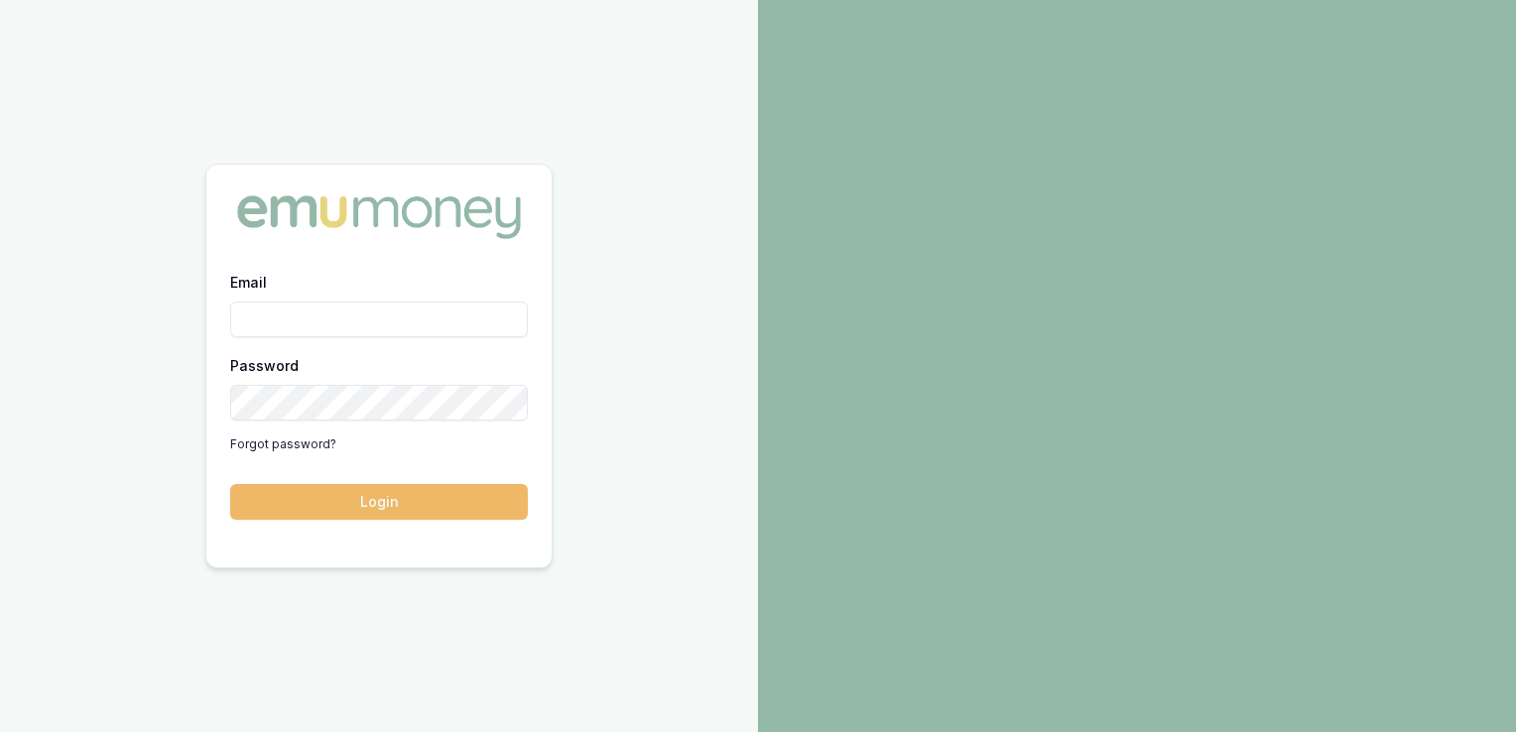
type input "[PERSON_NAME][EMAIL_ADDRESS][PERSON_NAME][DOMAIN_NAME]"
click at [358, 497] on button "Login" at bounding box center [379, 502] width 298 height 36
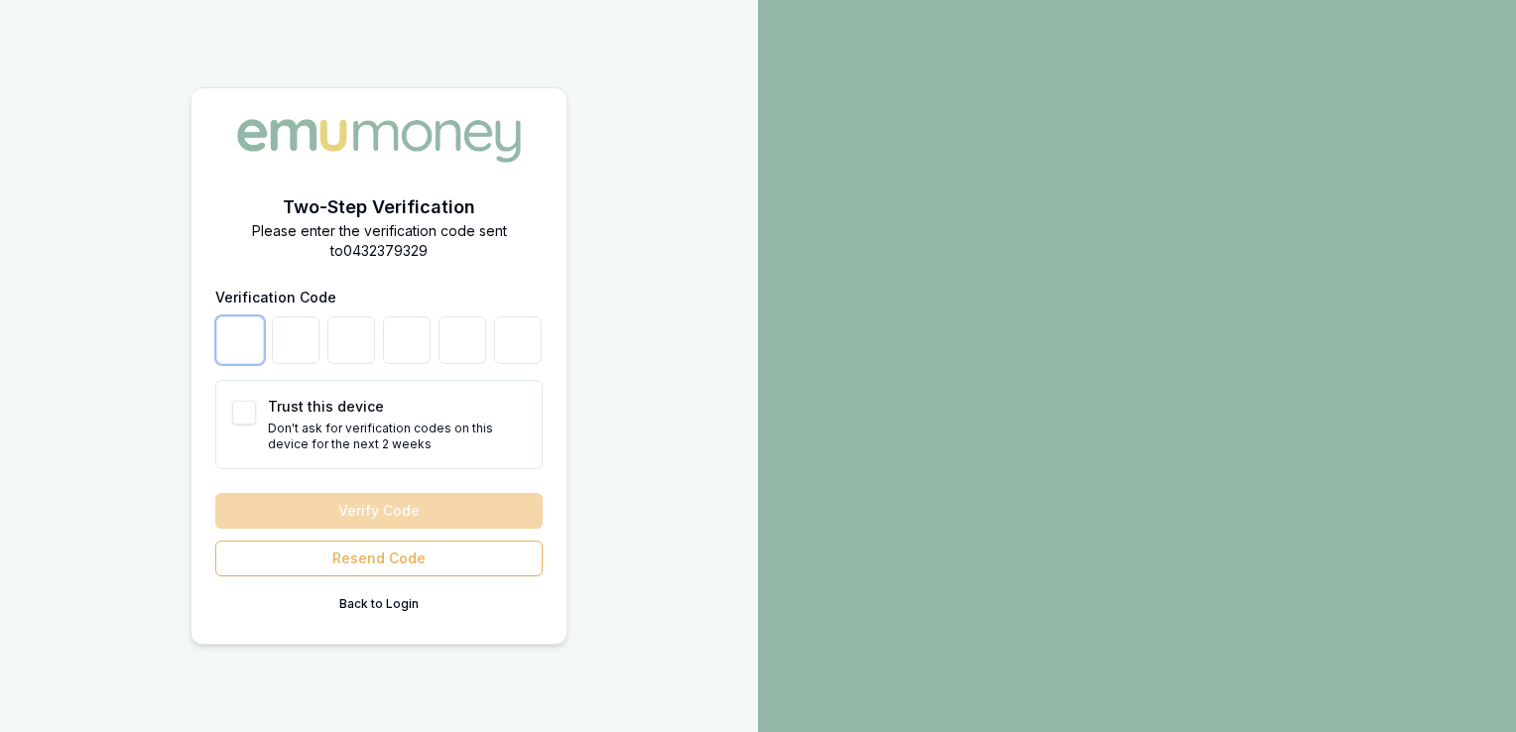
click at [242, 344] on input "number" at bounding box center [240, 340] width 48 height 48
type input "2"
type input "6"
type input "3"
type input "8"
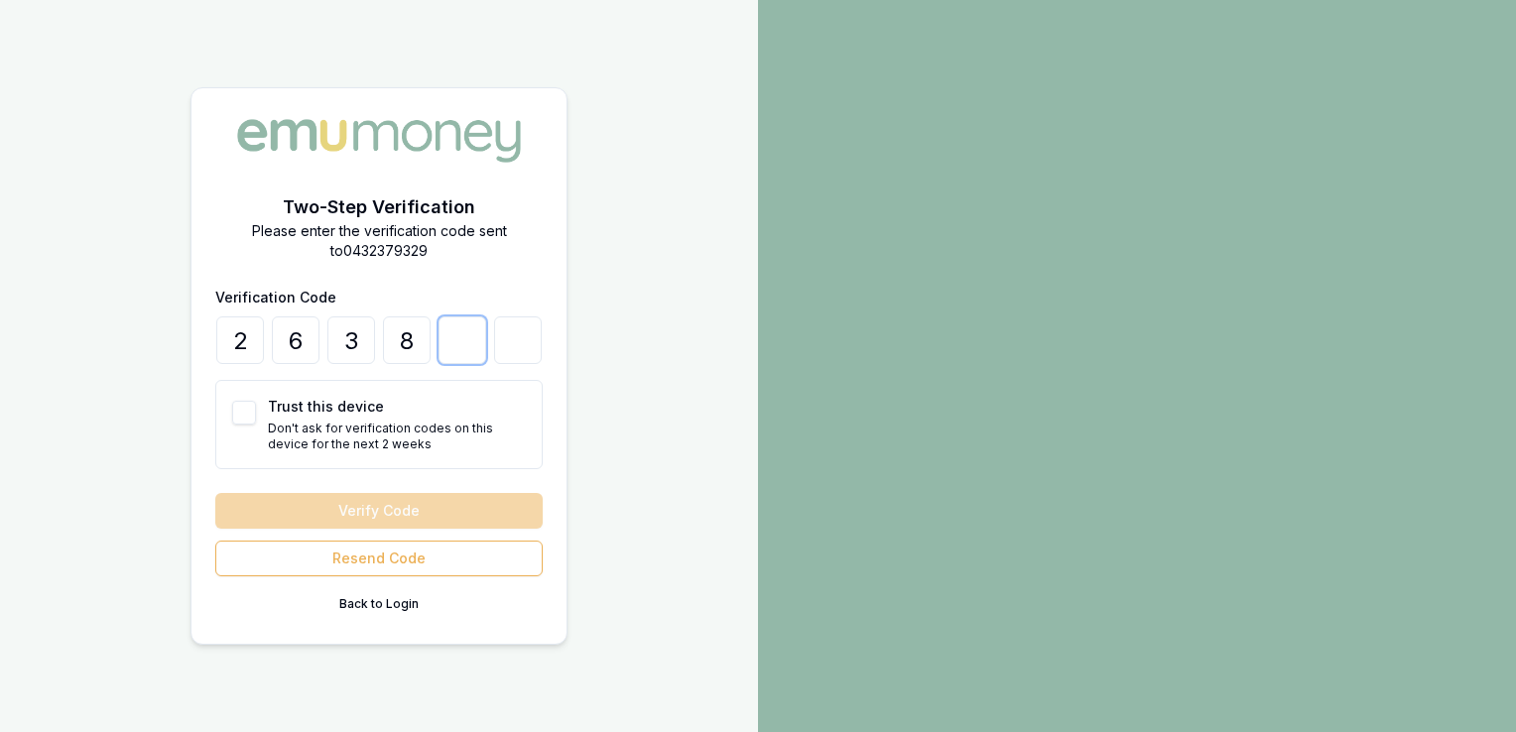
type input "0"
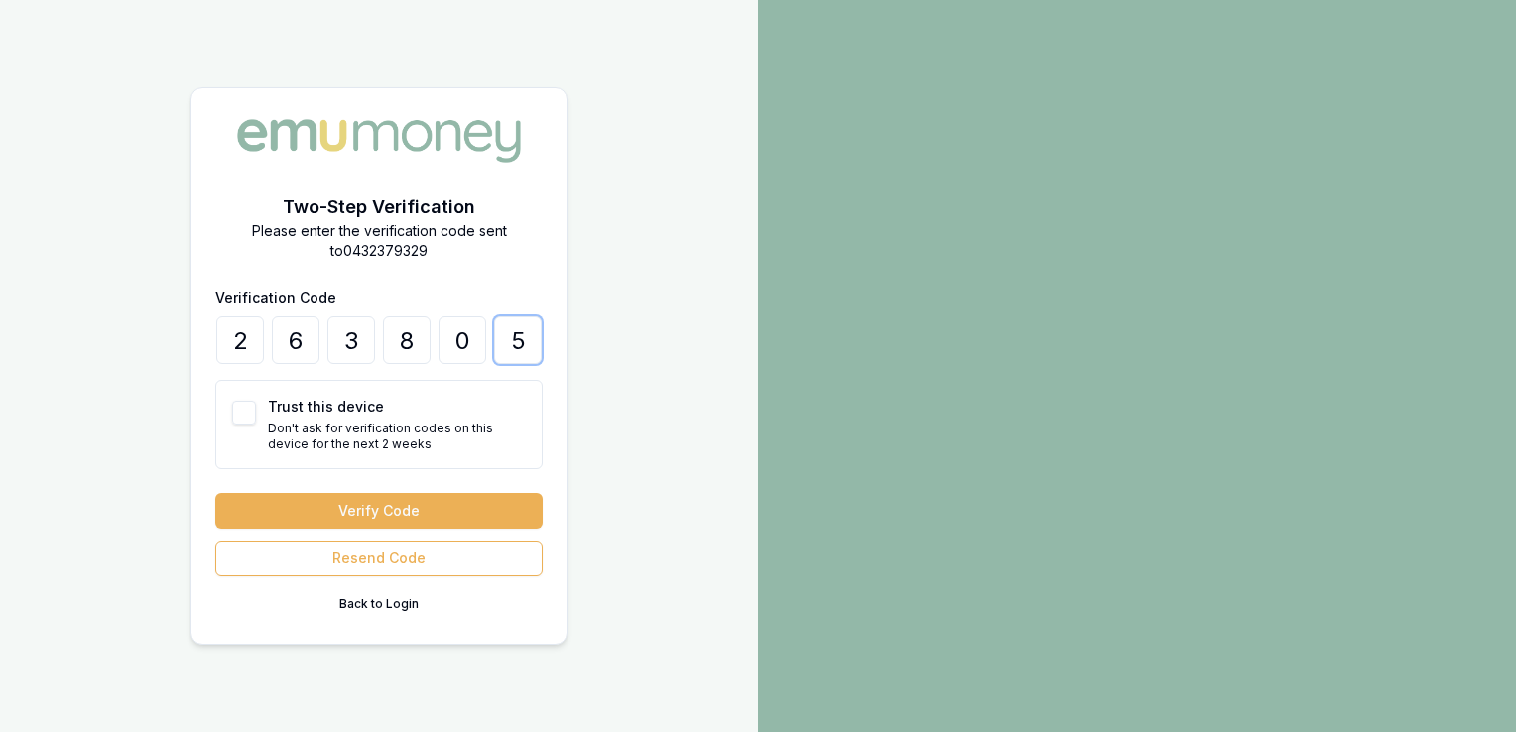
type input "5"
click at [246, 414] on button "Trust this device" at bounding box center [244, 413] width 24 height 24
checkbox input "true"
click at [397, 505] on button "Verify Code" at bounding box center [378, 511] width 327 height 36
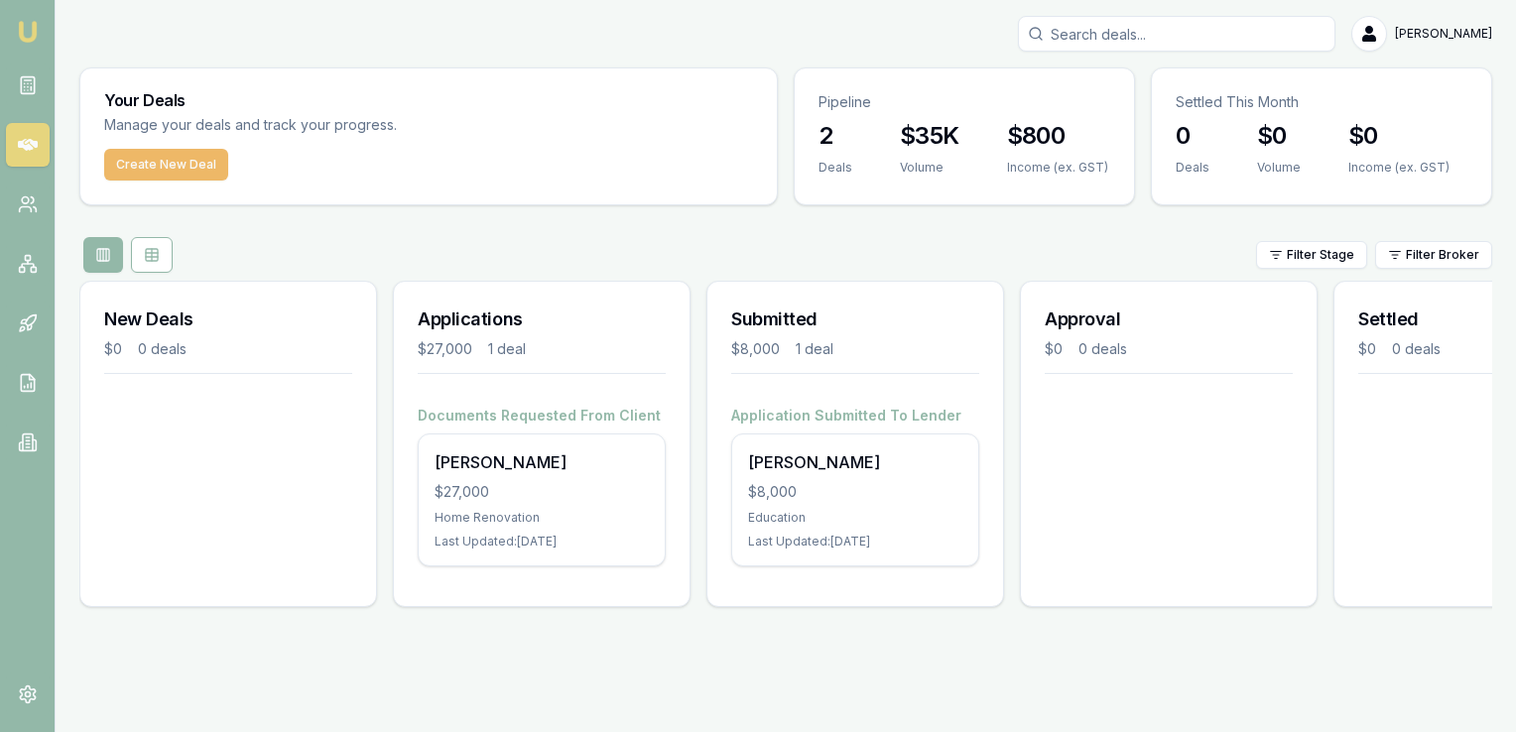
click at [151, 158] on button "Create New Deal" at bounding box center [166, 165] width 124 height 32
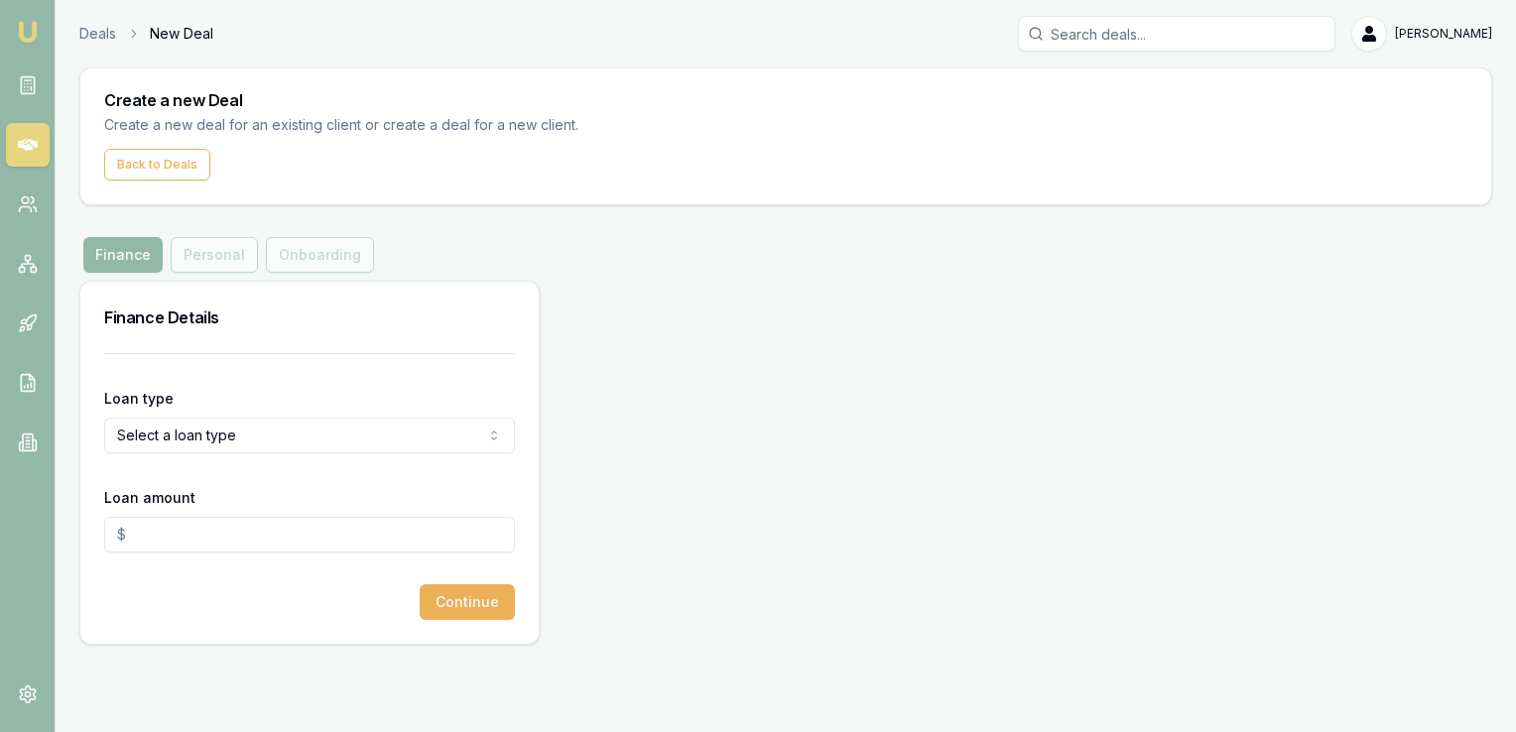
click at [226, 430] on html "Emu Broker Deals New Deal [PERSON_NAME] Toggle Menu Create a new Deal Create a …" at bounding box center [758, 366] width 1516 height 732
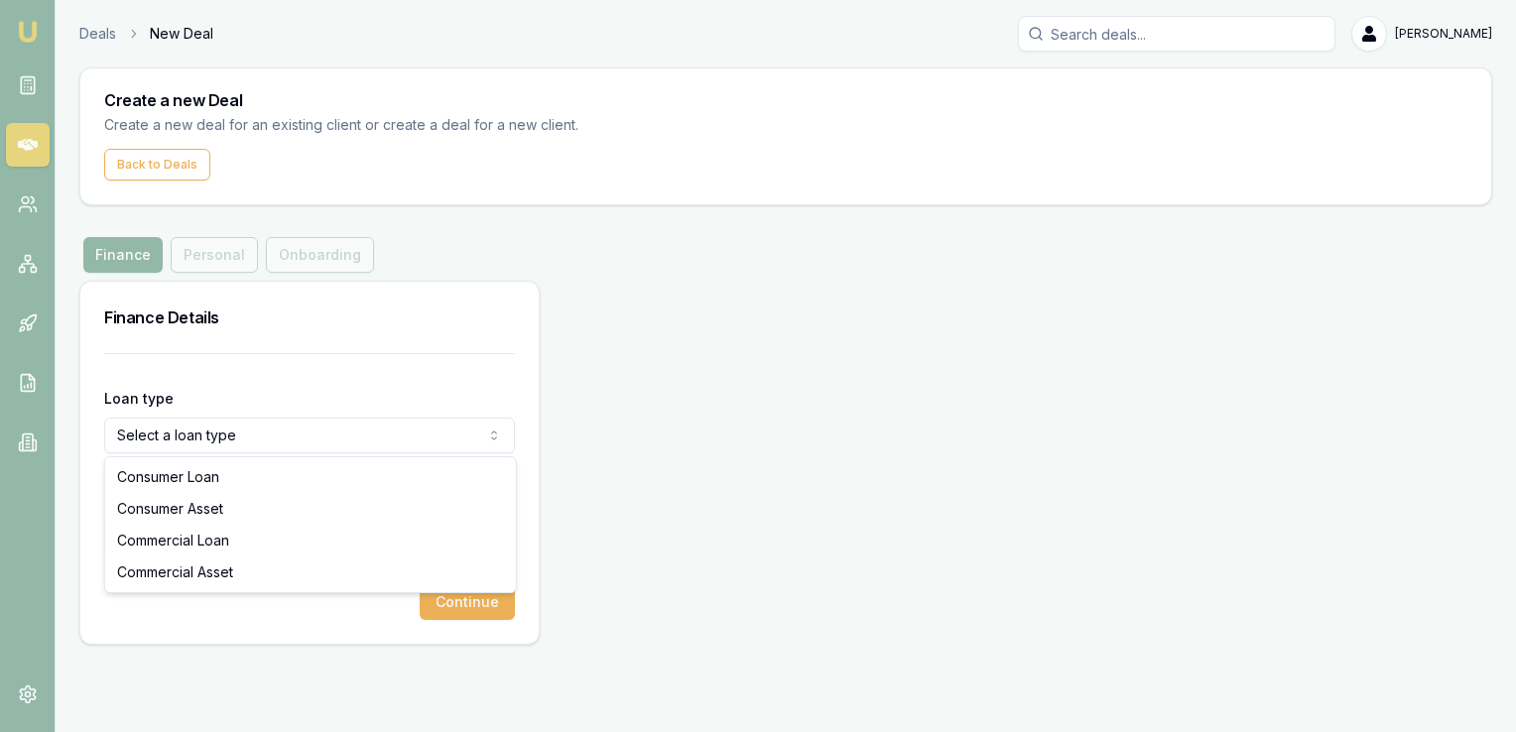
select select "COMMERCIAL_ASSET"
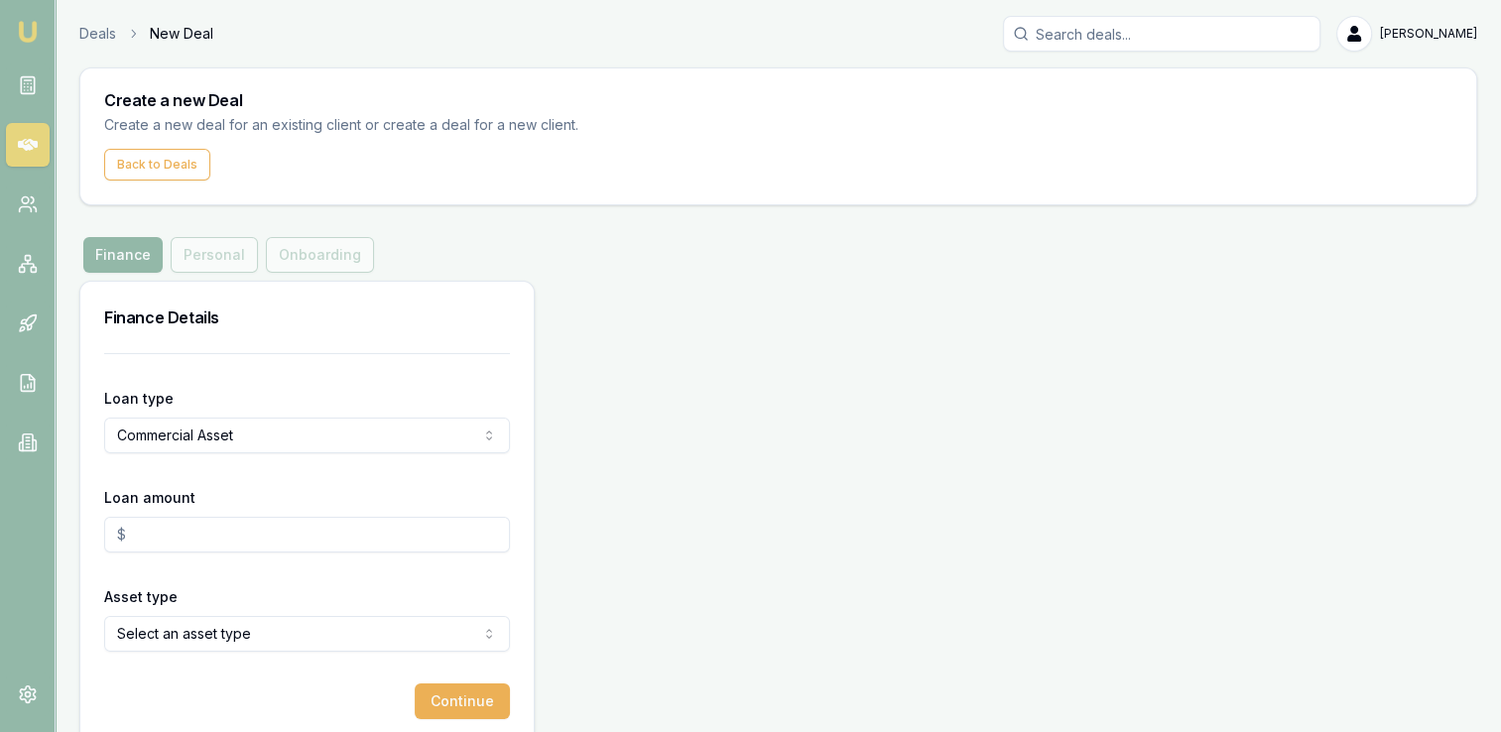
click at [175, 540] on input "Loan amount" at bounding box center [307, 535] width 406 height 36
type input "$30,000.00"
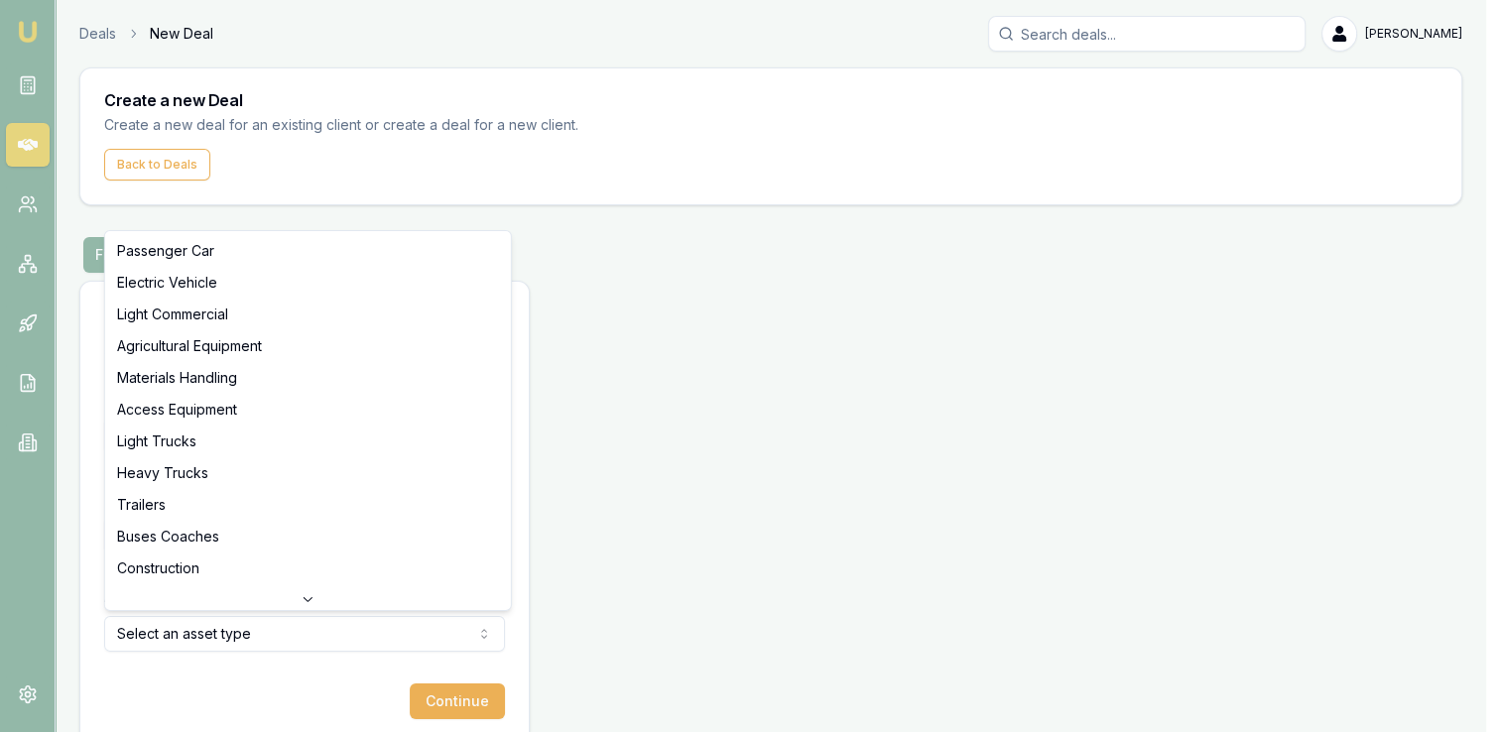
click at [225, 629] on html "Emu Broker Deals New Deal [PERSON_NAME] Toggle Menu Create a new Deal Create a …" at bounding box center [750, 366] width 1501 height 732
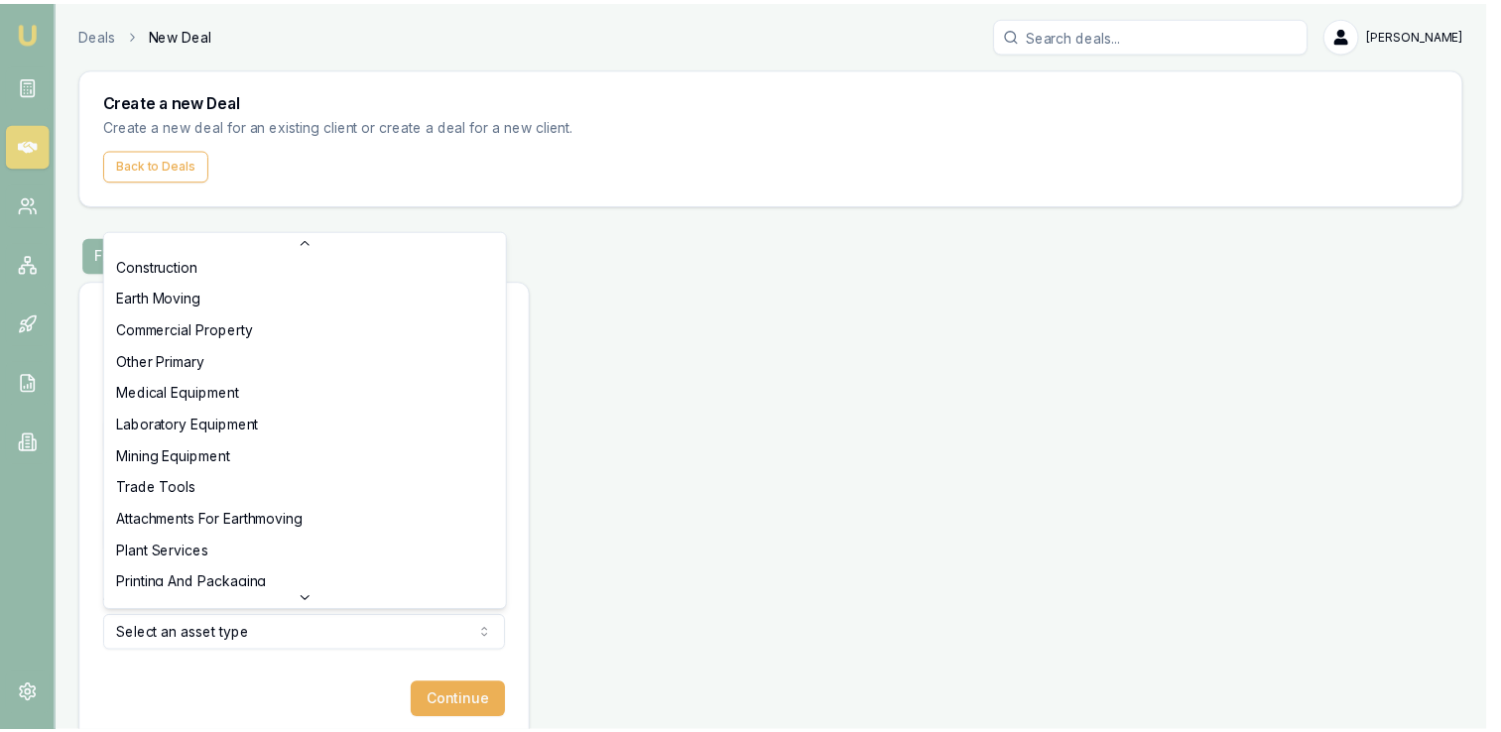
scroll to position [324, 0]
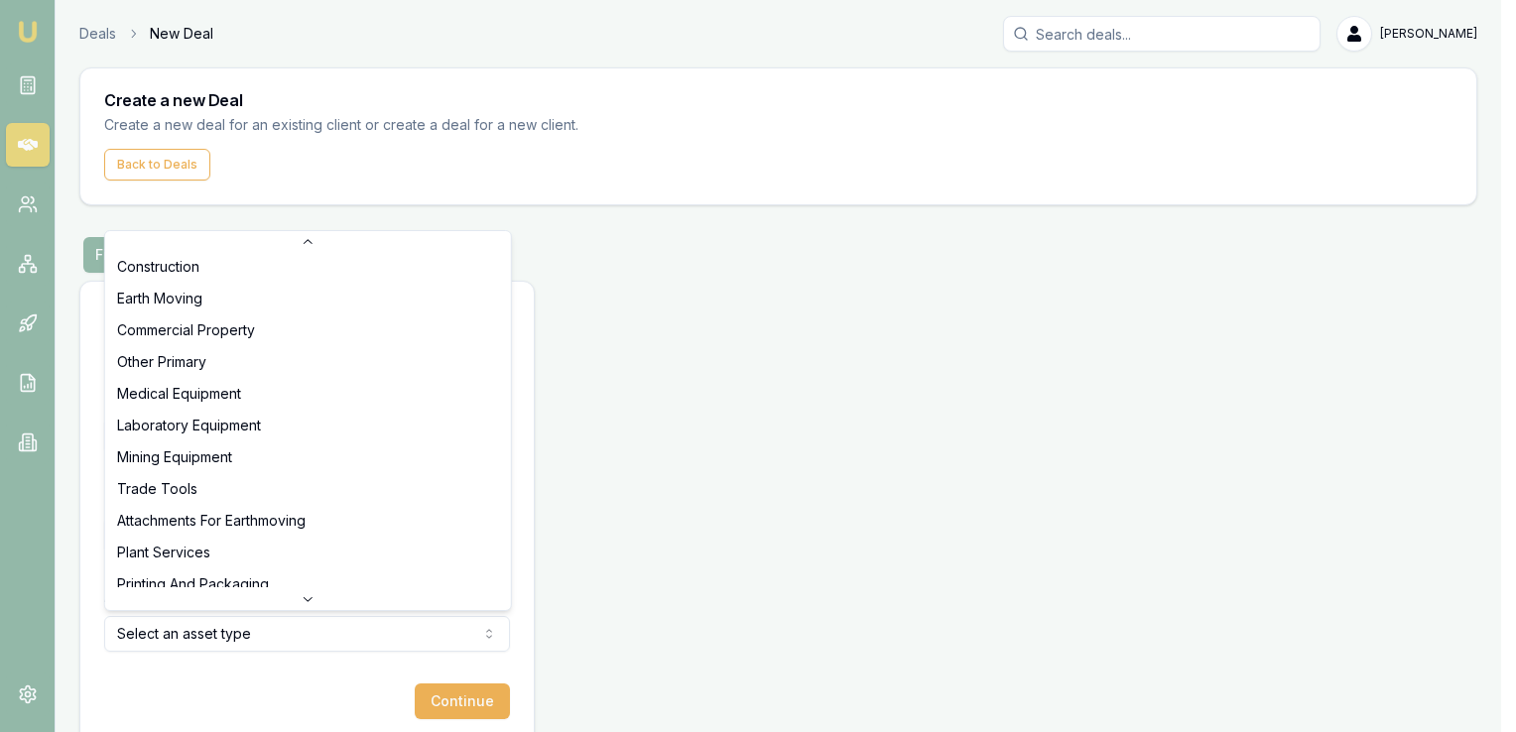
select select "OTHER_PRIMARY"
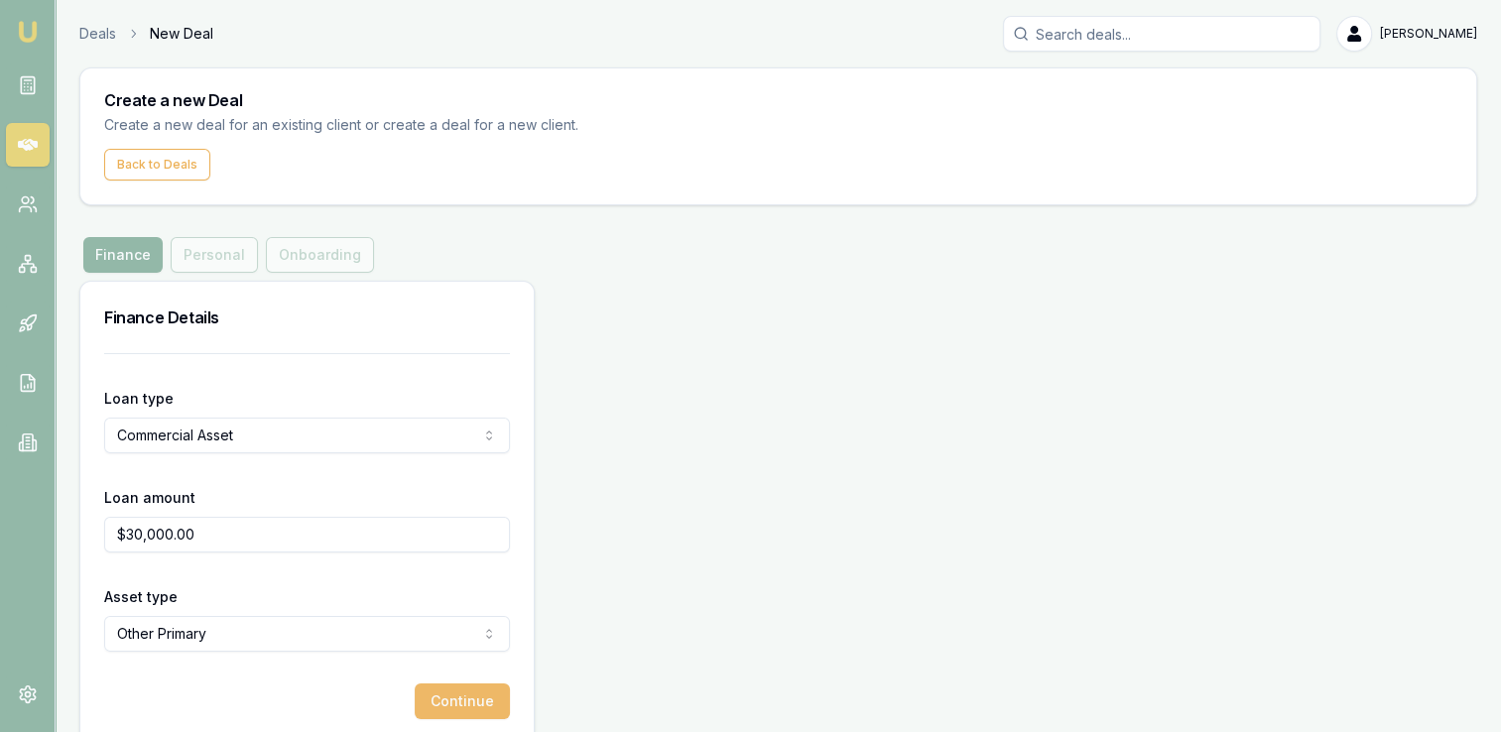
click at [456, 691] on button "Continue" at bounding box center [462, 701] width 95 height 36
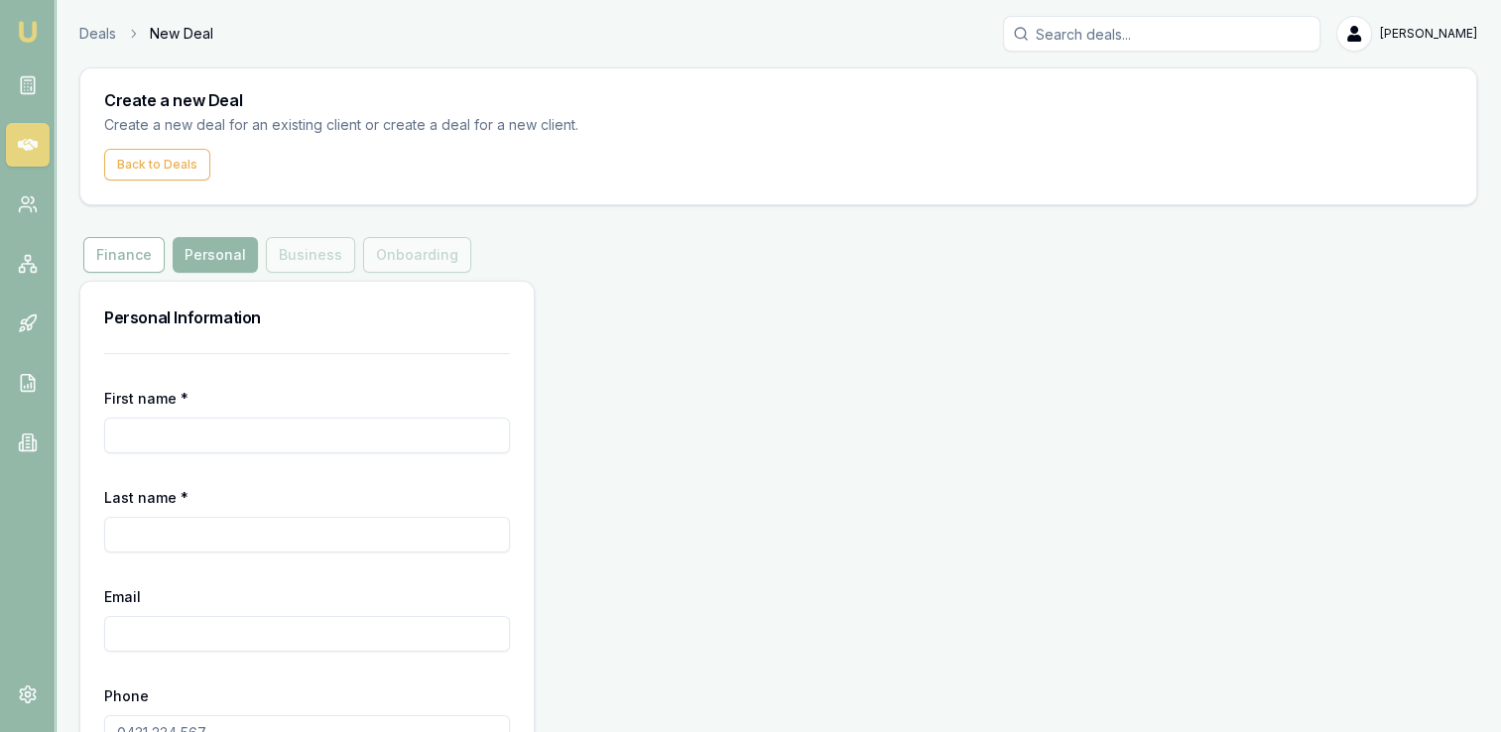
click at [186, 436] on input "First name *" at bounding box center [307, 436] width 406 height 36
type input "[PERSON_NAME]"
click at [175, 535] on input "Last name *" at bounding box center [307, 535] width 406 height 36
type input "[PERSON_NAME]"
click at [139, 625] on input "Email" at bounding box center [307, 634] width 406 height 36
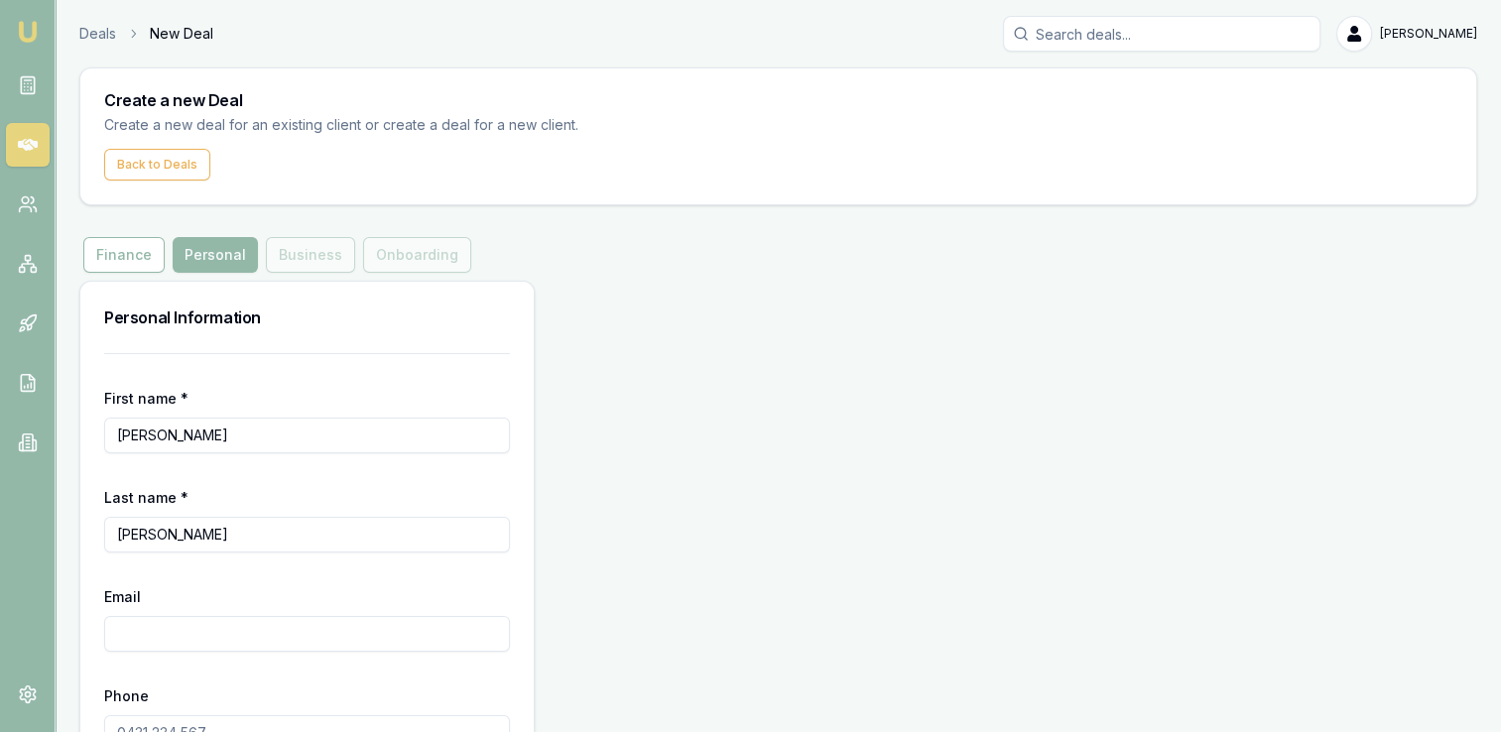
scroll to position [125, 0]
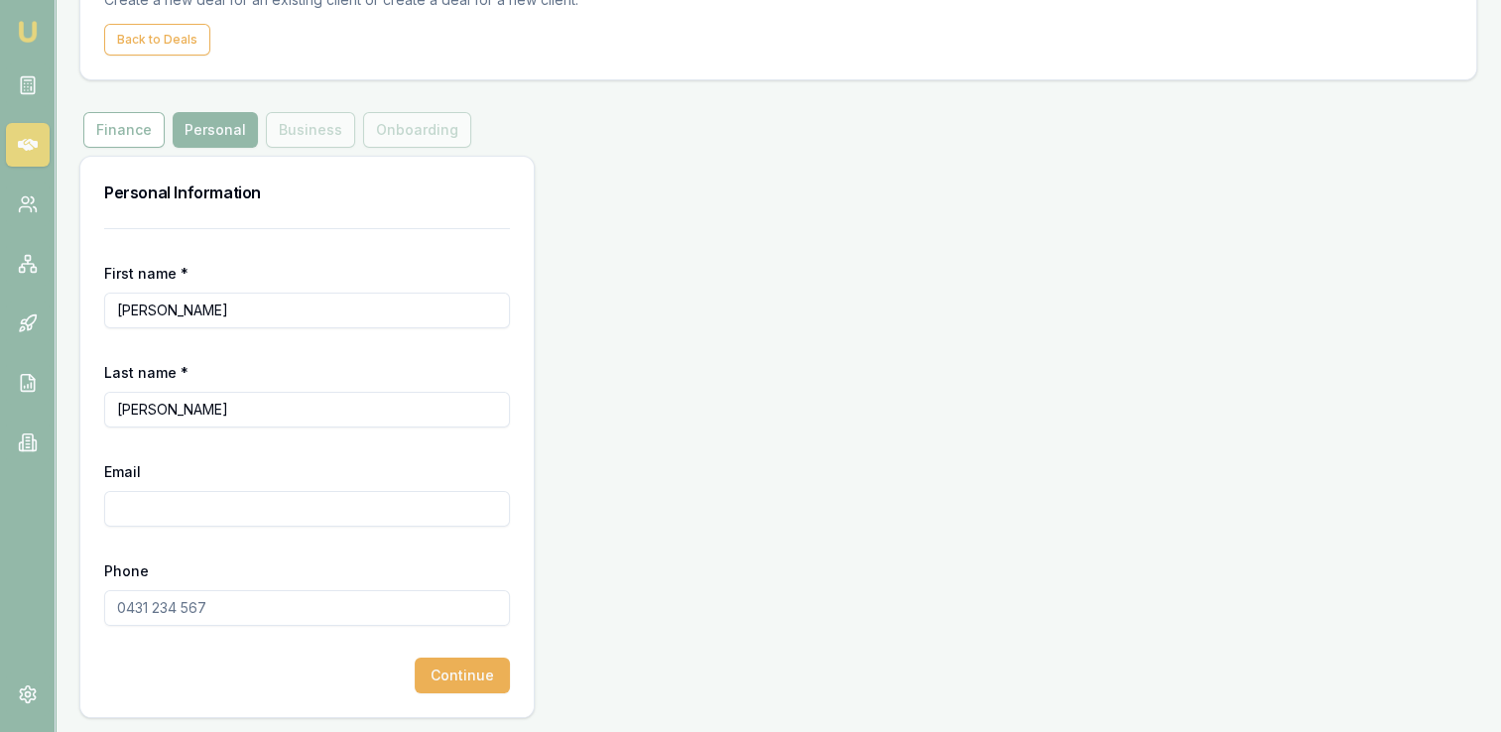
click at [159, 612] on input "Phone" at bounding box center [307, 608] width 406 height 36
paste input "0439 000 892"
type input "0439 000 892"
click at [180, 507] on input "Email" at bounding box center [307, 509] width 406 height 36
click at [143, 506] on input "Email" at bounding box center [307, 509] width 406 height 36
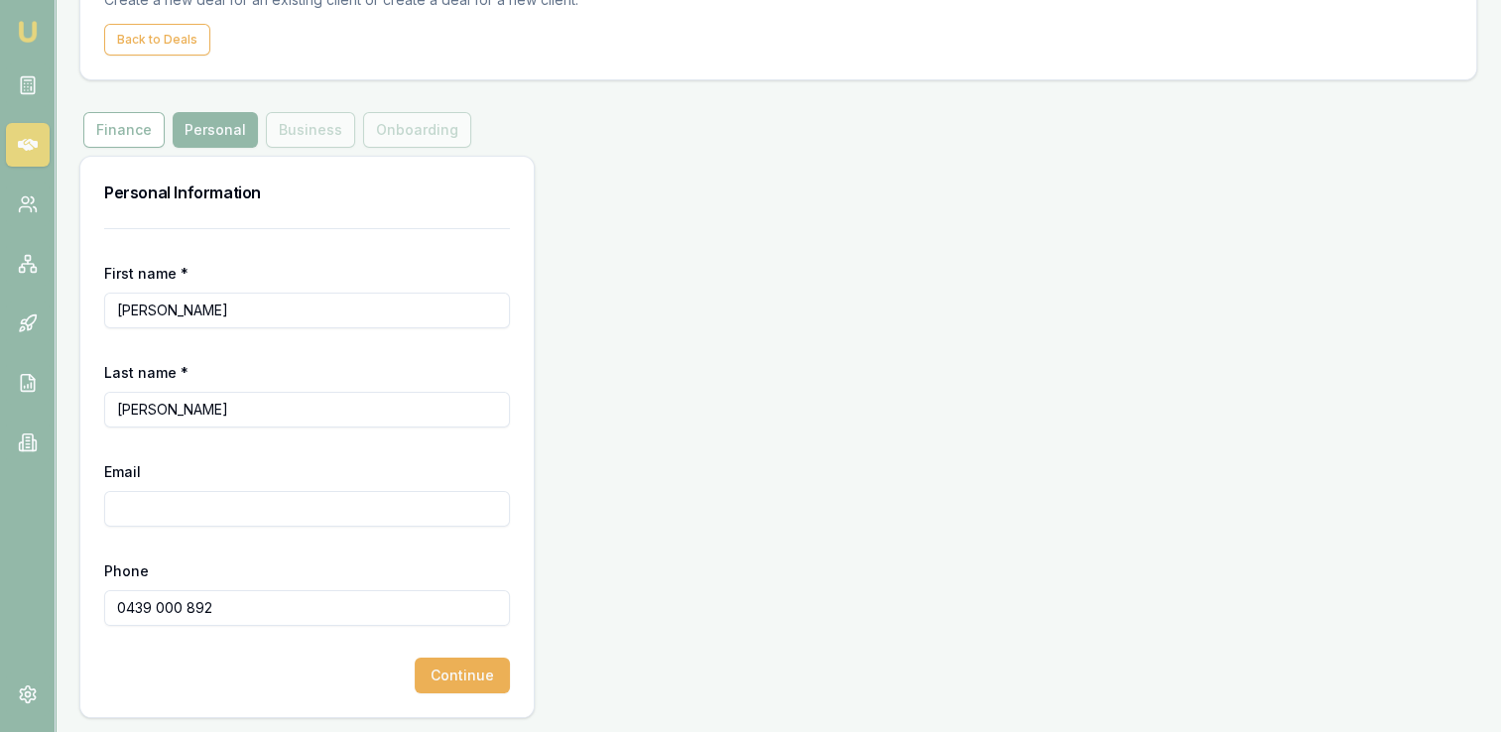
paste input "[EMAIL_ADDRESS][DOMAIN_NAME]"
click at [266, 637] on form "First name * [PERSON_NAME] Last name * [PERSON_NAME] Email [EMAIL_ADDRESS][DOMA…" at bounding box center [307, 460] width 406 height 465
click at [467, 673] on button "Continue" at bounding box center [462, 676] width 95 height 36
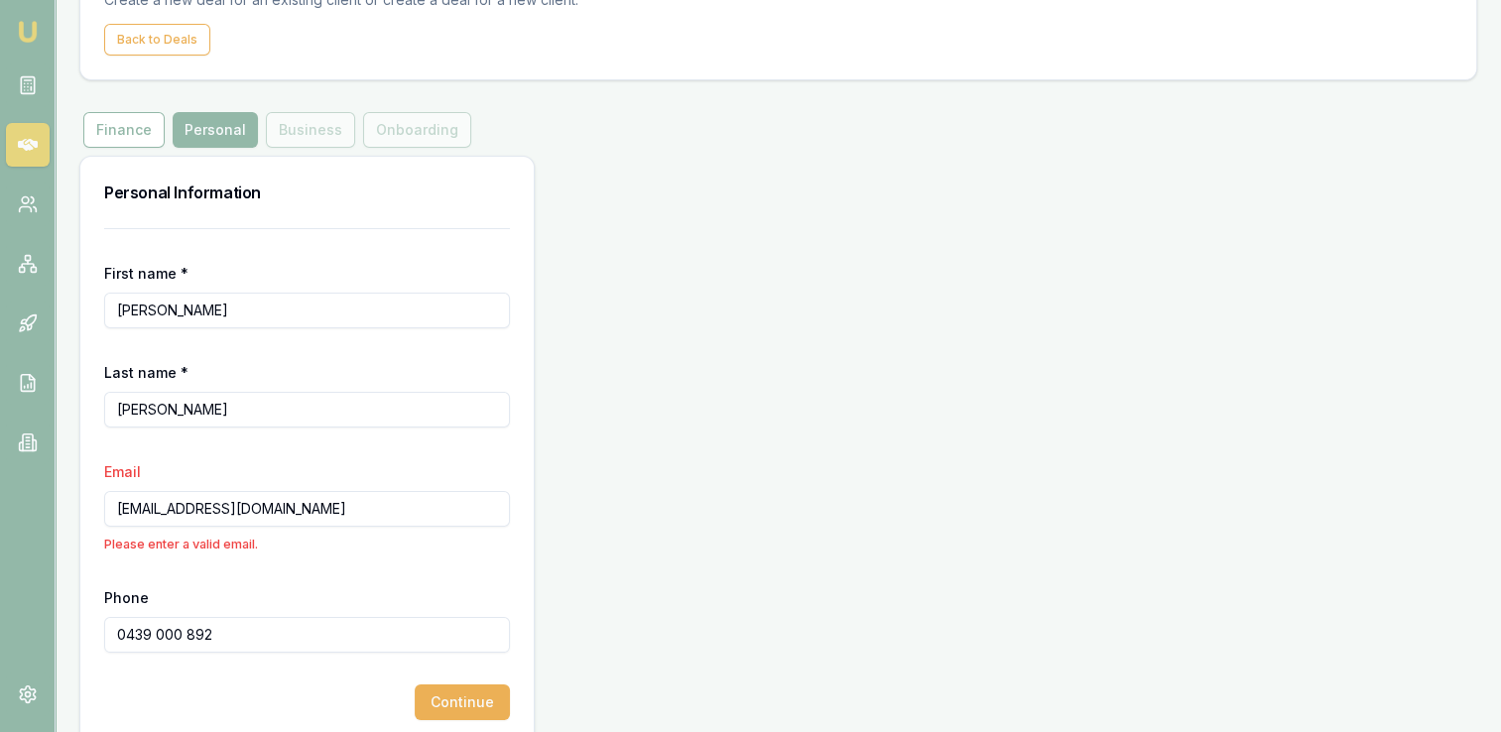
click at [119, 508] on input "[EMAIL_ADDRESS][DOMAIN_NAME]" at bounding box center [307, 509] width 406 height 36
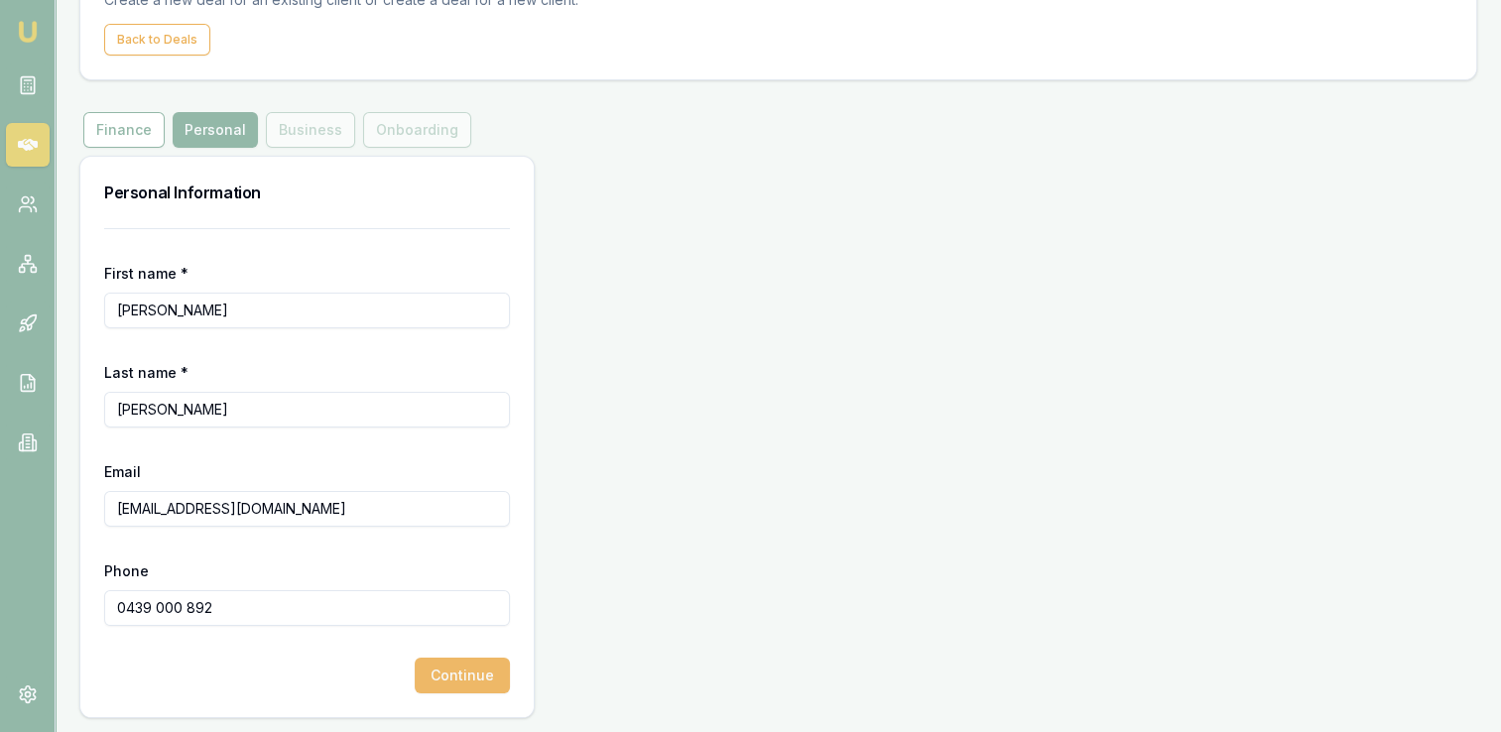
type input "[EMAIL_ADDRESS][DOMAIN_NAME]"
click at [442, 675] on button "Continue" at bounding box center [462, 676] width 95 height 36
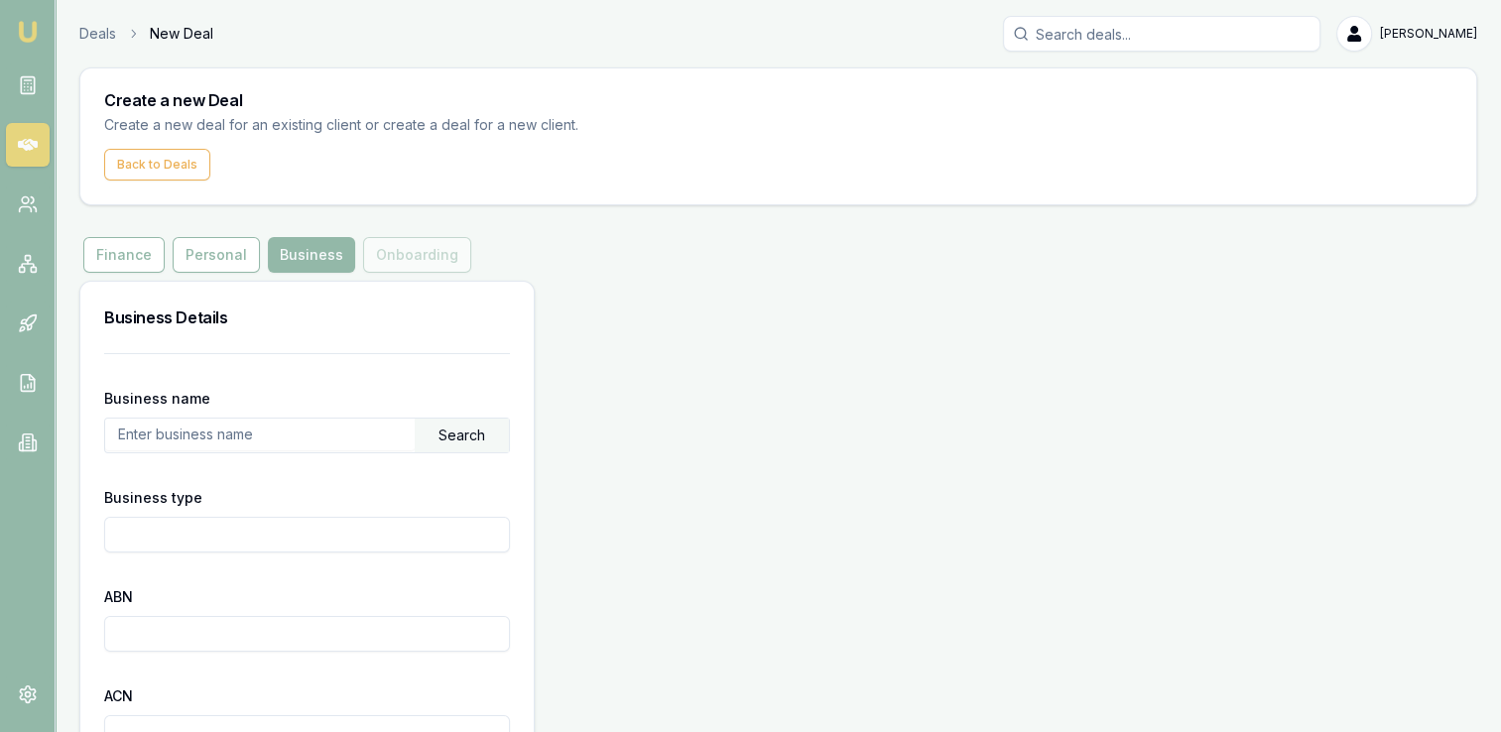
click at [175, 430] on input "text" at bounding box center [259, 435] width 309 height 32
click at [196, 530] on input "Business type" at bounding box center [307, 535] width 406 height 36
click at [459, 429] on div "Search" at bounding box center [462, 436] width 94 height 34
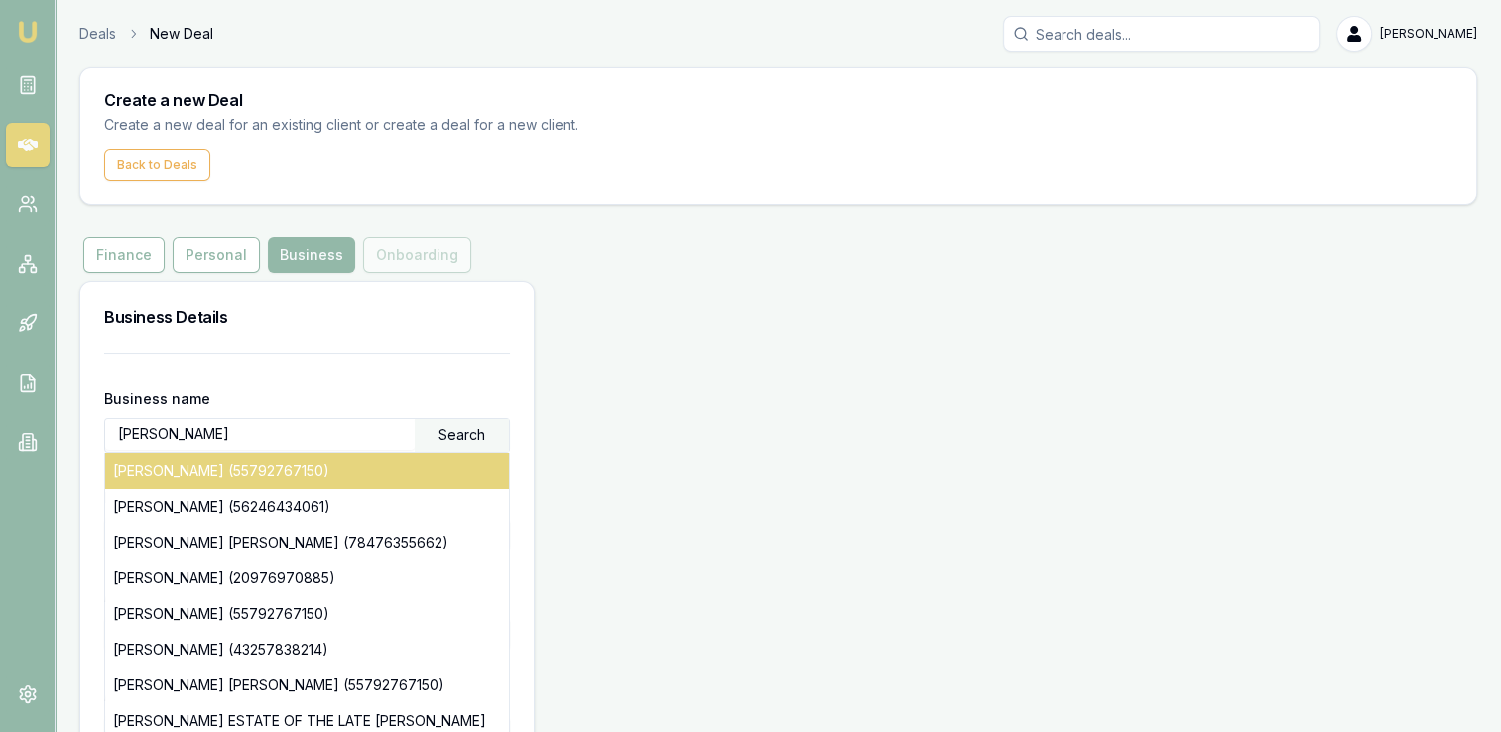
click at [334, 473] on div "[PERSON_NAME] (55792767150)" at bounding box center [307, 471] width 404 height 36
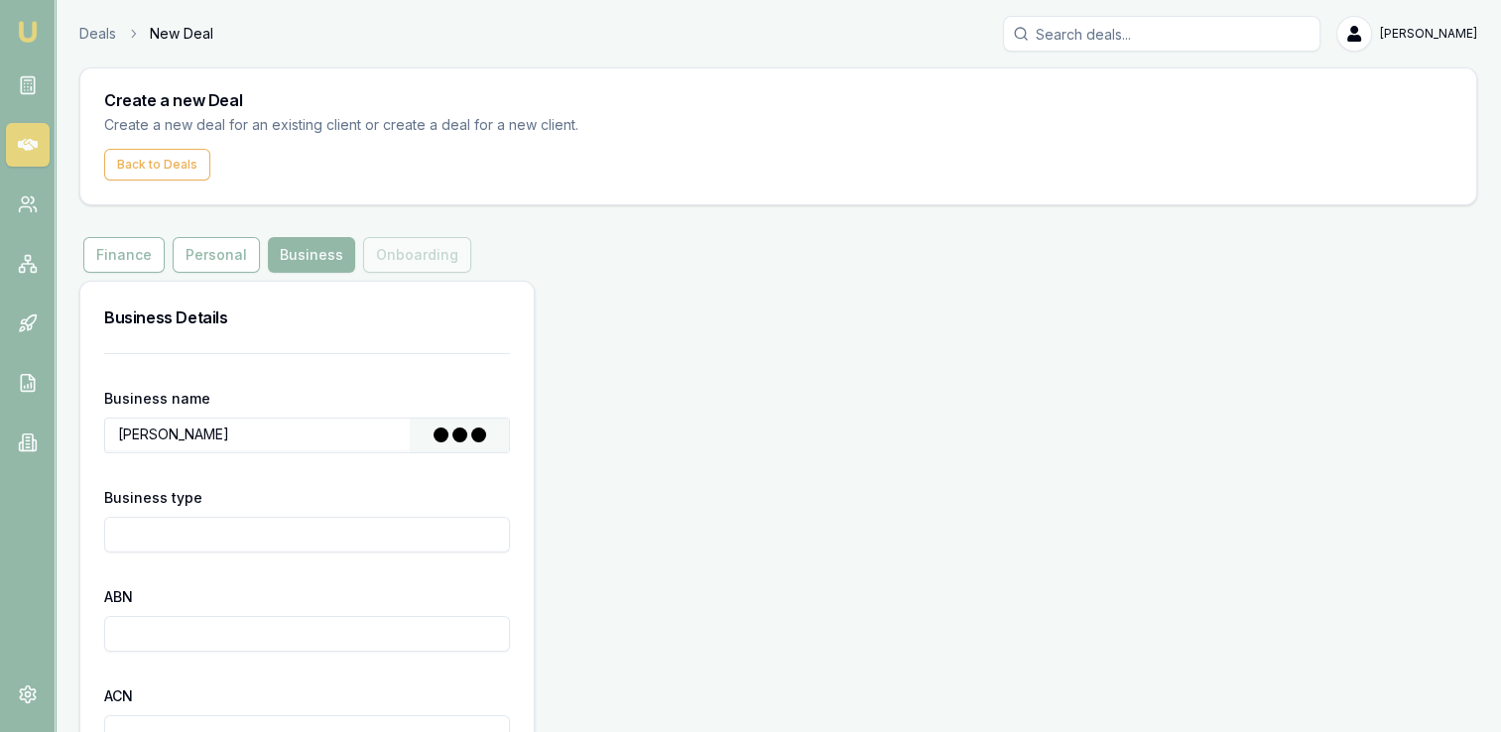
type input "[PERSON_NAME] [PERSON_NAME]"
type input "Individual/Sole Trader"
type input "55792767150"
type input "[DATE]"
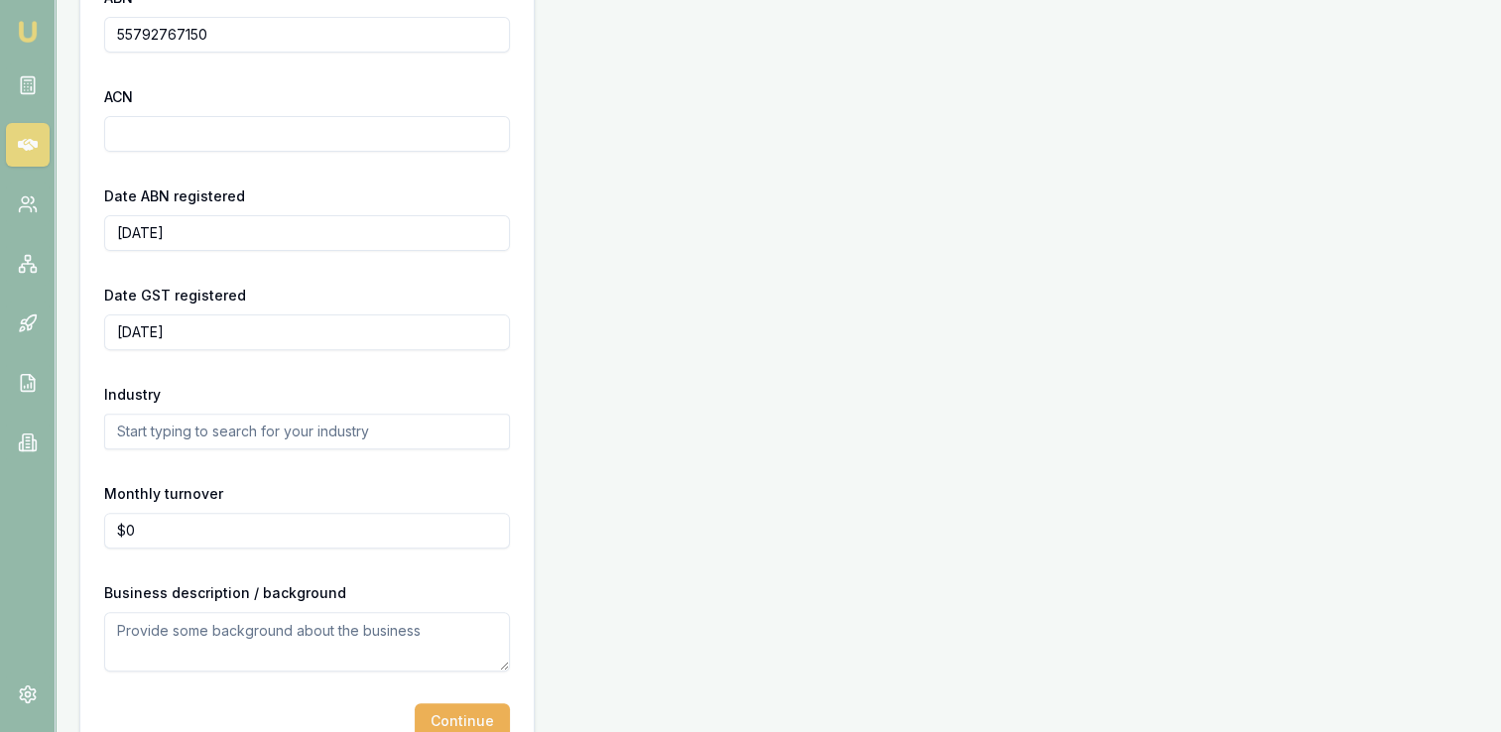
scroll to position [606, 0]
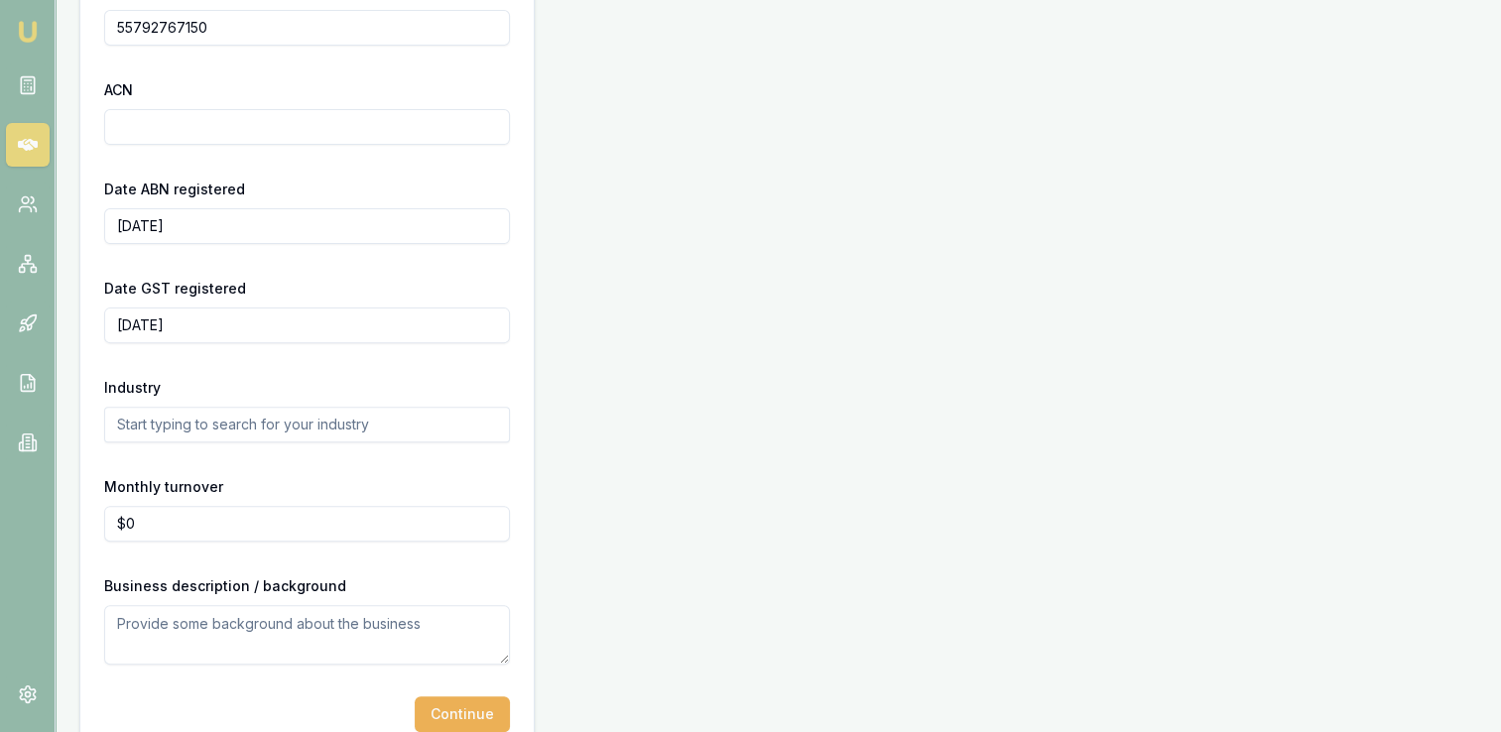
click at [251, 430] on input "text" at bounding box center [307, 425] width 406 height 36
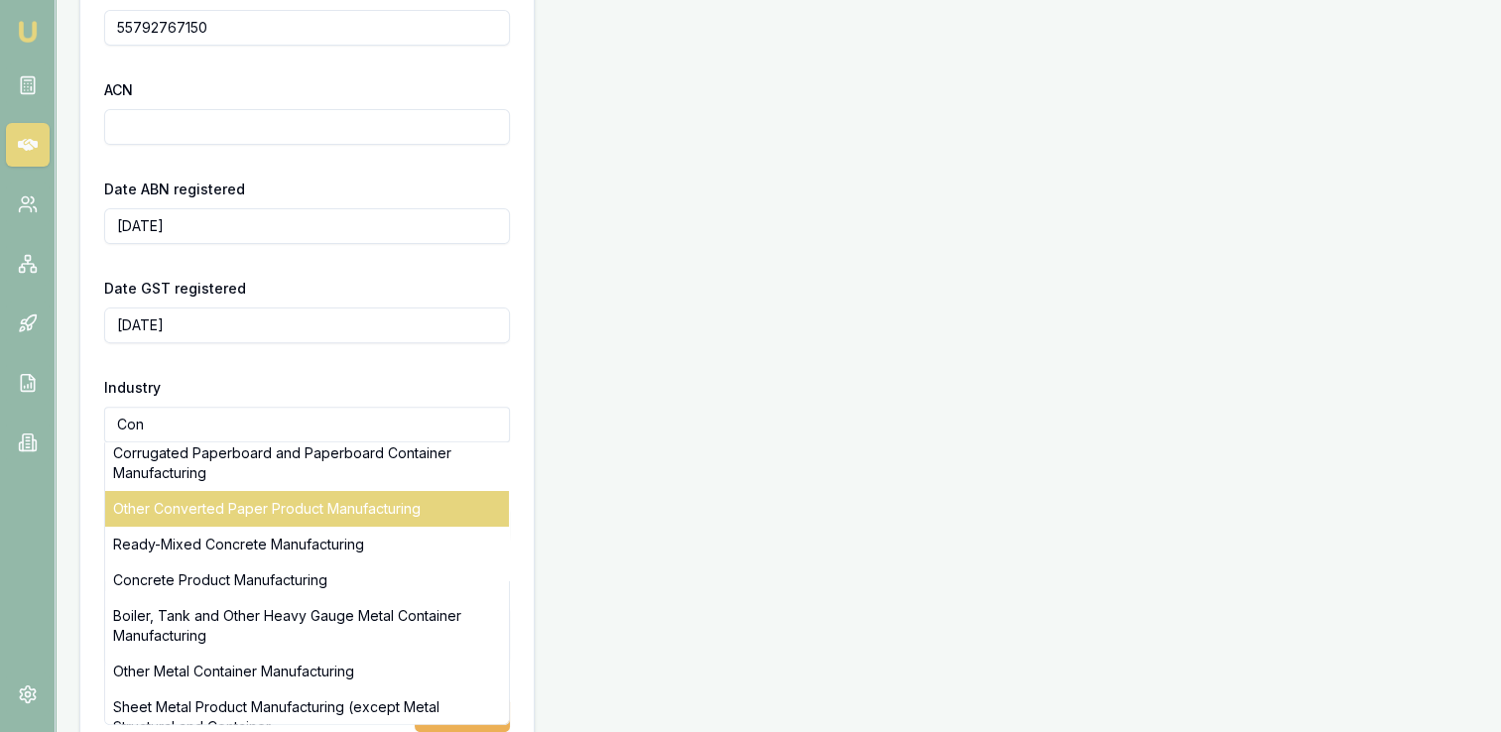
scroll to position [115, 0]
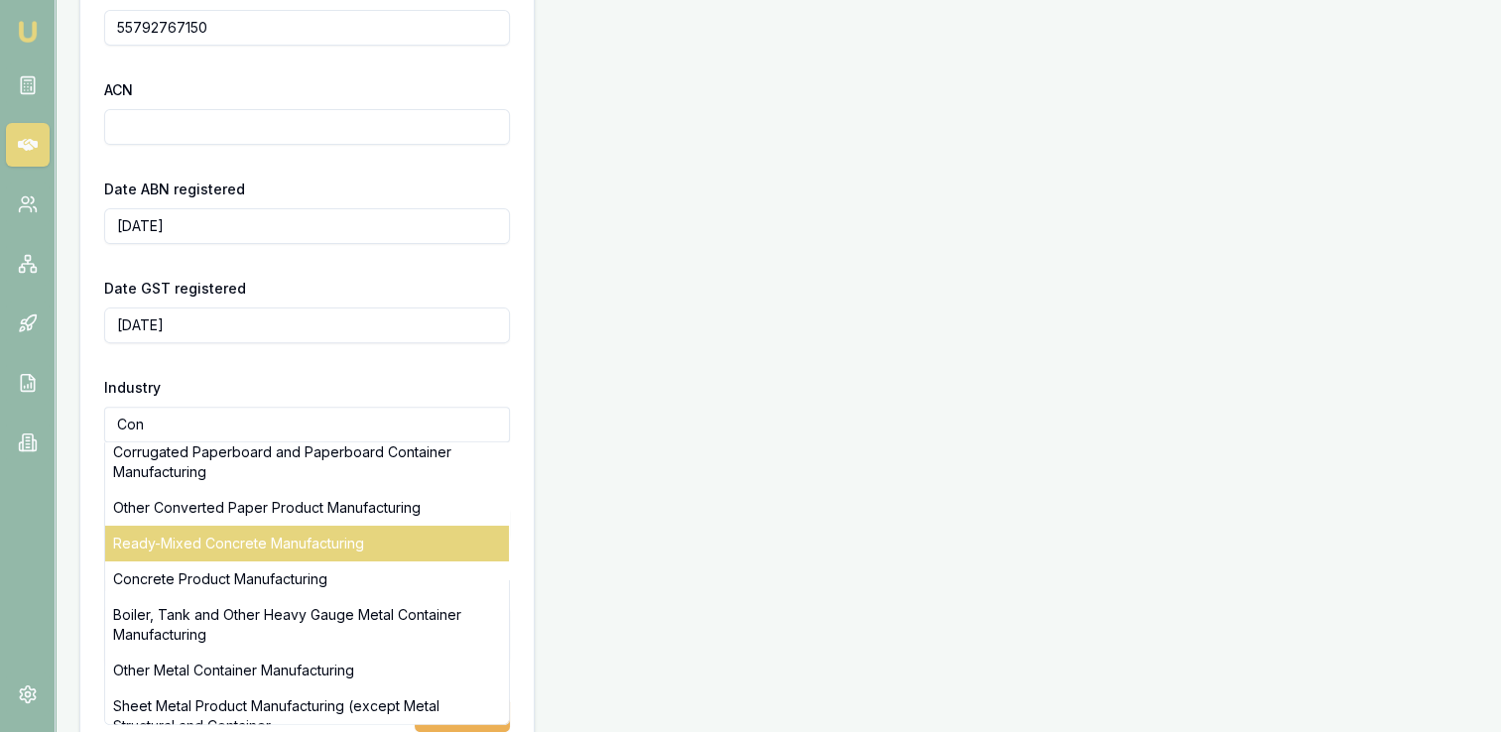
click at [294, 545] on div "Ready-Mixed Concrete Manufacturing" at bounding box center [307, 544] width 404 height 36
type input "Ready-Mixed Concrete Manufacturing"
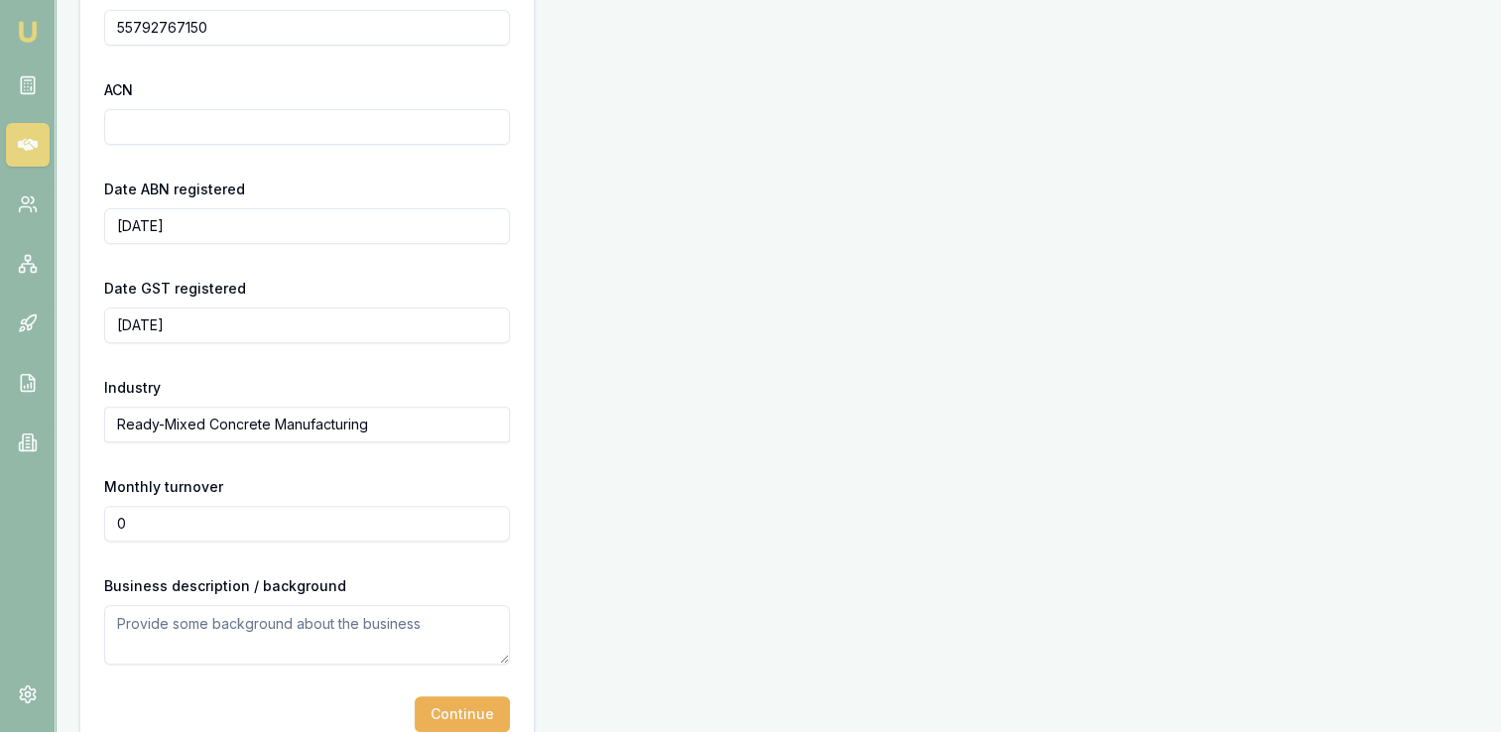
click at [198, 522] on input "0" at bounding box center [307, 524] width 406 height 36
type input "$16,000"
click at [250, 634] on textarea at bounding box center [307, 635] width 406 height 60
type textarea "Working for himself as a concreter"
click at [467, 710] on button "Continue" at bounding box center [462, 714] width 95 height 36
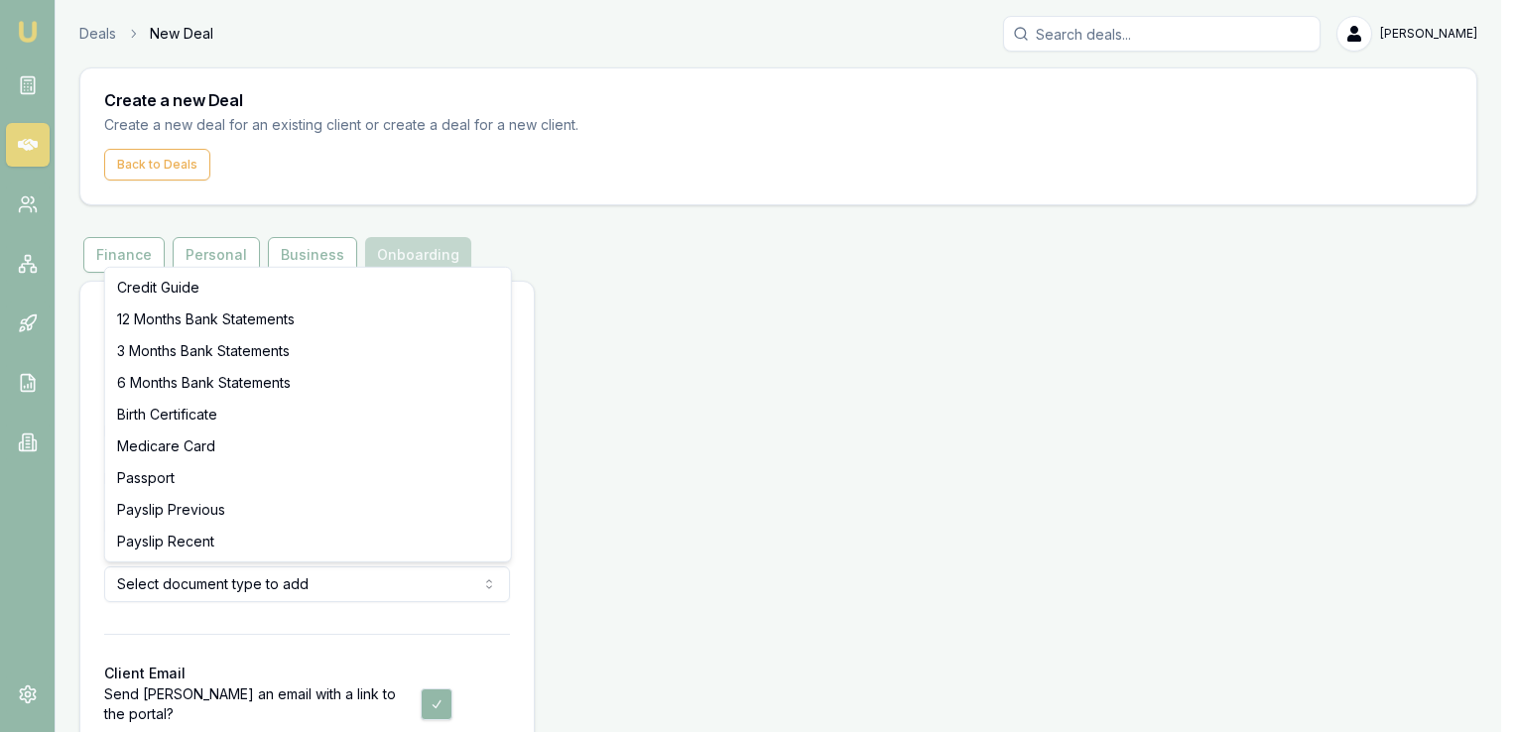
click at [319, 582] on html "Emu Broker Deals New Deal [PERSON_NAME] Toggle Menu Create a new Deal Create a …" at bounding box center [758, 366] width 1516 height 732
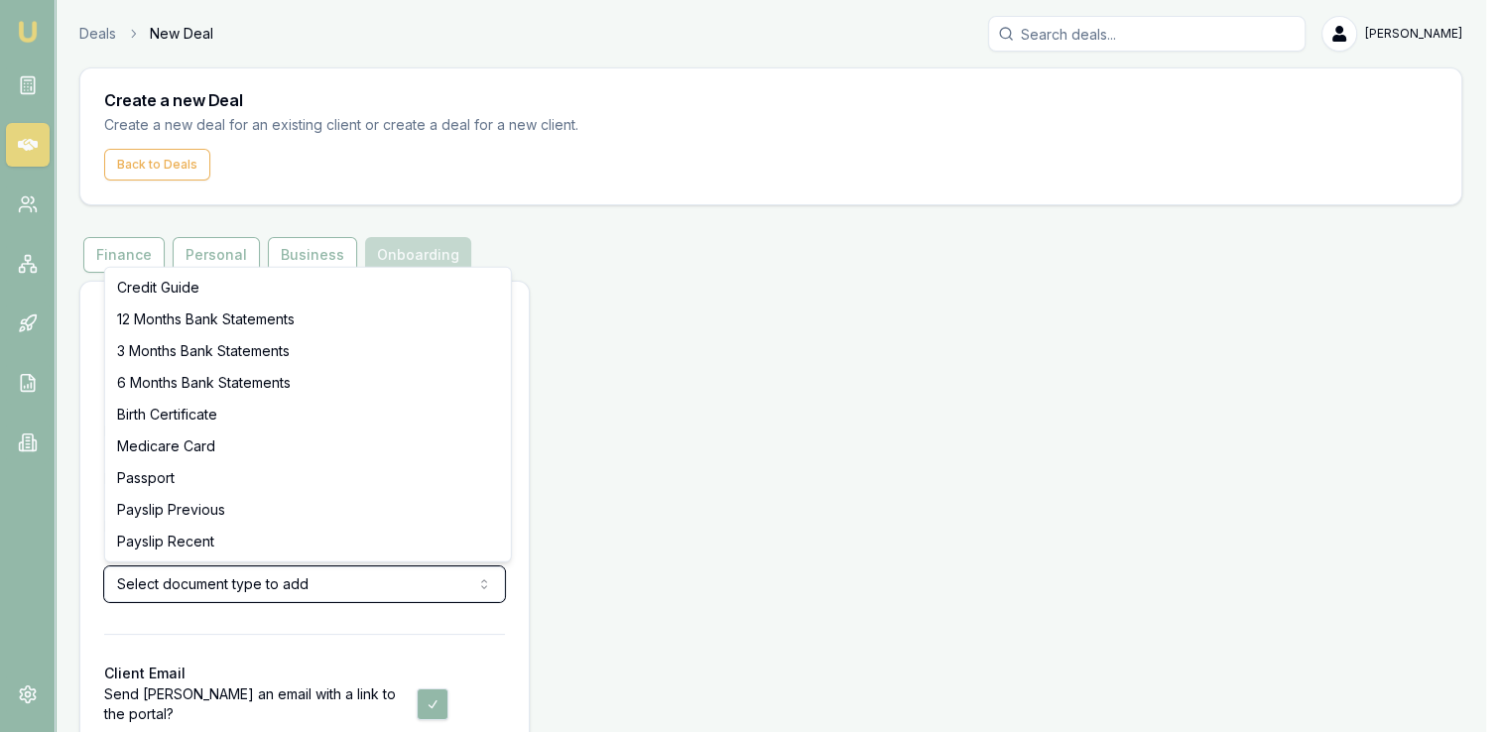
click at [319, 582] on html "Emu Broker Deals New Deal [PERSON_NAME] Toggle Menu Create a new Deal Create a …" at bounding box center [750, 366] width 1501 height 732
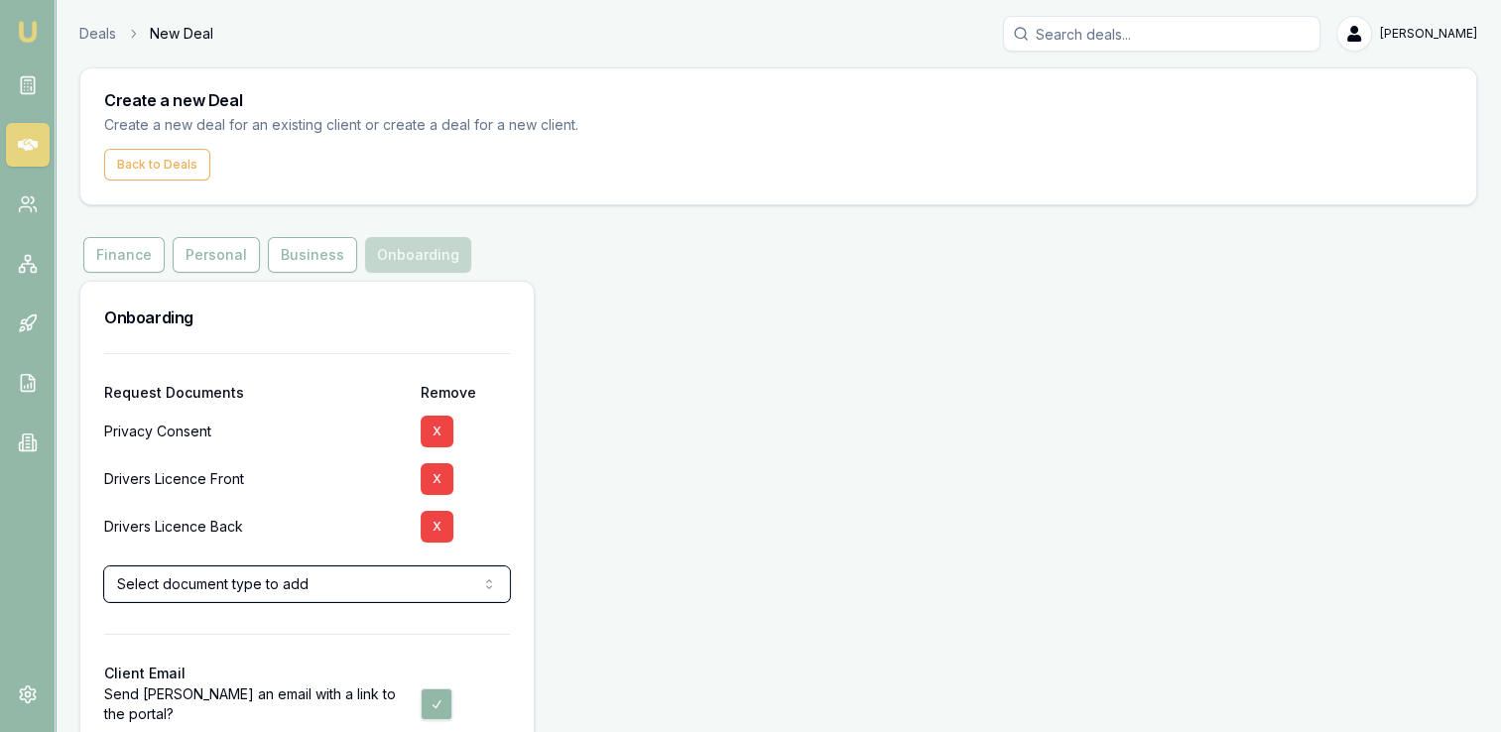
scroll to position [102, 0]
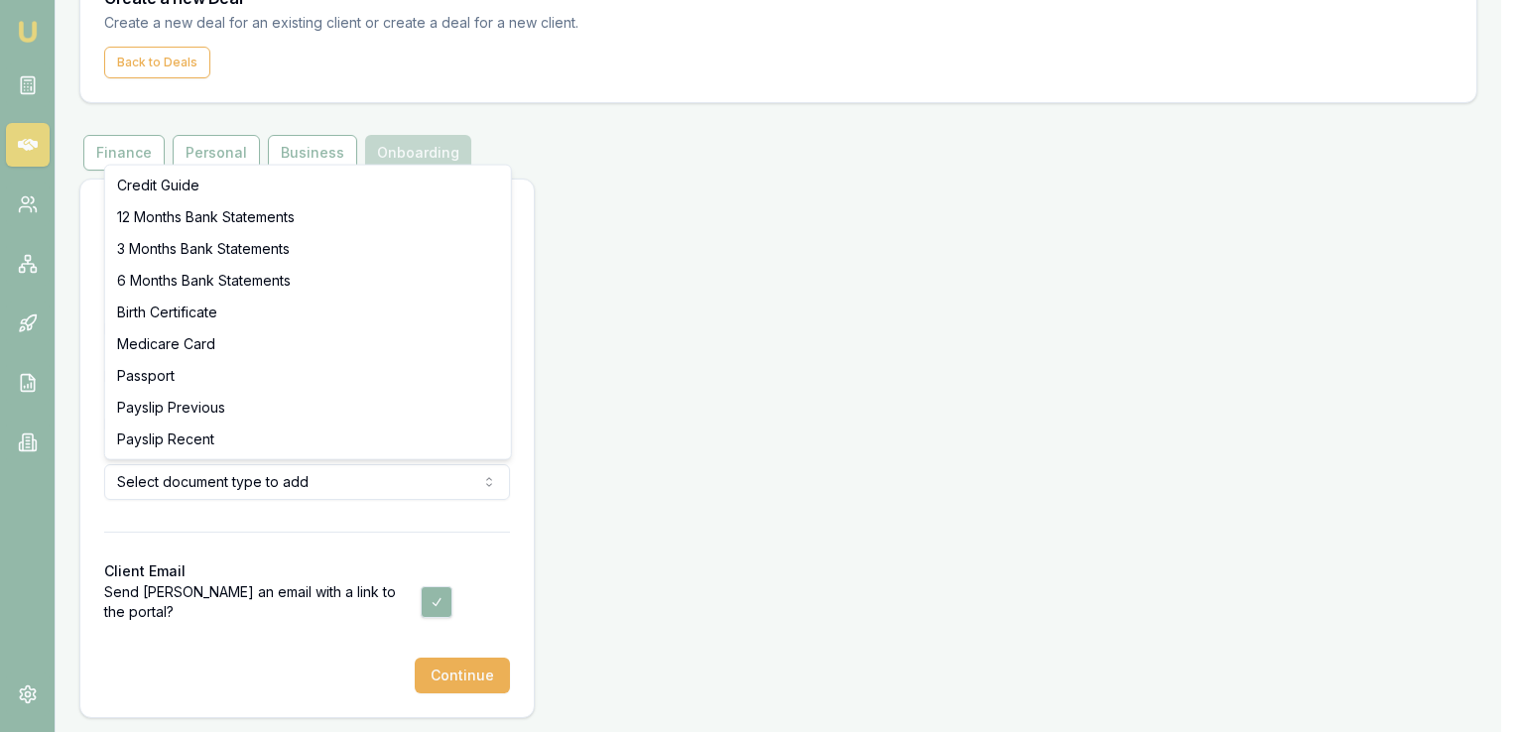
click at [320, 482] on html "Emu Broker Deals New Deal [PERSON_NAME] Toggle Menu Create a new Deal Create a …" at bounding box center [758, 264] width 1516 height 732
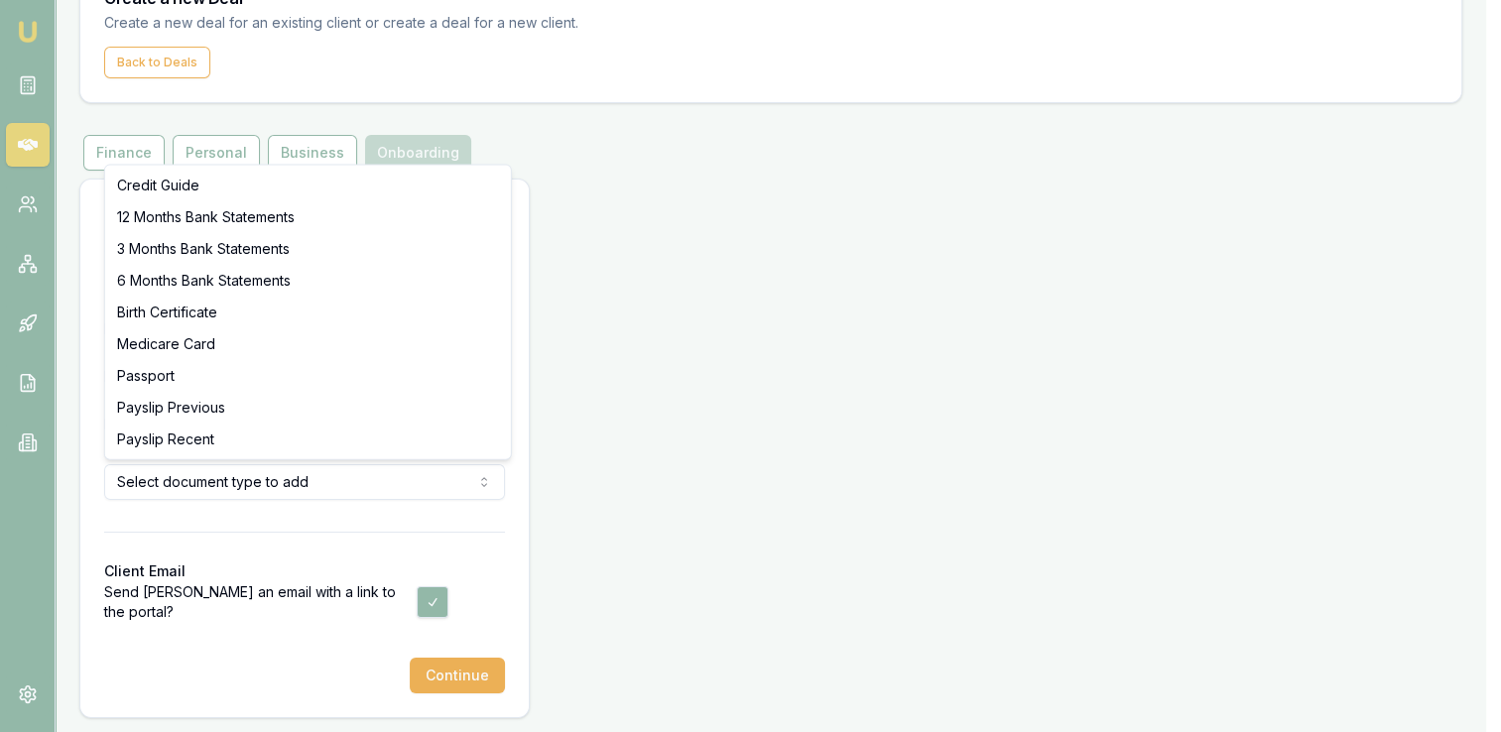
click at [340, 483] on html "Emu Broker Deals New Deal [PERSON_NAME] Toggle Menu Create a new Deal Create a …" at bounding box center [750, 264] width 1501 height 732
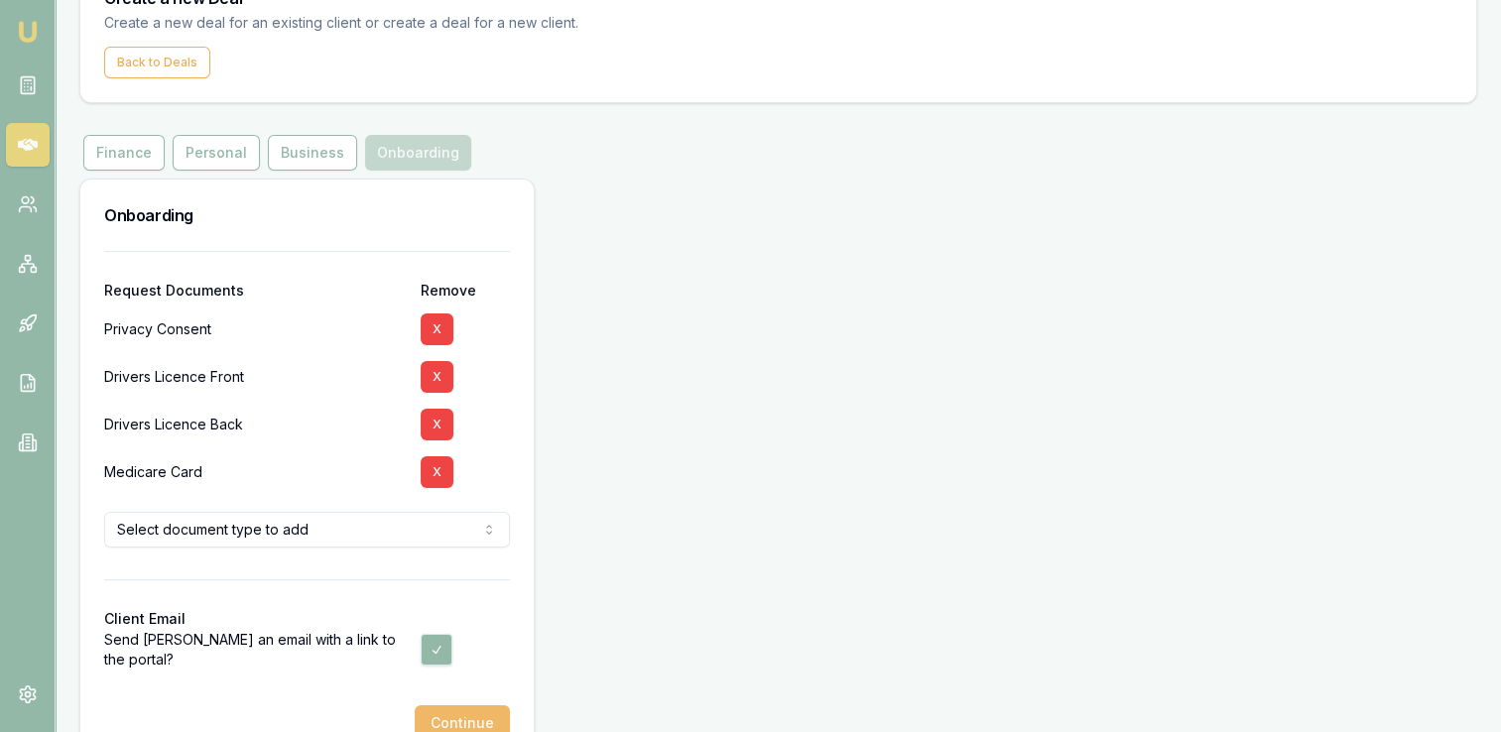
click at [456, 714] on button "Continue" at bounding box center [462, 723] width 95 height 36
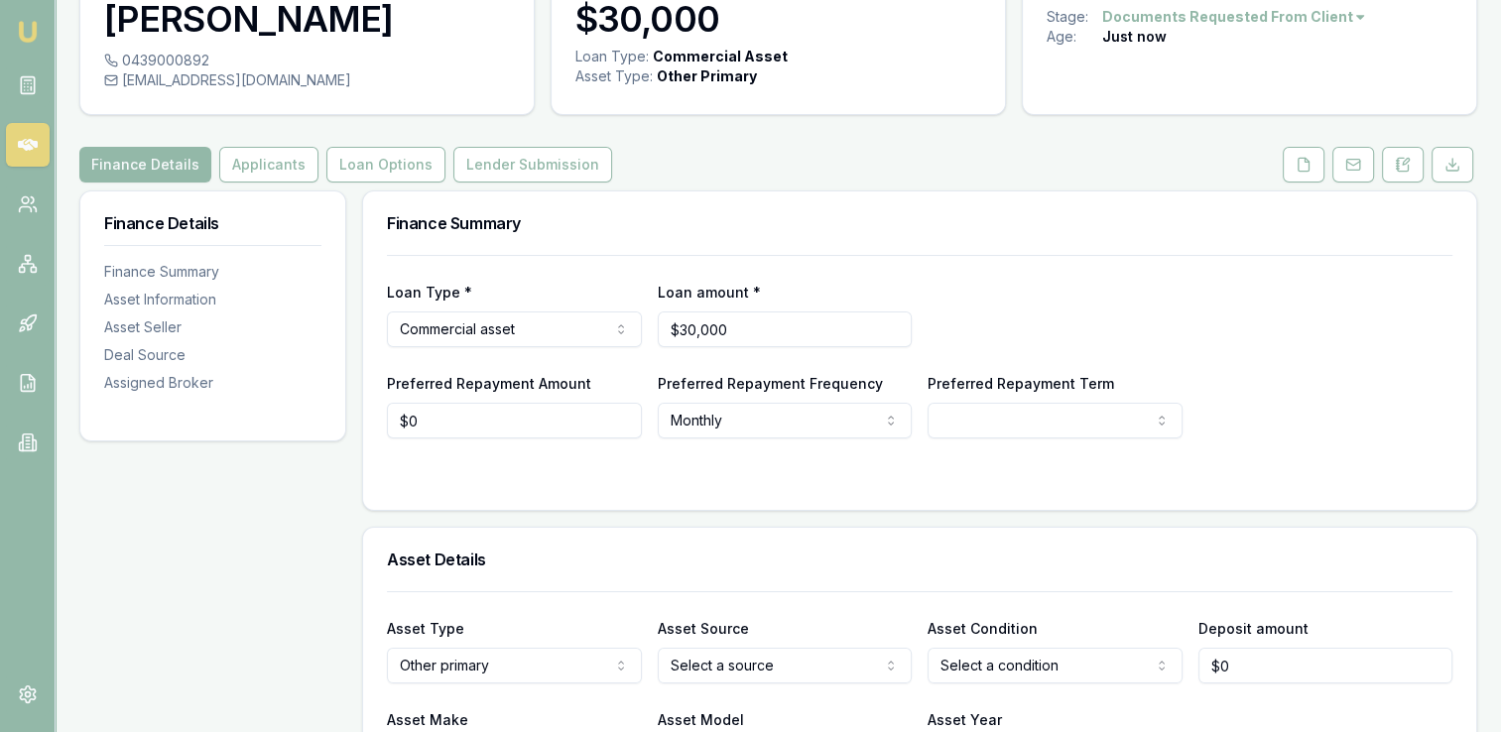
scroll to position [175, 0]
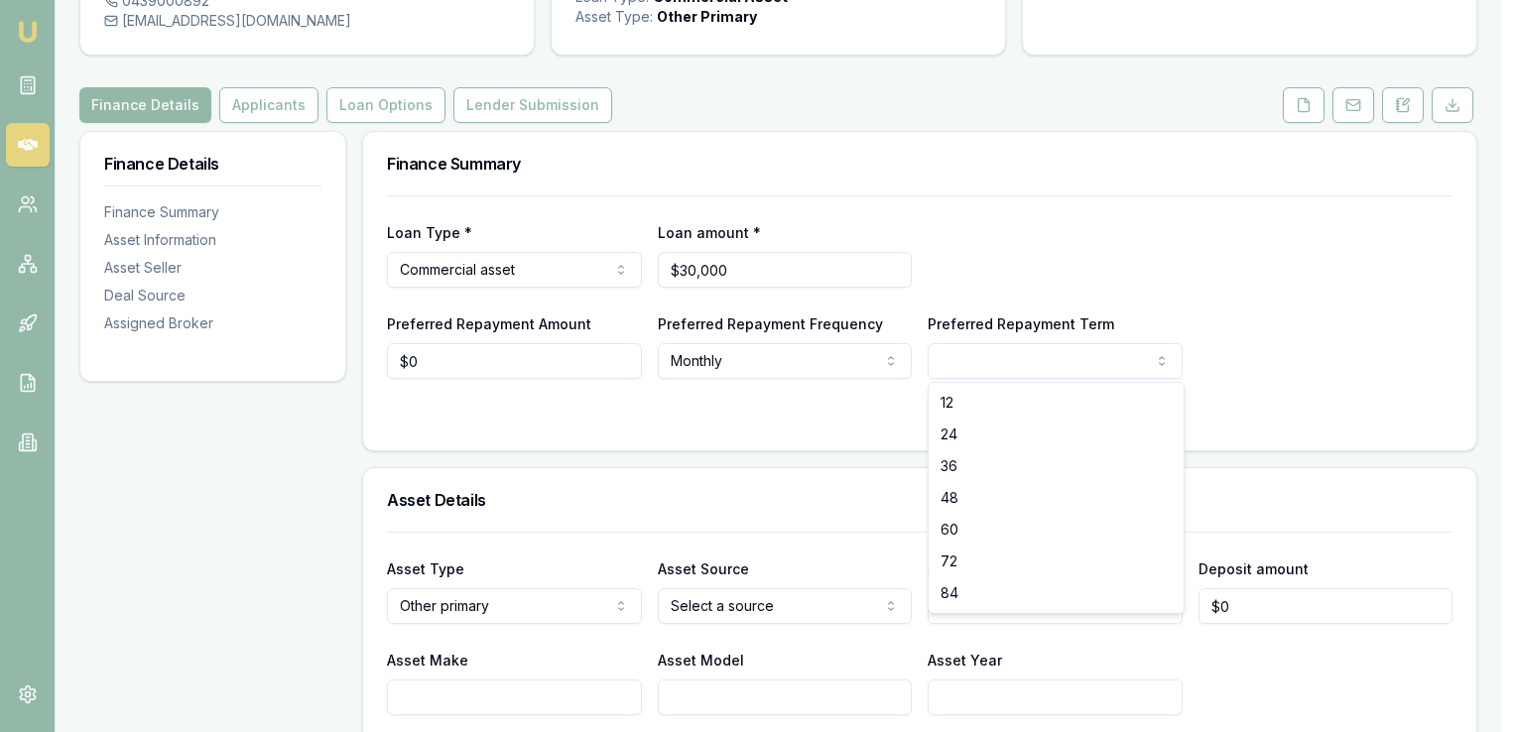
click at [984, 355] on html "Emu Broker Deals View D-R20713E76Q [PERSON_NAME] Toggle Menu Customer [PERSON_N…" at bounding box center [758, 191] width 1516 height 732
select select "60"
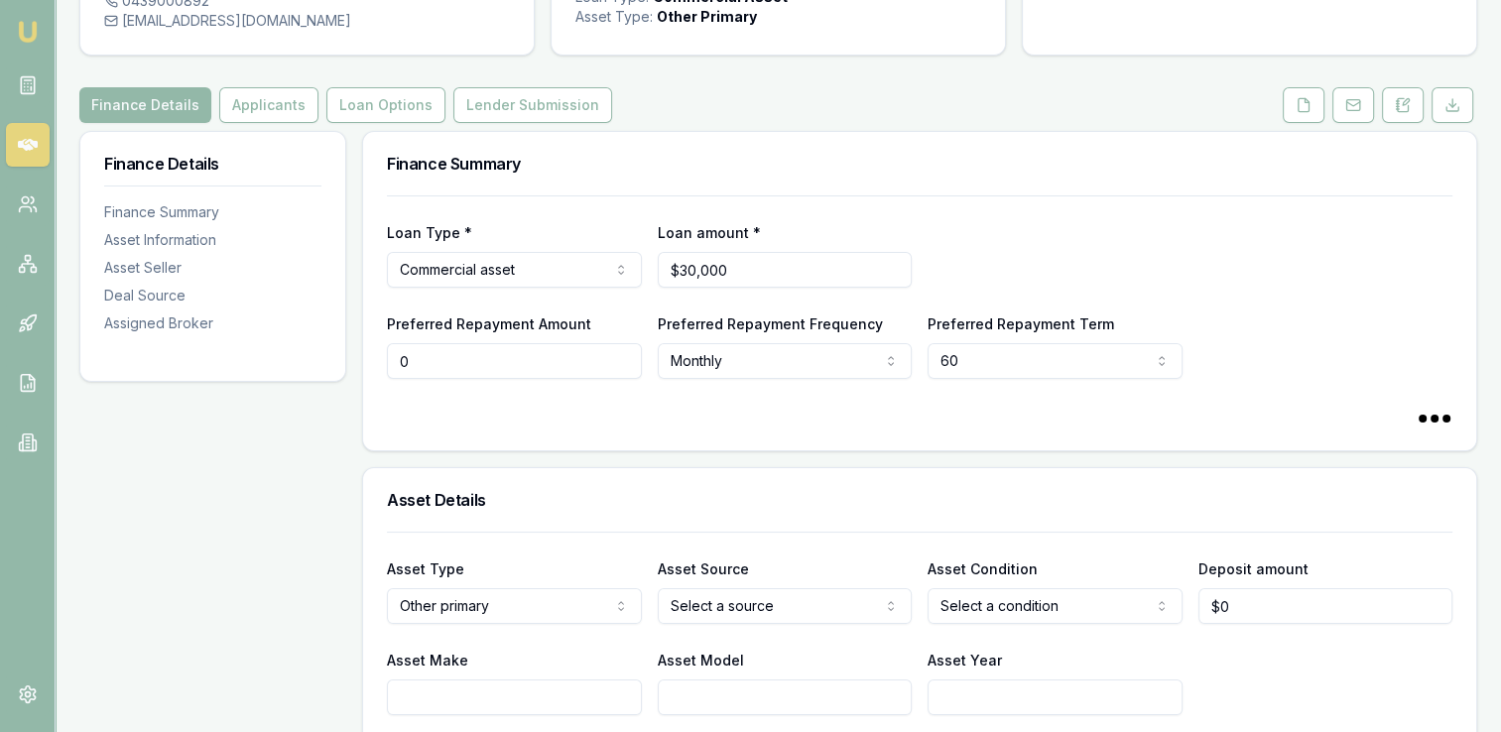
click at [473, 355] on input "0" at bounding box center [514, 361] width 255 height 36
click at [738, 404] on form "Loan Type * Commercial asset Consumer loan Consumer asset Commercial loan Comme…" at bounding box center [919, 310] width 1065 height 231
click at [519, 359] on input "0" at bounding box center [514, 361] width 255 height 36
type input "$400"
click at [500, 404] on form "Loan Type * Commercial asset Consumer loan Consumer asset Commercial loan Comme…" at bounding box center [919, 310] width 1065 height 231
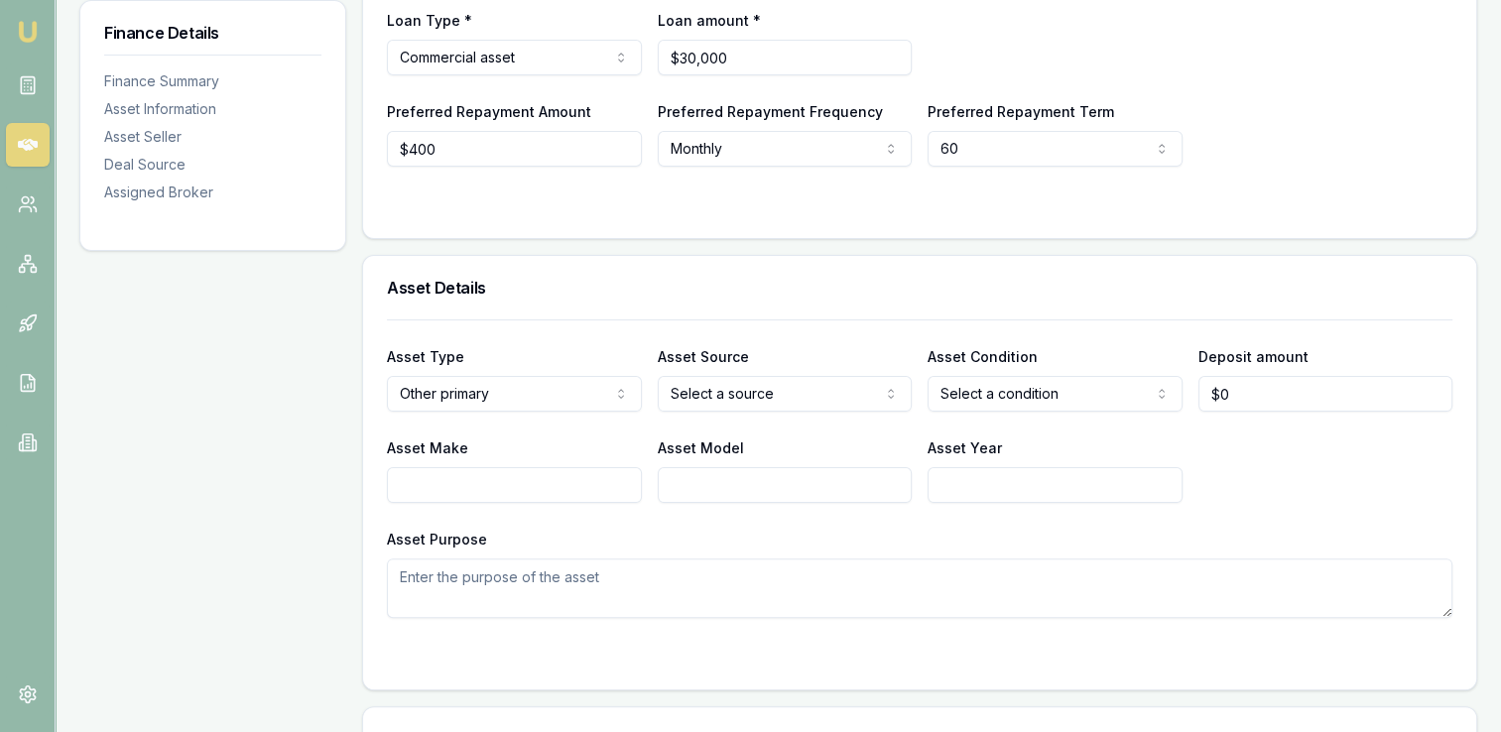
scroll to position [397, 0]
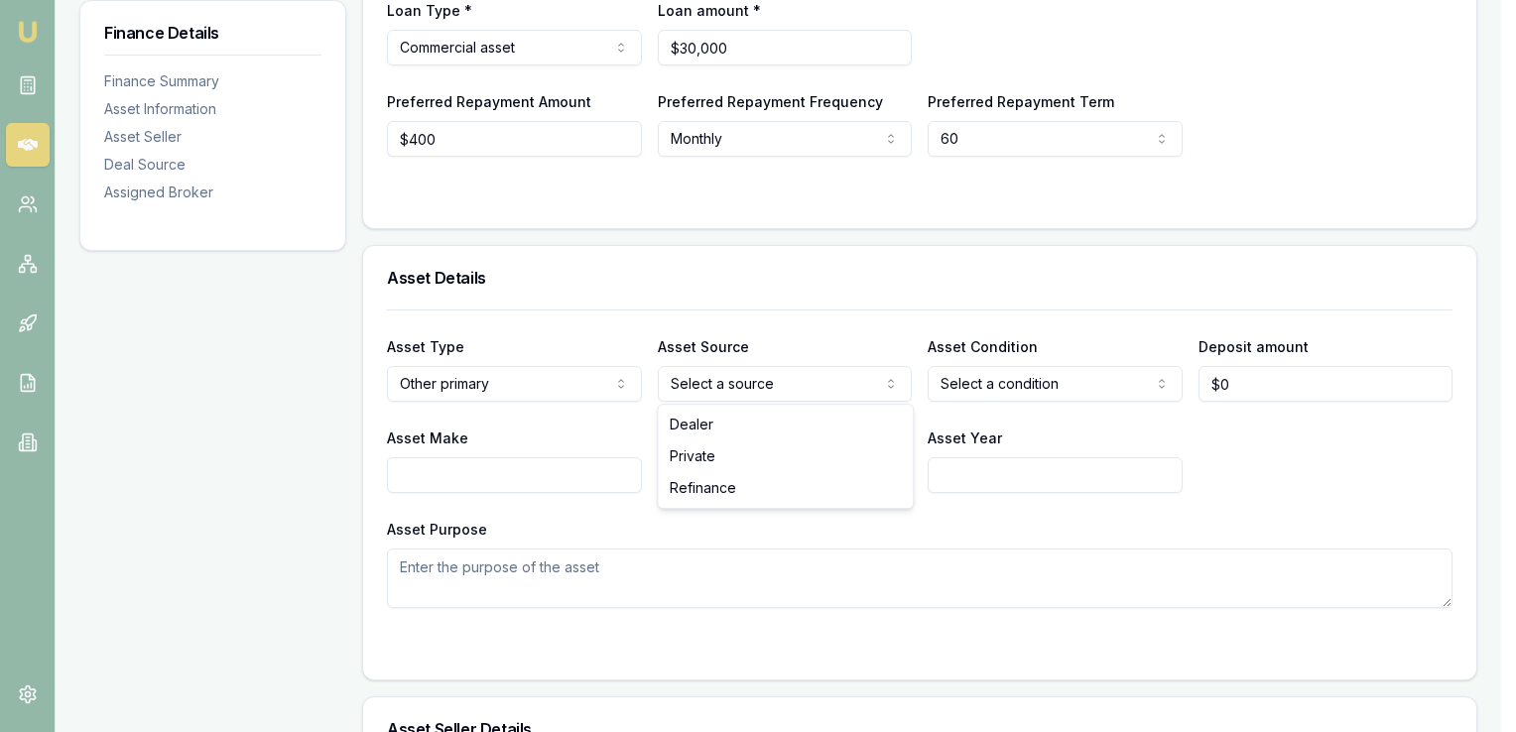
select select "PRIVATE"
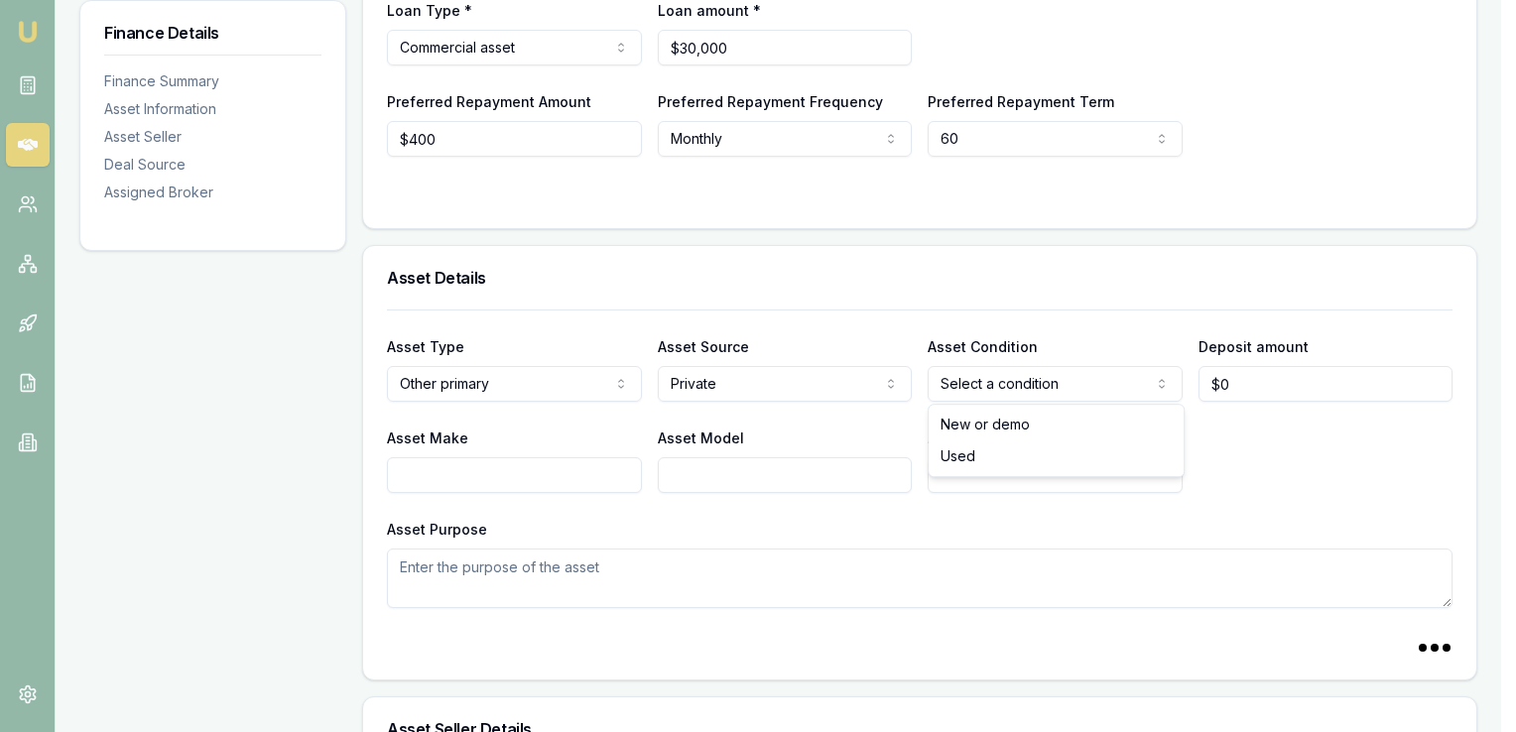
select select "USED"
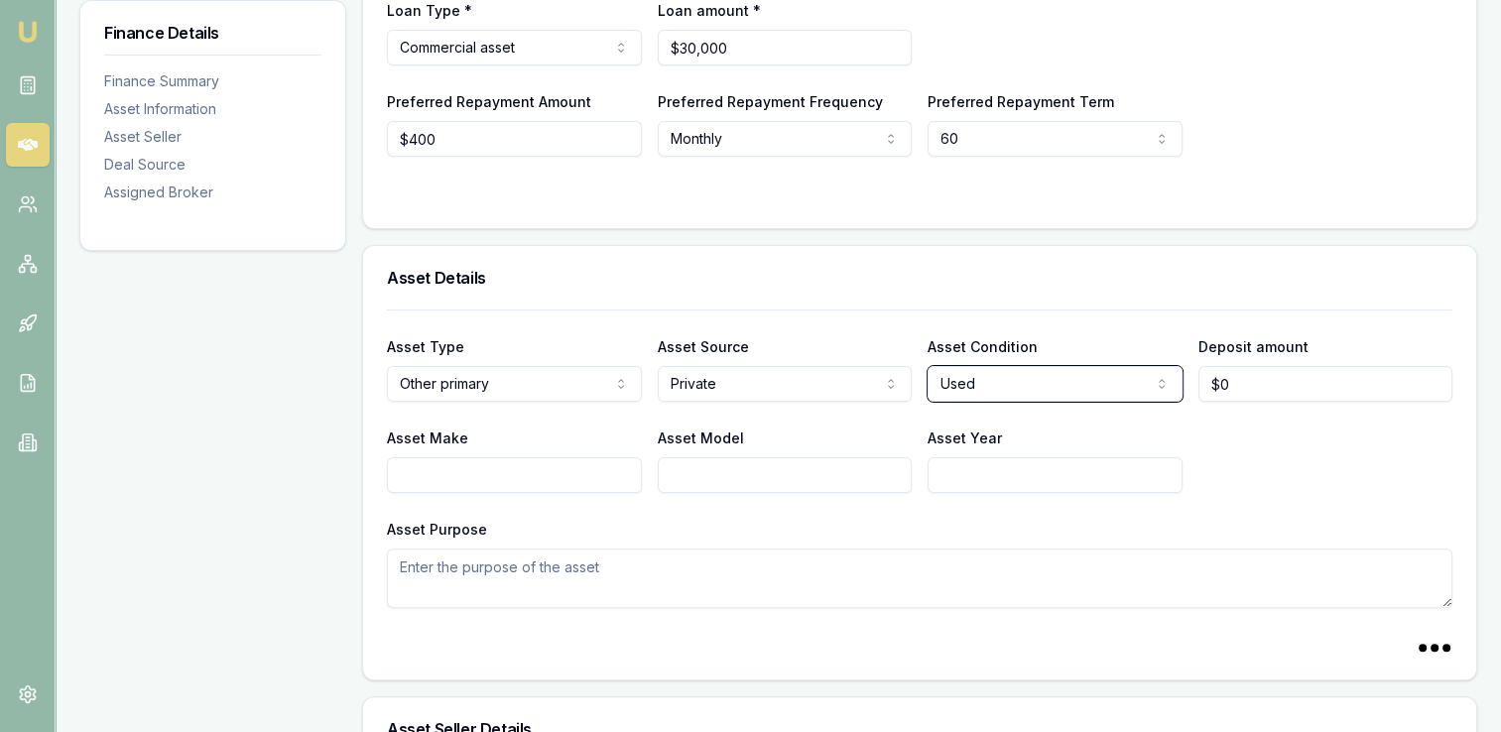
select select
click at [1237, 380] on input "0" at bounding box center [1325, 384] width 255 height 36
type input "$1,000"
click at [1306, 439] on div "Asset Make Asset Model Asset Year" at bounding box center [919, 459] width 1065 height 67
click at [515, 471] on input "Asset Make" at bounding box center [514, 475] width 255 height 36
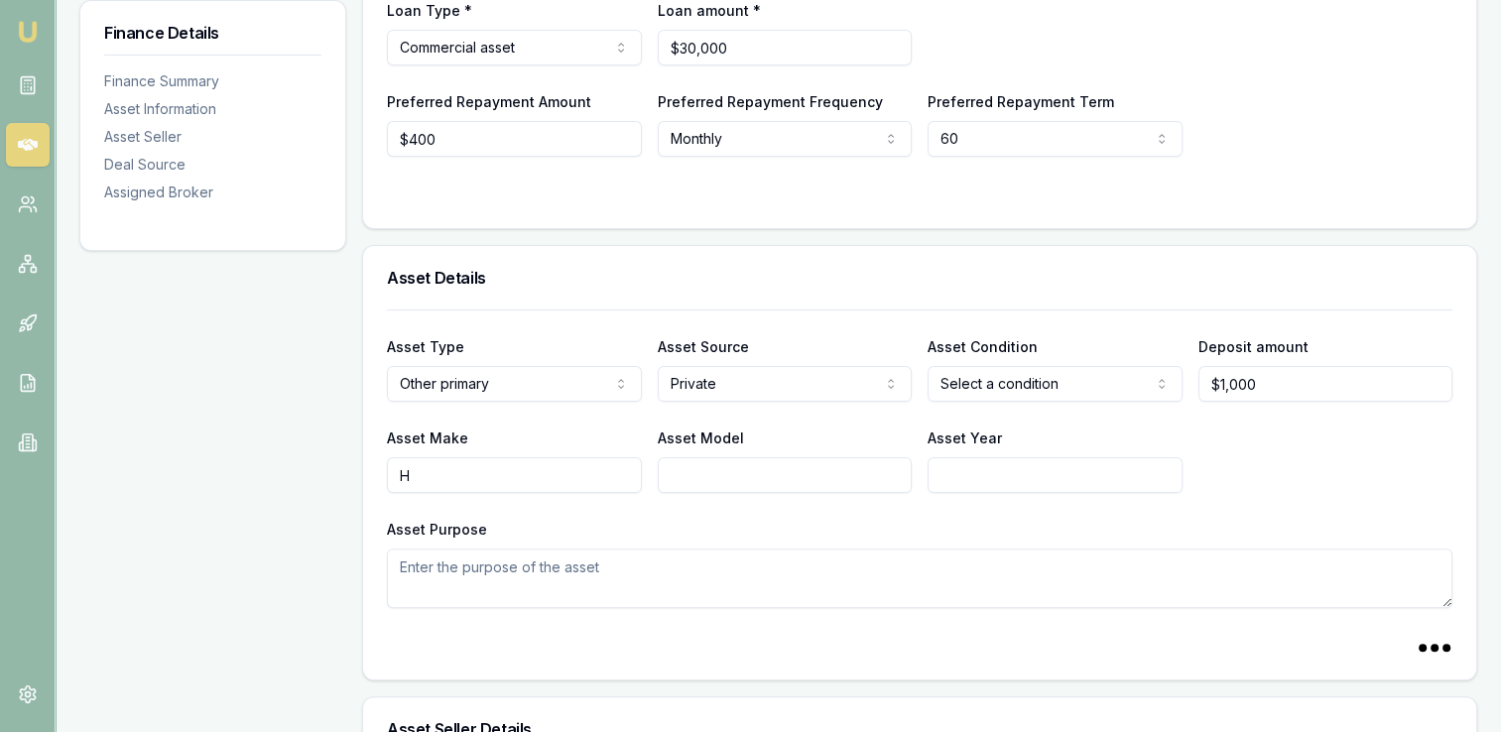
type input "Ha"
click at [710, 465] on input "Asset Model" at bounding box center [785, 475] width 255 height 36
click at [397, 472] on input "rley Davidson" at bounding box center [514, 475] width 255 height 36
click at [528, 477] on input "Harley Davidson" at bounding box center [514, 475] width 255 height 36
type input "Harley Davidson"
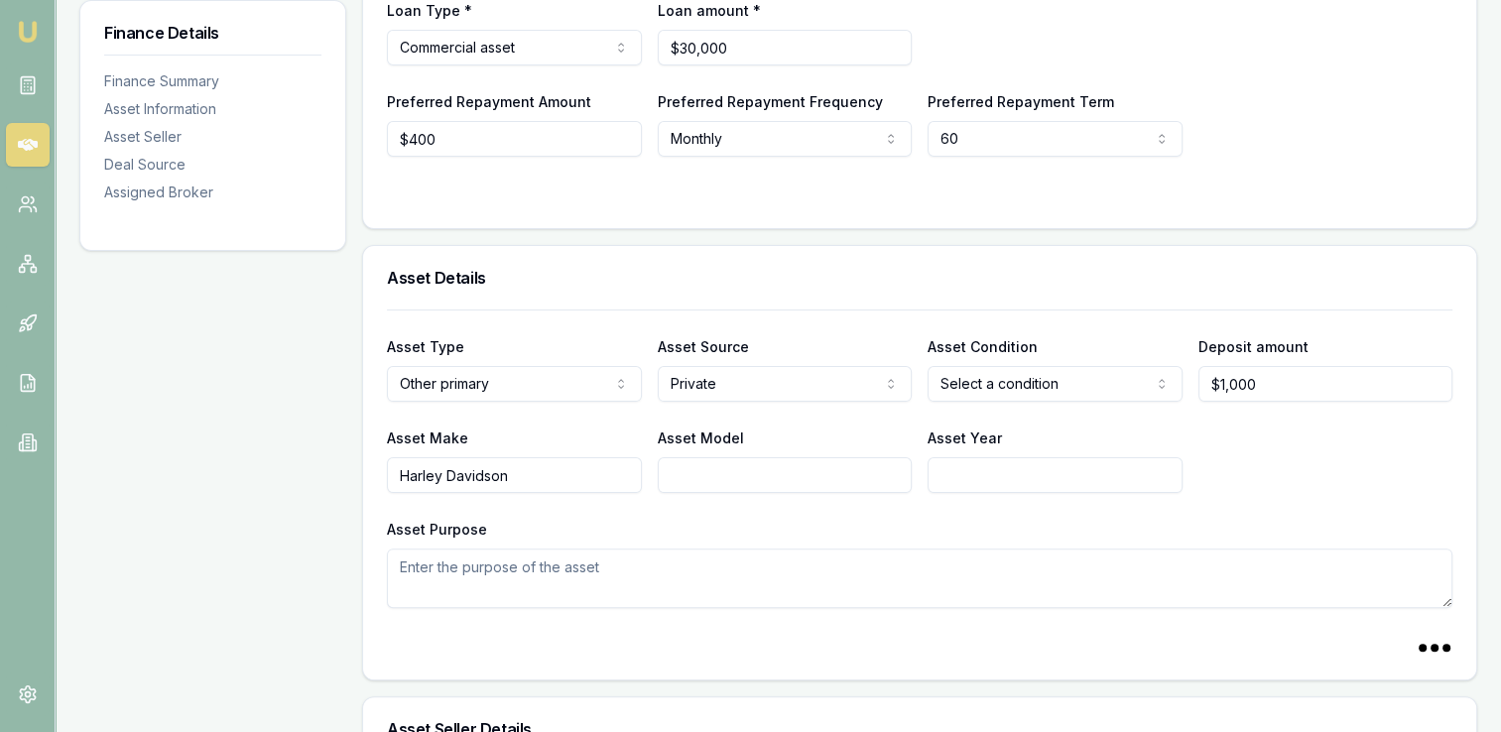
click at [699, 474] on input "Asset Model" at bounding box center [785, 475] width 255 height 36
paste input "VRSCDX NIGHT ROD SP"
click at [858, 472] on input "VRSCDX NIGHT ROD SP" at bounding box center [785, 475] width 255 height 36
type input "VRSCDX NIGHT ROD SP"
click at [956, 471] on input "Asset Year" at bounding box center [1054, 475] width 255 height 36
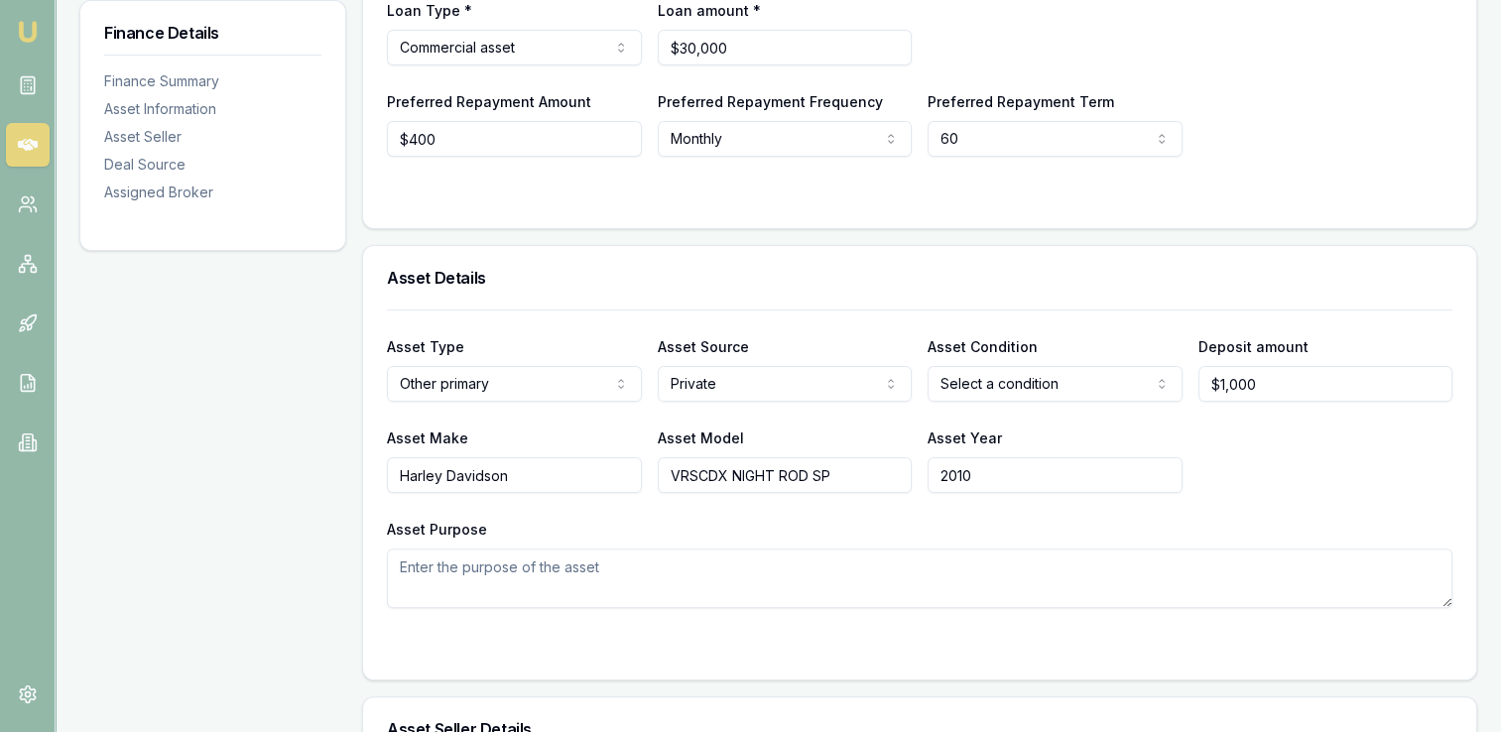
type input "2010"
click at [482, 569] on textarea "Asset Purpose" at bounding box center [919, 579] width 1065 height 60
type textarea "Travel"
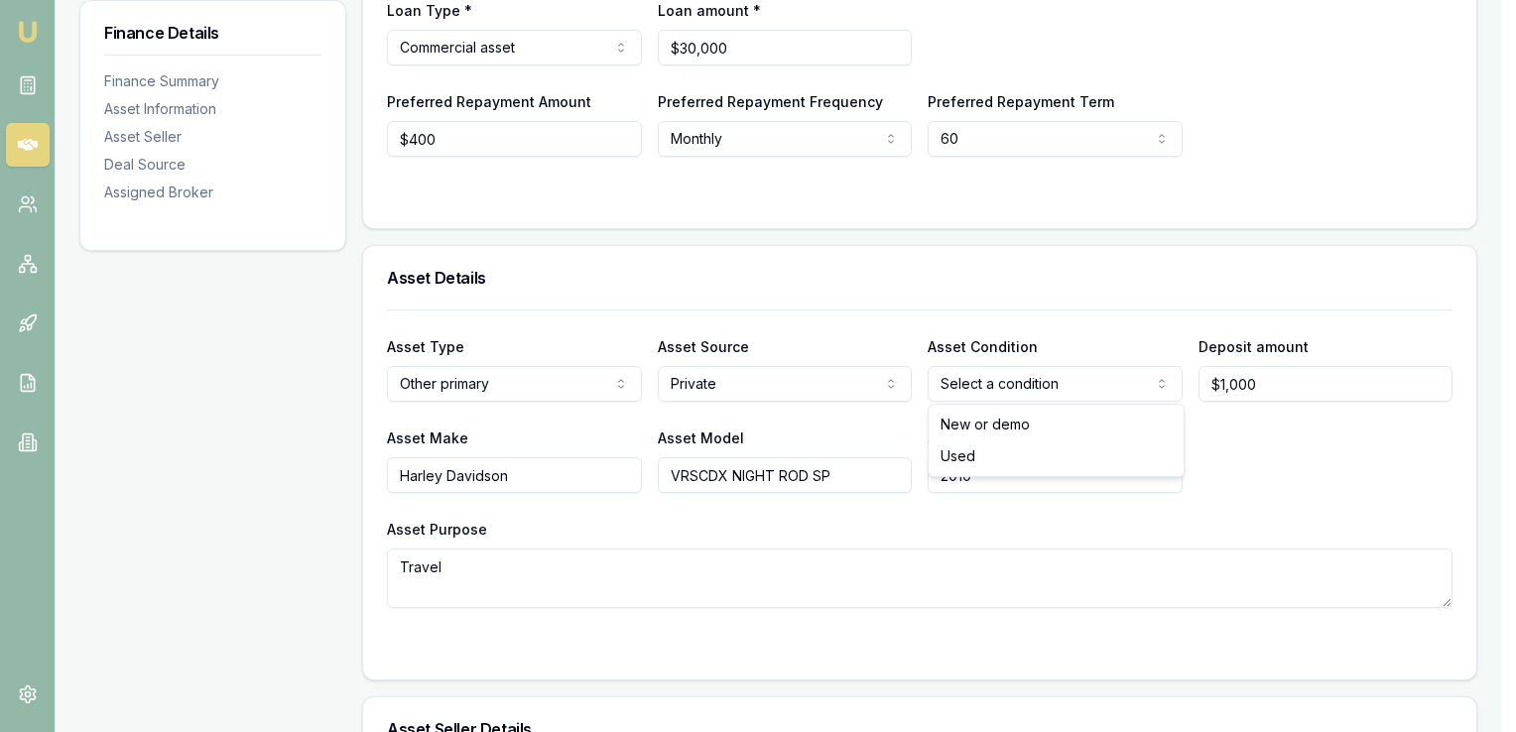
select select "USED"
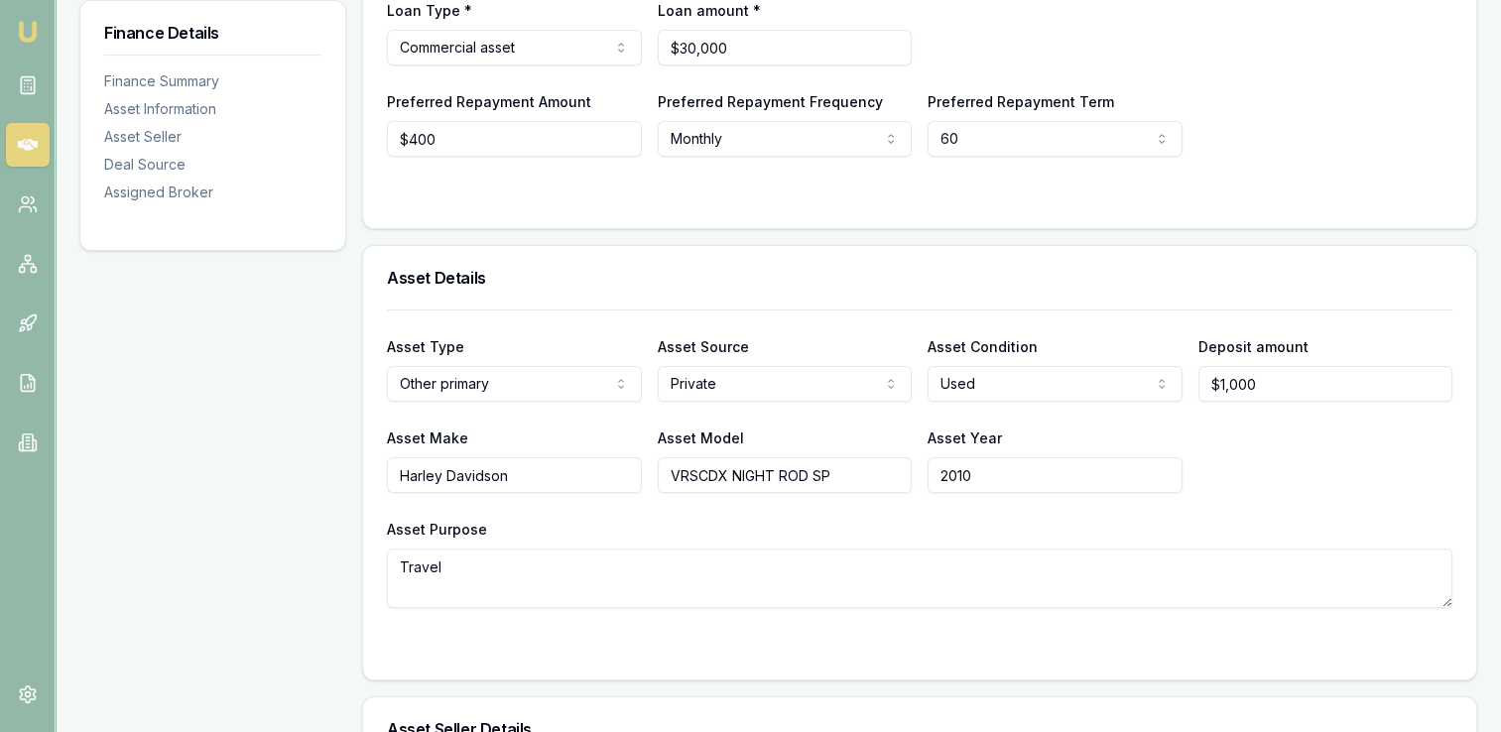
click at [1103, 416] on div "Asset Type Other primary Passenger car Electric vehicle Light commercial Other …" at bounding box center [919, 458] width 1065 height 299
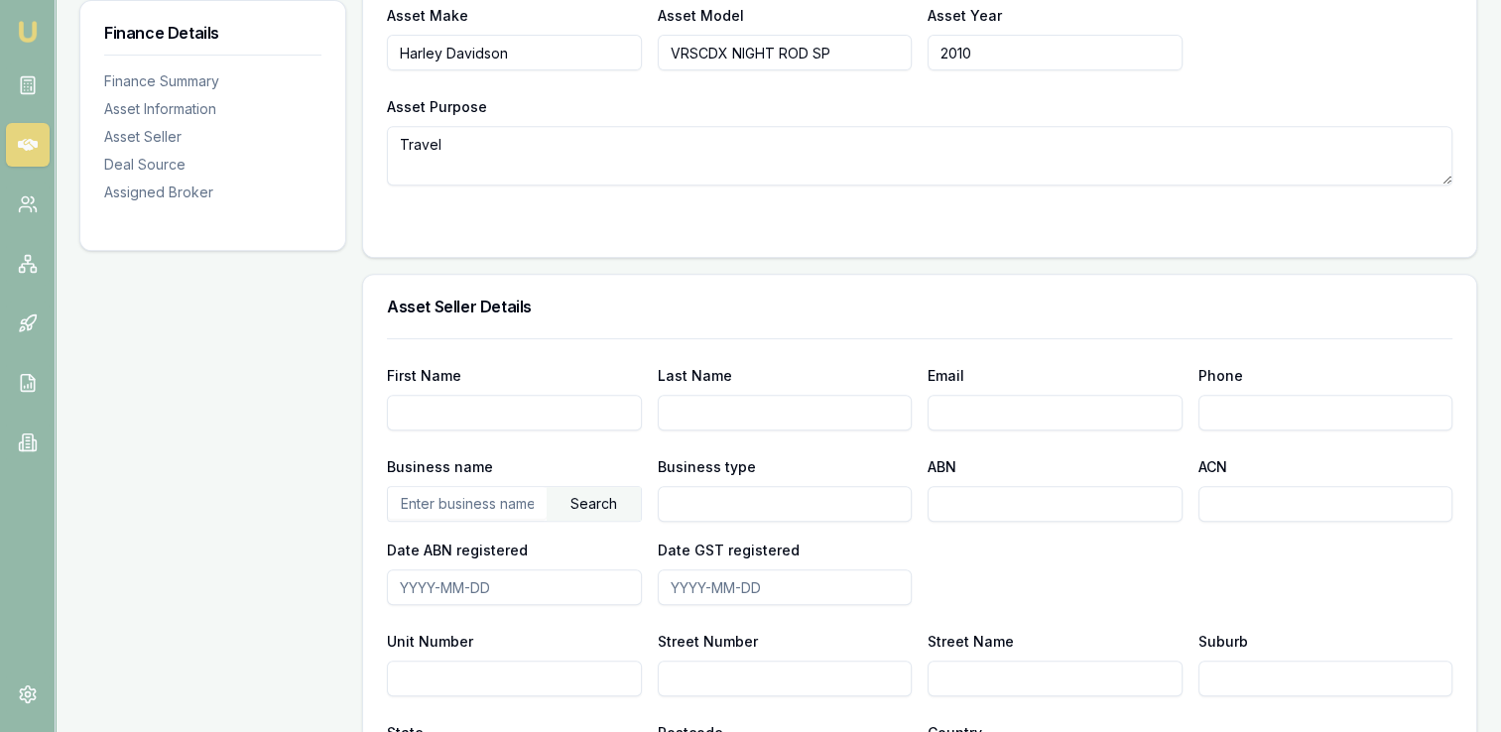
scroll to position [809, 0]
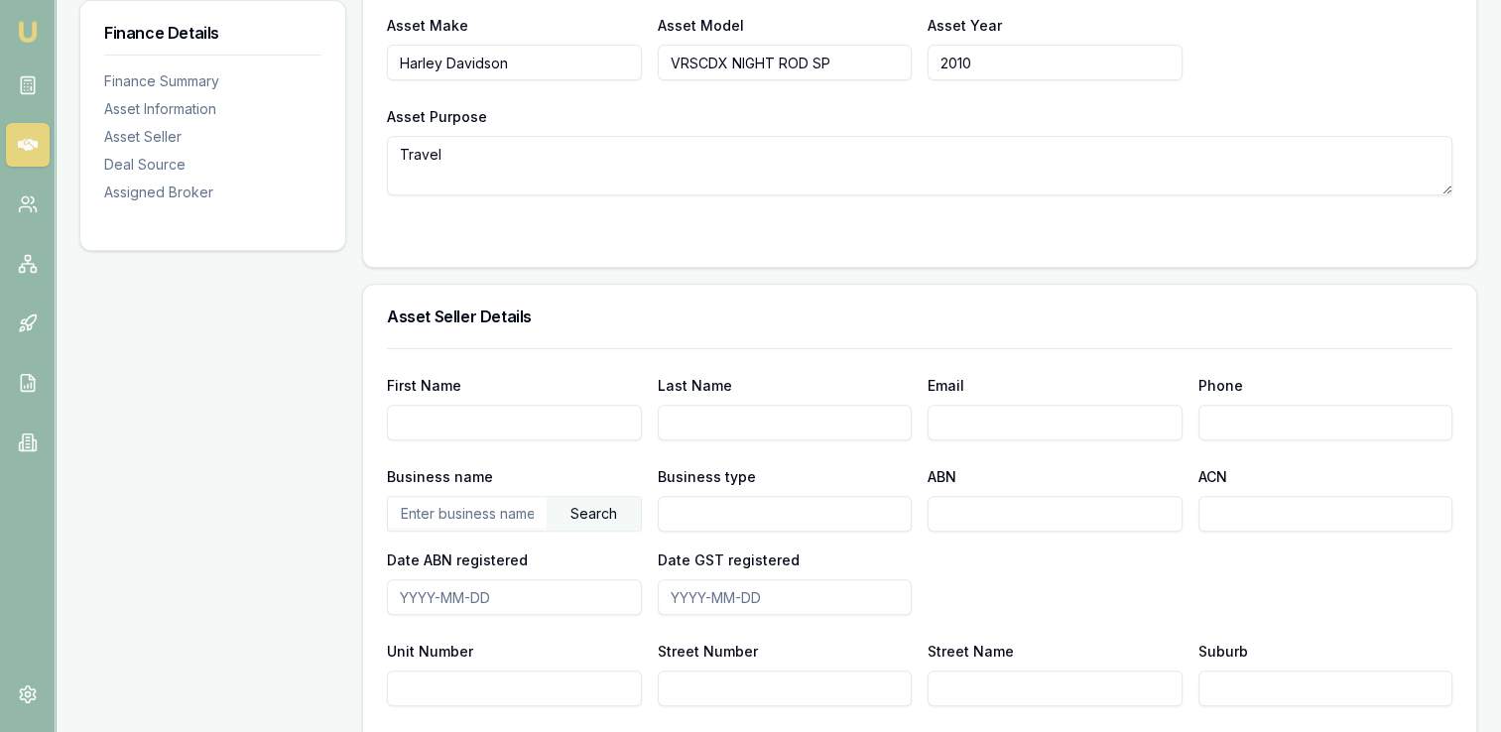
click at [528, 419] on input "First Name" at bounding box center [514, 423] width 255 height 36
type input "[PERSON_NAME]"
click at [720, 419] on input "Last Name" at bounding box center [785, 423] width 255 height 36
type input "[PERSON_NAME]"
click at [969, 419] on input "Email" at bounding box center [1054, 423] width 255 height 36
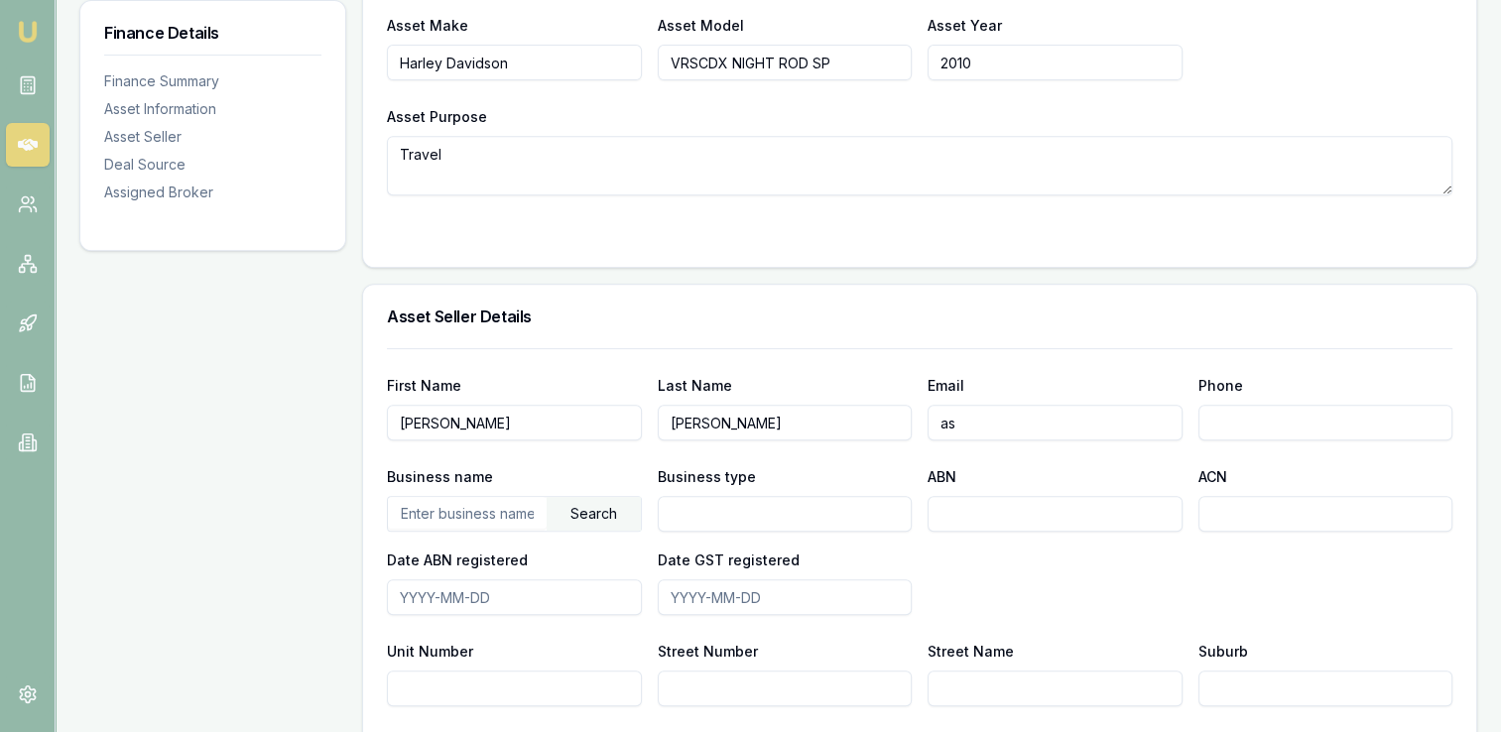
type input "[EMAIL_ADDRESS][DOMAIN_NAME]"
type input "0439 000 892"
type input "[GEOGRAPHIC_DATA]"
click at [1259, 443] on div "First Name [PERSON_NAME] Last Name [PERSON_NAME] Email [EMAIL_ADDRESS][DOMAIN_N…" at bounding box center [919, 572] width 1065 height 449
click at [481, 506] on input "text" at bounding box center [467, 513] width 159 height 32
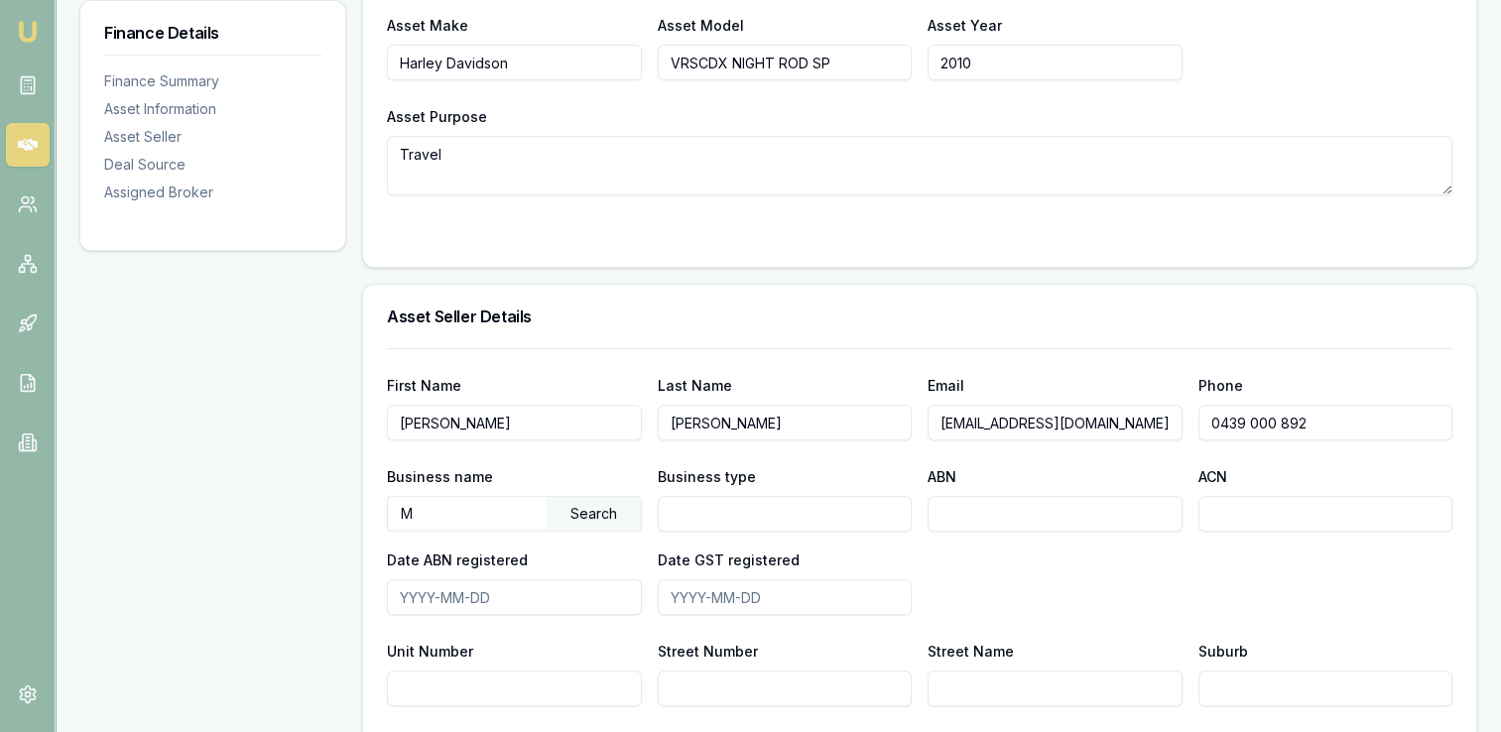
type input "Mi"
click at [497, 509] on input "[PERSON_NAME]" at bounding box center [467, 513] width 159 height 32
click at [603, 513] on div "Search" at bounding box center [594, 514] width 94 height 34
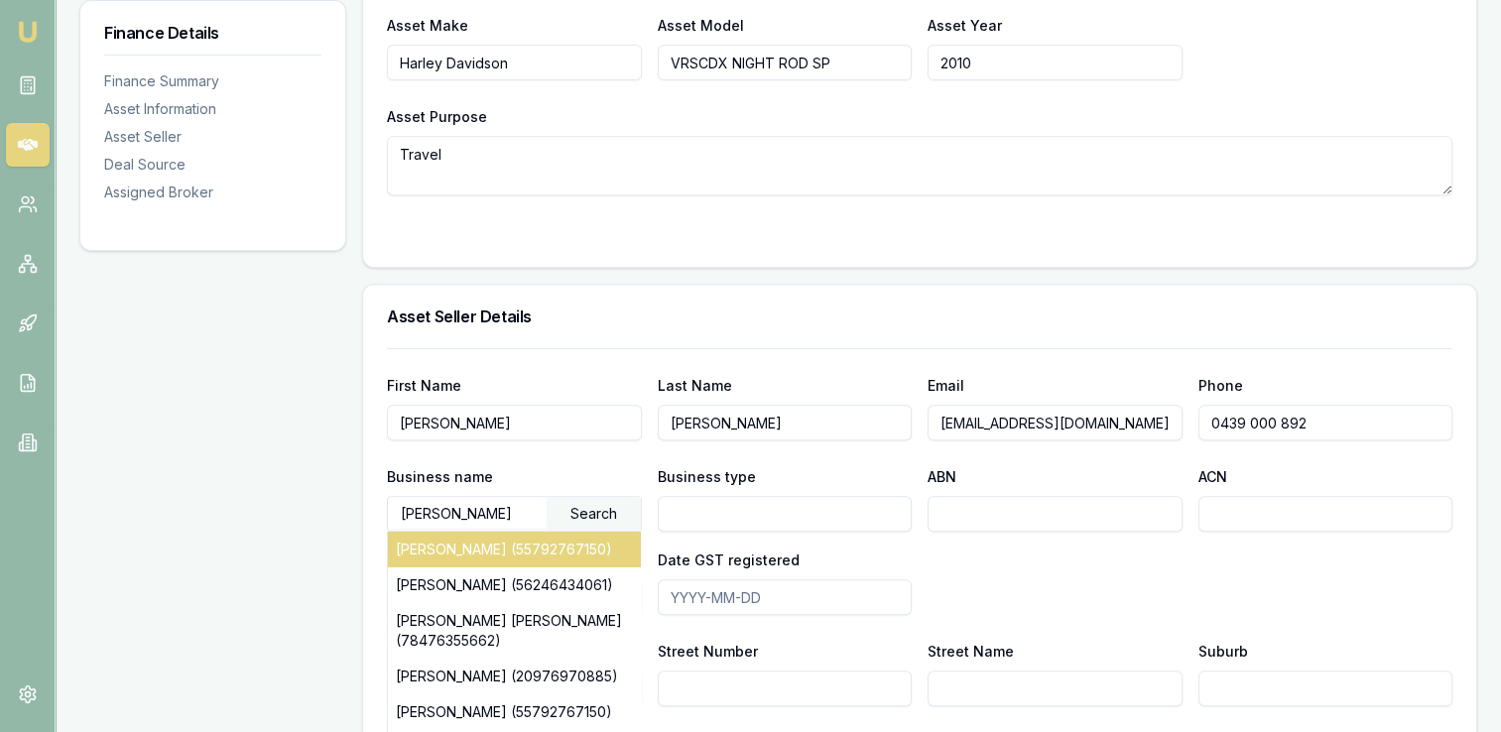
click at [551, 542] on div "[PERSON_NAME] (55792767150)" at bounding box center [514, 550] width 253 height 36
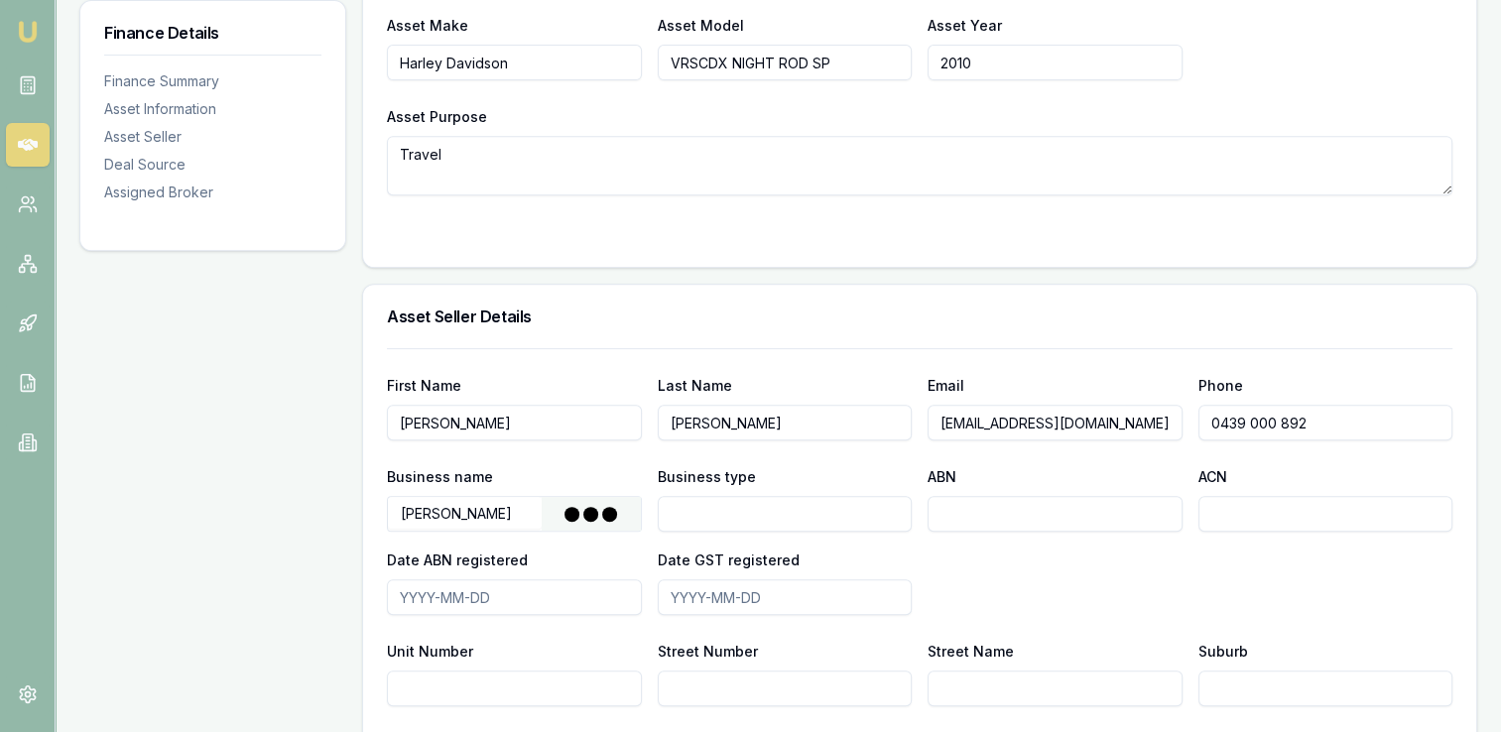
type input "[PERSON_NAME] [PERSON_NAME]"
type input "Individual/Sole Trader"
type input "55792767150"
type input "[DATE]"
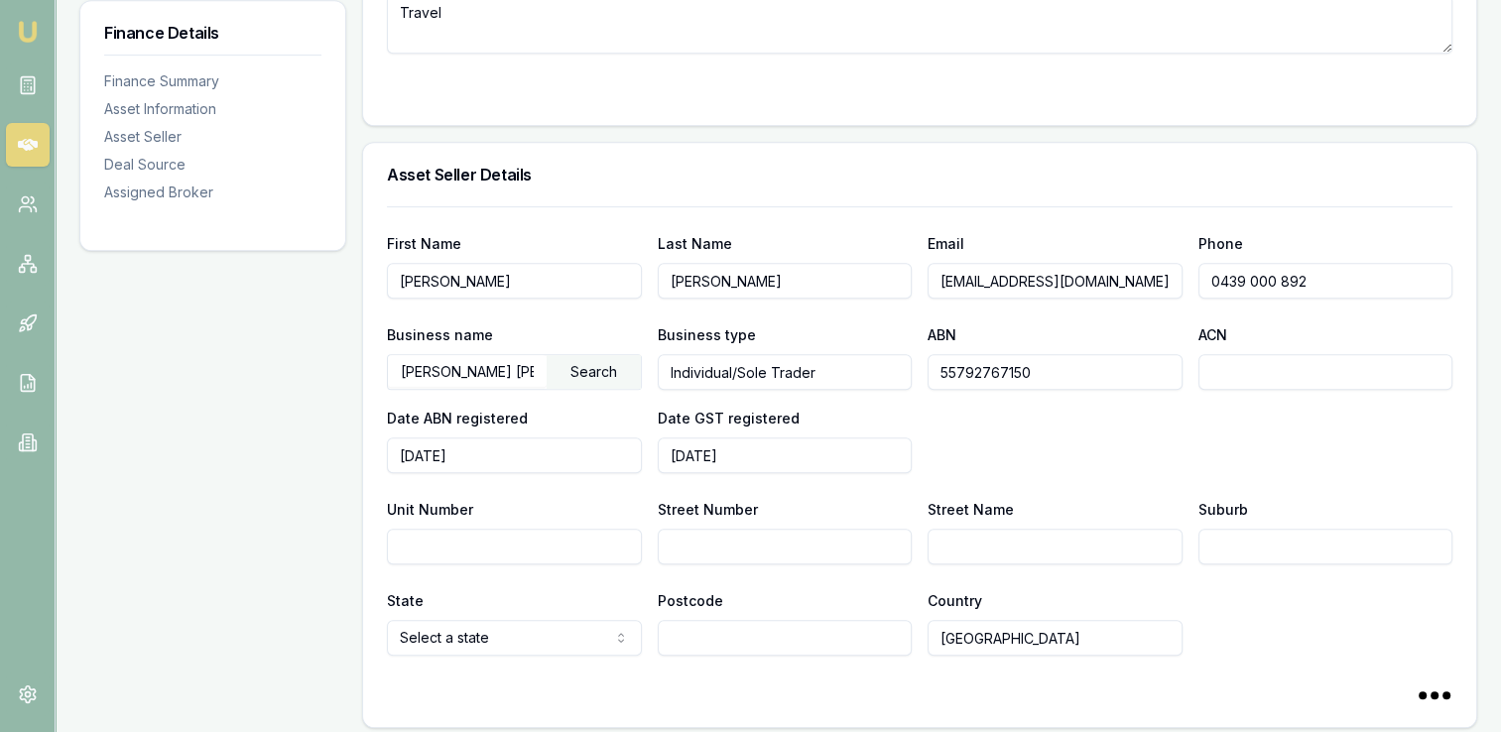
scroll to position [952, 0]
click at [785, 548] on input "Street Number" at bounding box center [785, 546] width 255 height 36
type input "61"
click at [980, 542] on input "Street Name" at bounding box center [1054, 546] width 255 height 36
type input "[PERSON_NAME][GEOGRAPHIC_DATA]"
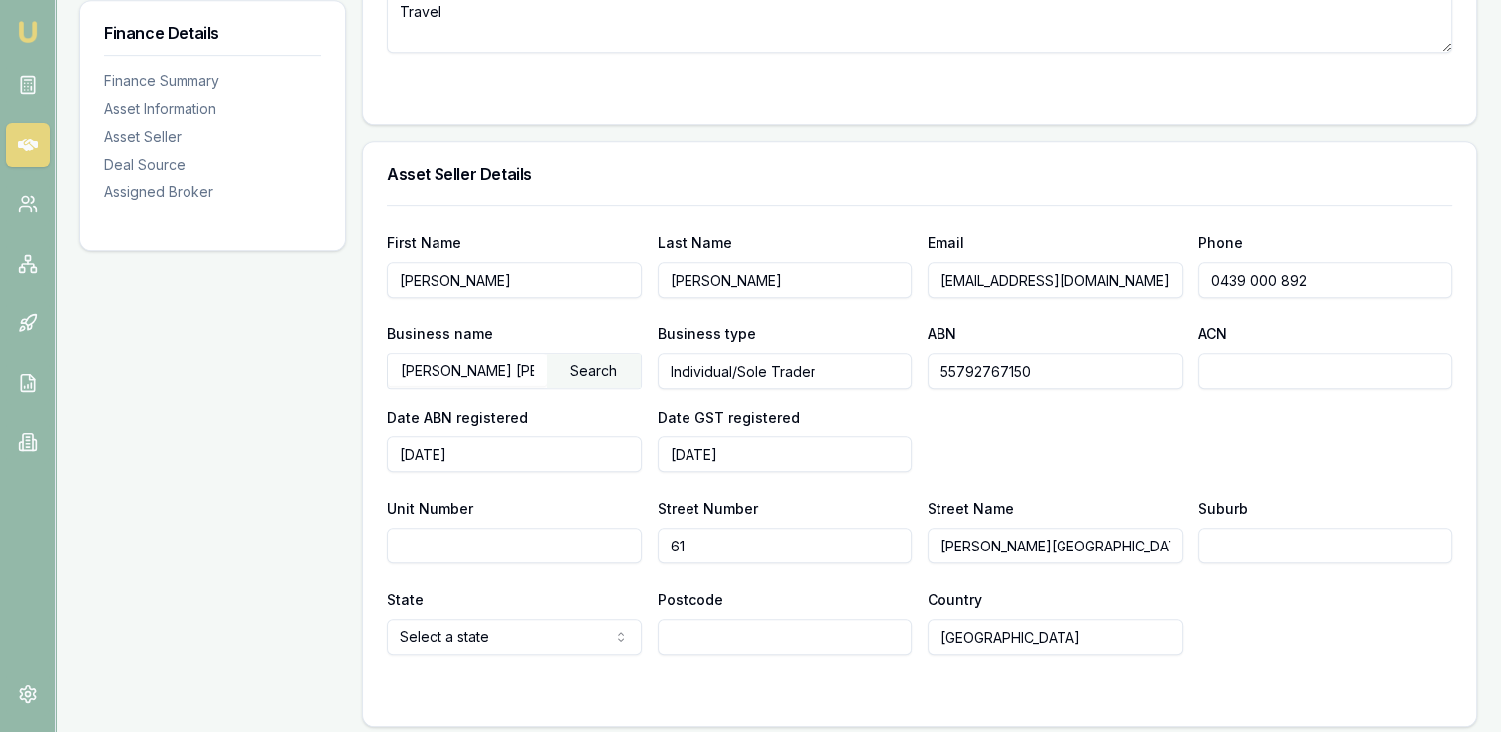
click at [1243, 546] on input "Suburb" at bounding box center [1325, 546] width 255 height 36
type input "Nar Nar Goon North"
click at [1282, 593] on div "State Select a state [GEOGRAPHIC_DATA] [GEOGRAPHIC_DATA] [GEOGRAPHIC_DATA] [GEO…" at bounding box center [919, 620] width 1065 height 67
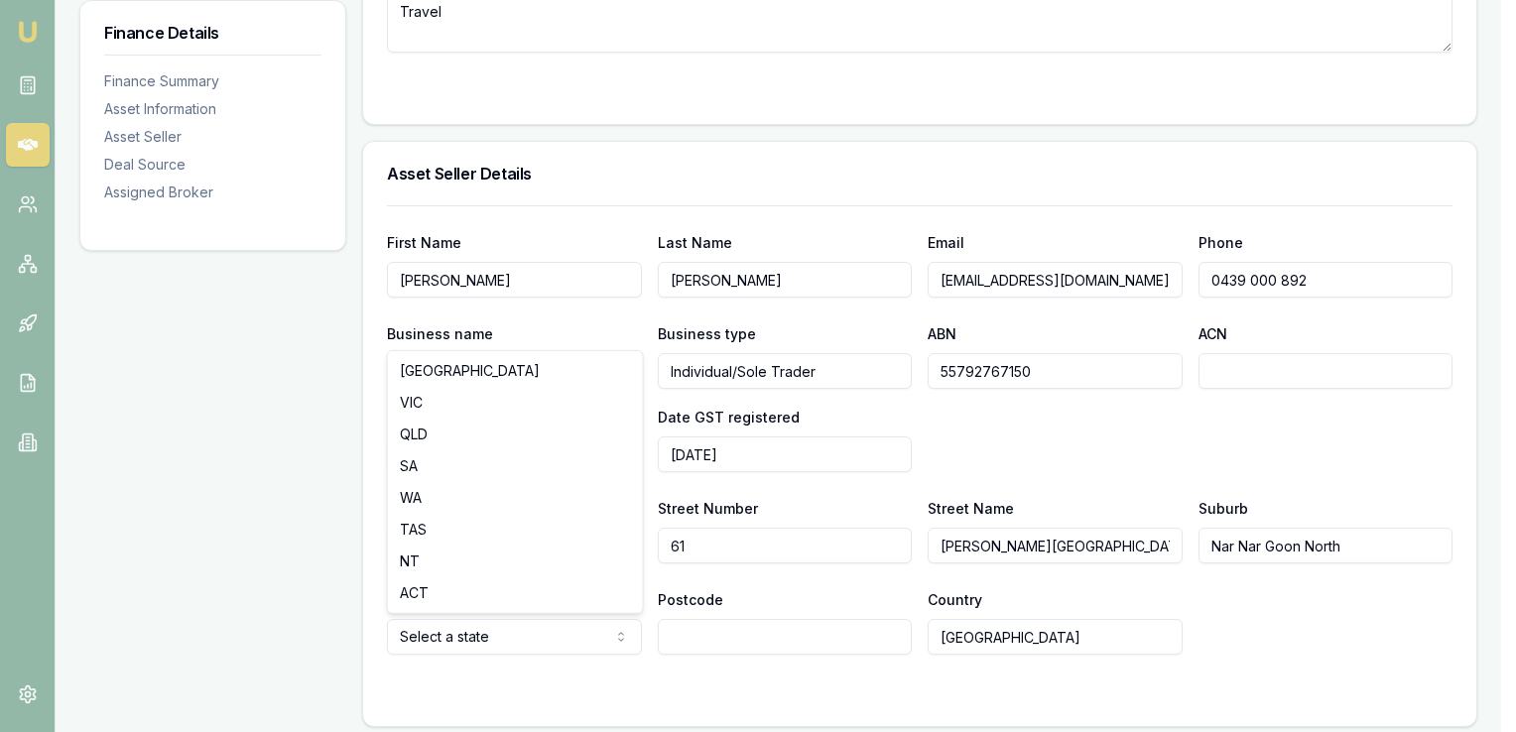
select select "VIC"
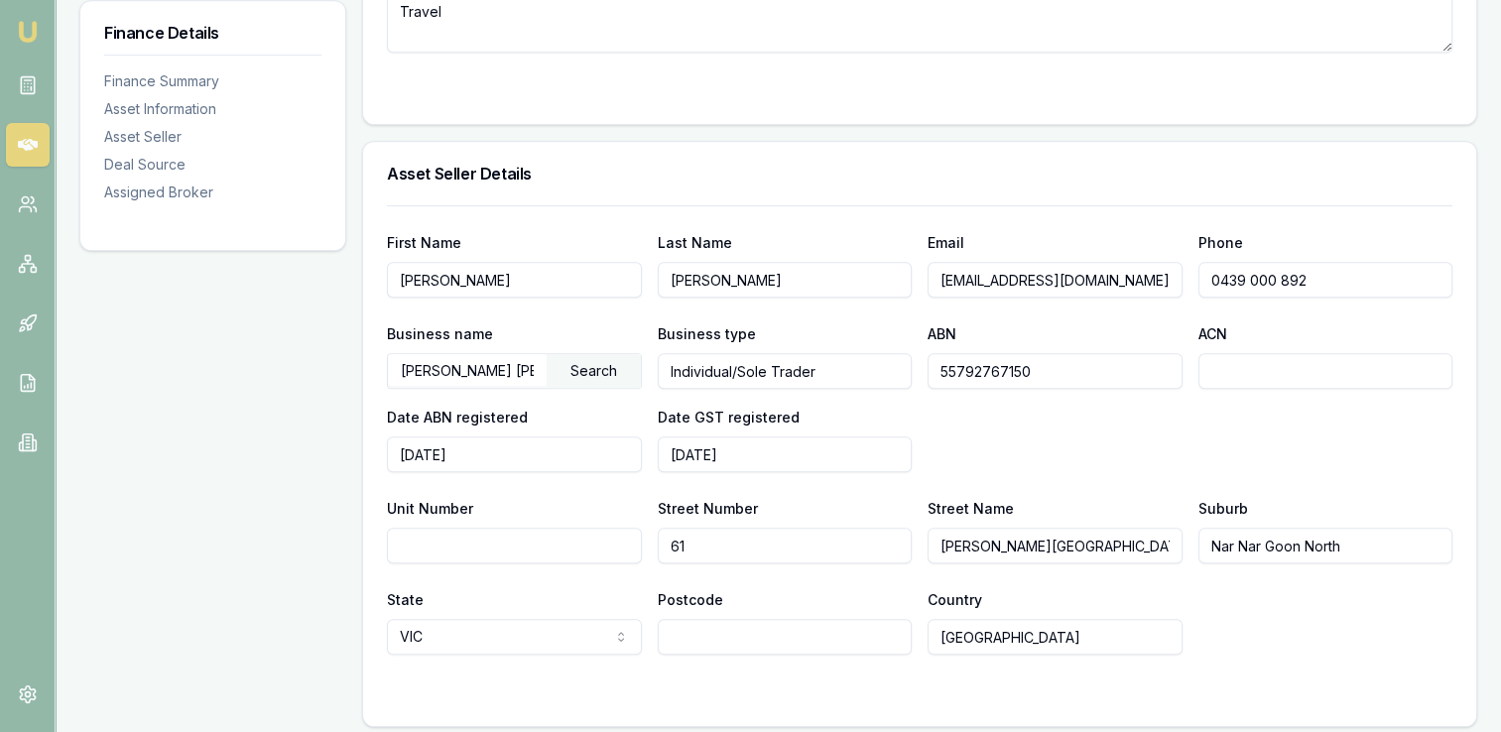
click at [709, 636] on input "Postcode" at bounding box center [785, 637] width 255 height 36
type input "3812"
click at [1030, 639] on input "[GEOGRAPHIC_DATA]" at bounding box center [1054, 637] width 255 height 36
drag, startPoint x: 1056, startPoint y: 638, endPoint x: 926, endPoint y: 639, distance: 129.9
click at [927, 639] on input "[GEOGRAPHIC_DATA]" at bounding box center [1054, 637] width 255 height 36
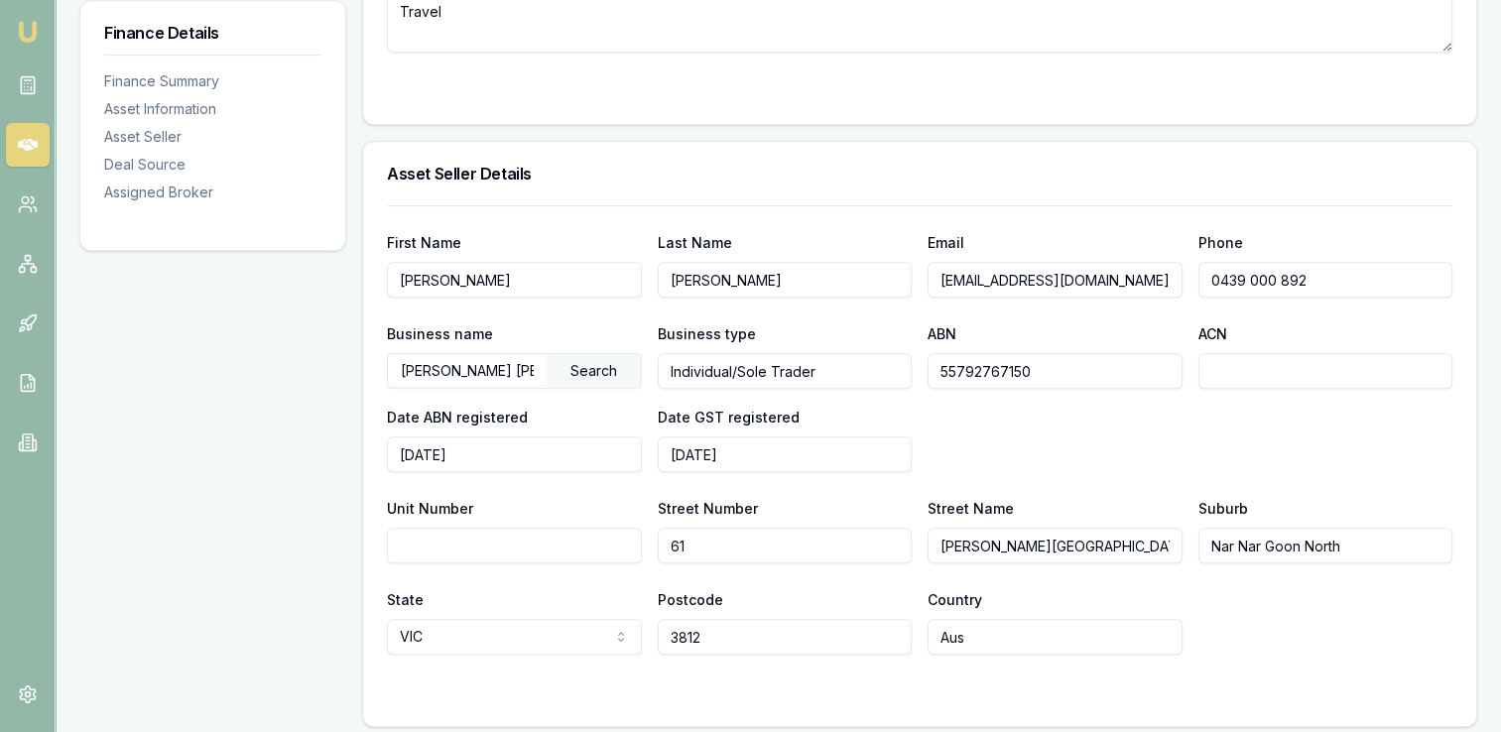
type input "[GEOGRAPHIC_DATA]"
type input "[PERSON_NAME]"
click at [1243, 621] on div "State [GEOGRAPHIC_DATA] [GEOGRAPHIC_DATA] [GEOGRAPHIC_DATA] [GEOGRAPHIC_DATA] […" at bounding box center [919, 620] width 1065 height 67
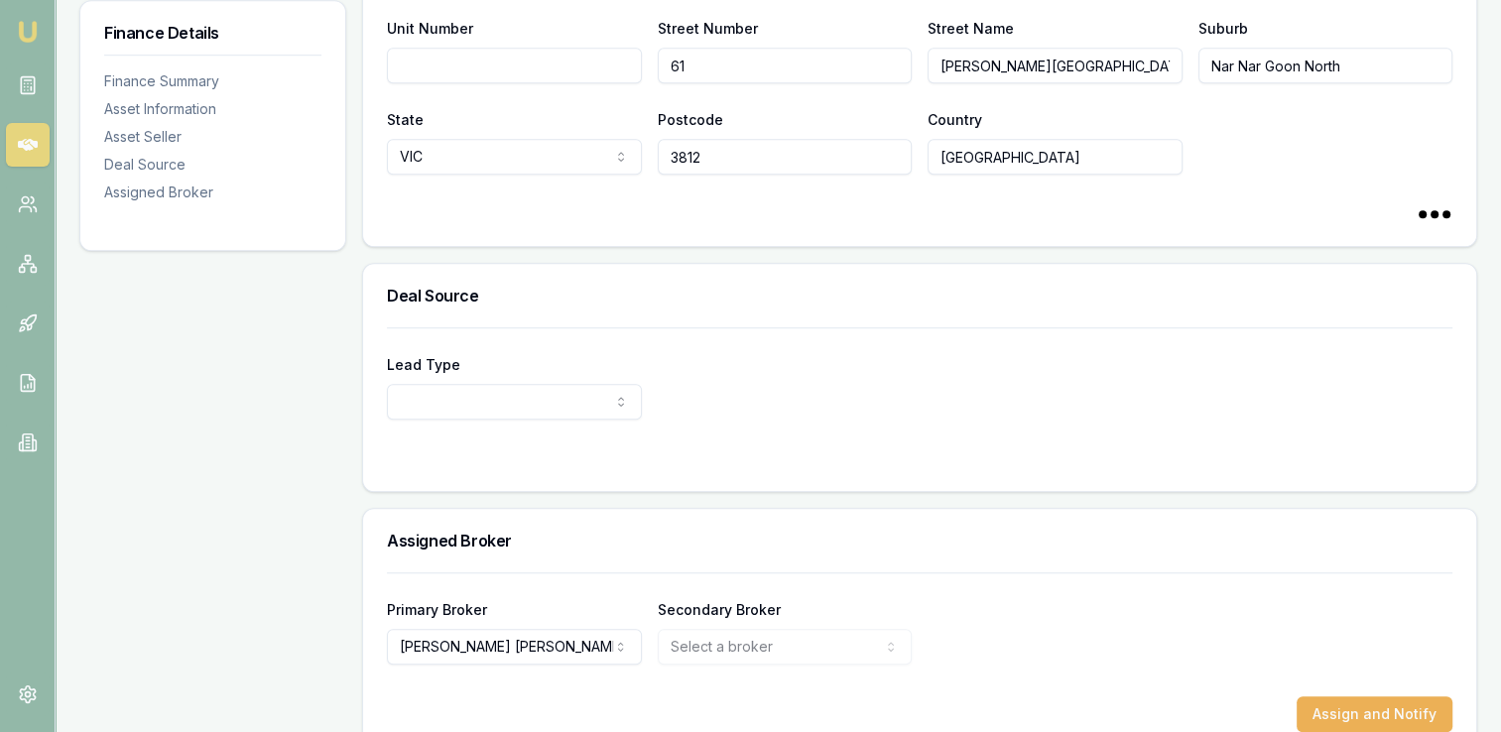
scroll to position [1440, 0]
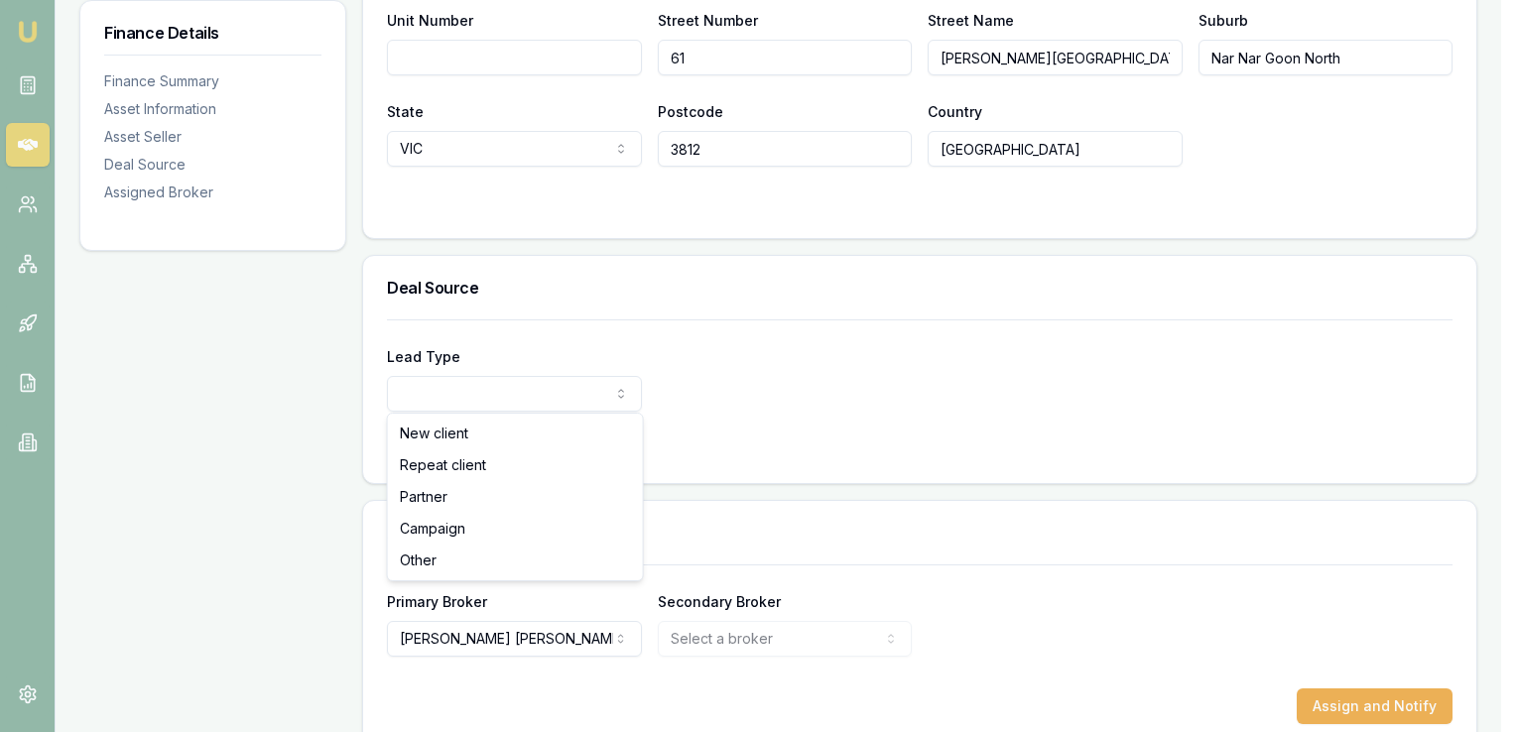
select select "NEW_CLIENT"
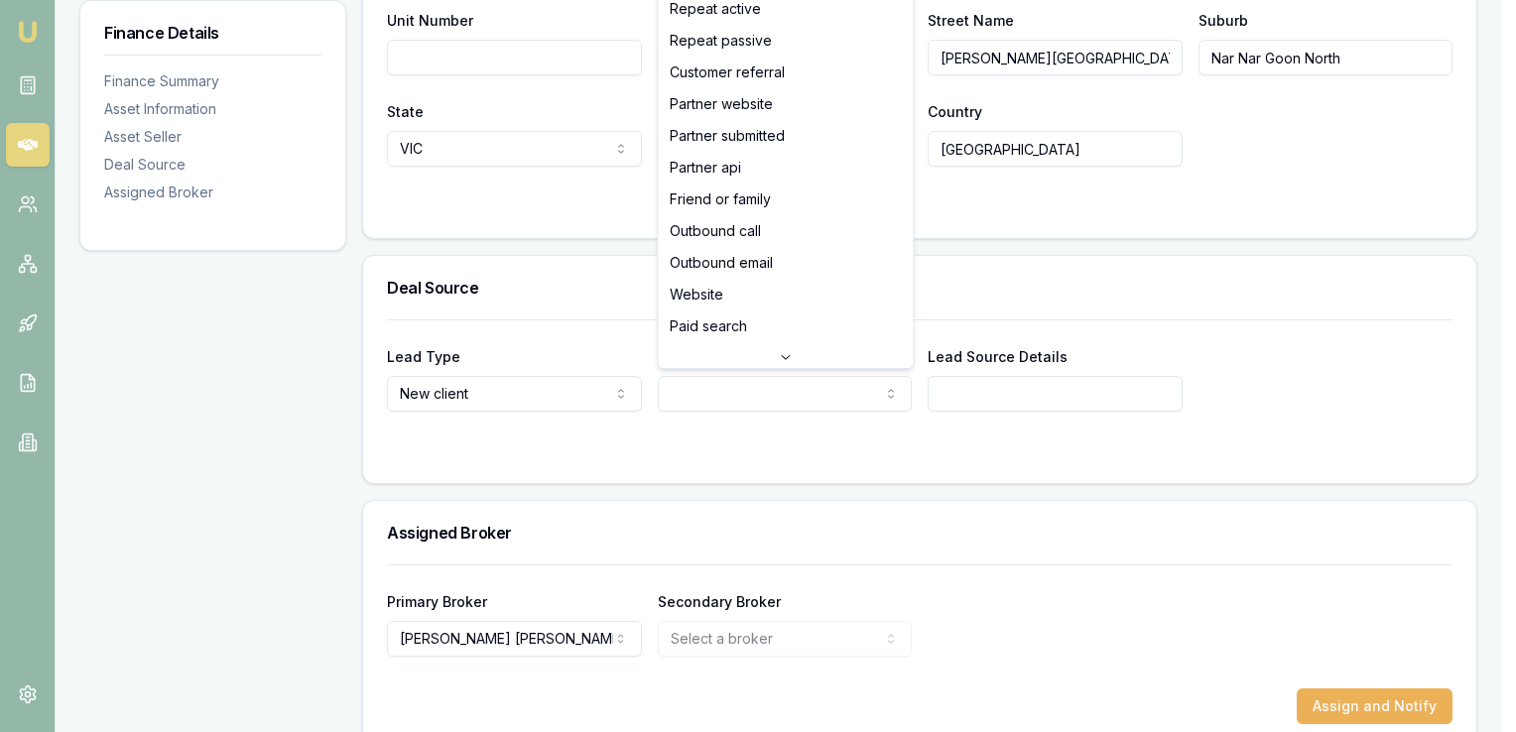
select select "FRIEND_OR_FAMILY"
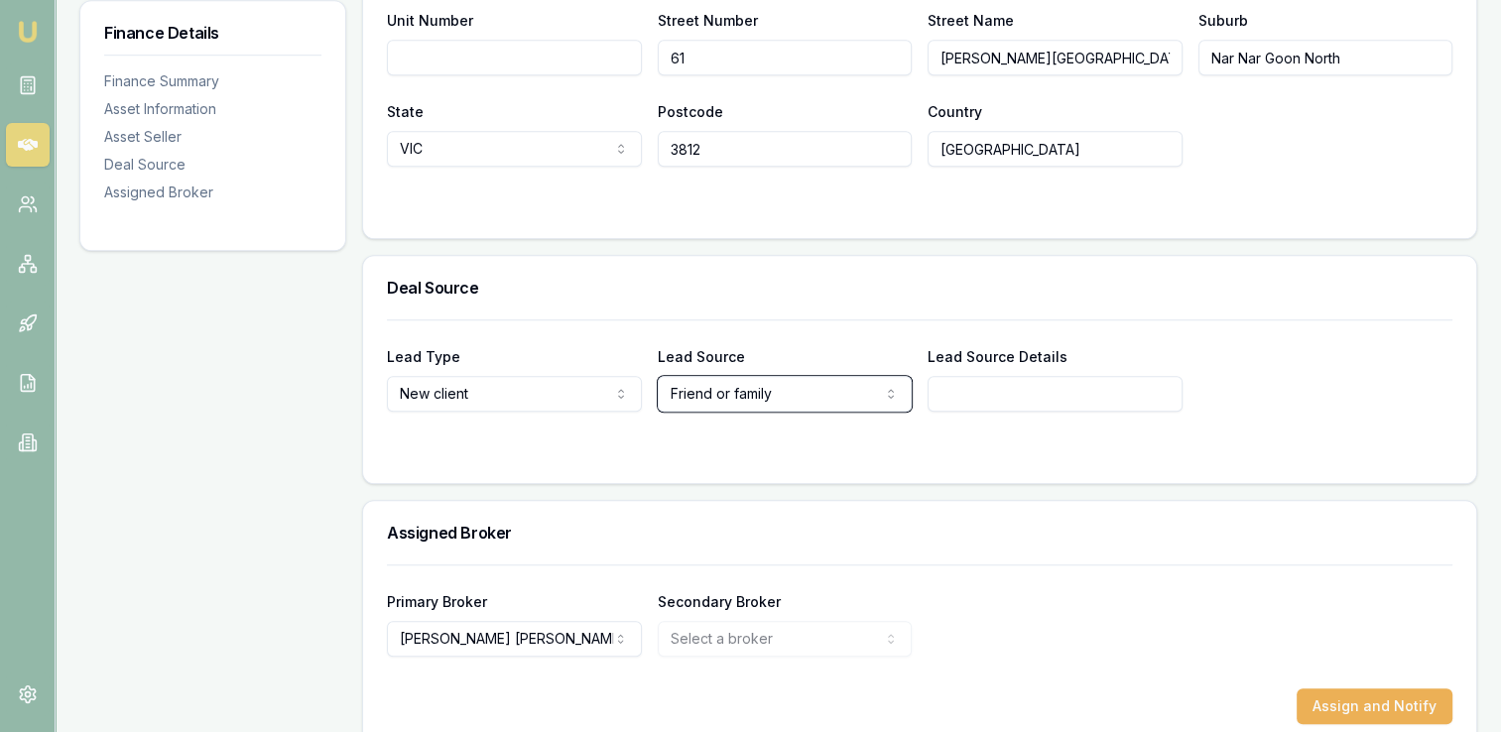
scroll to position [1470, 0]
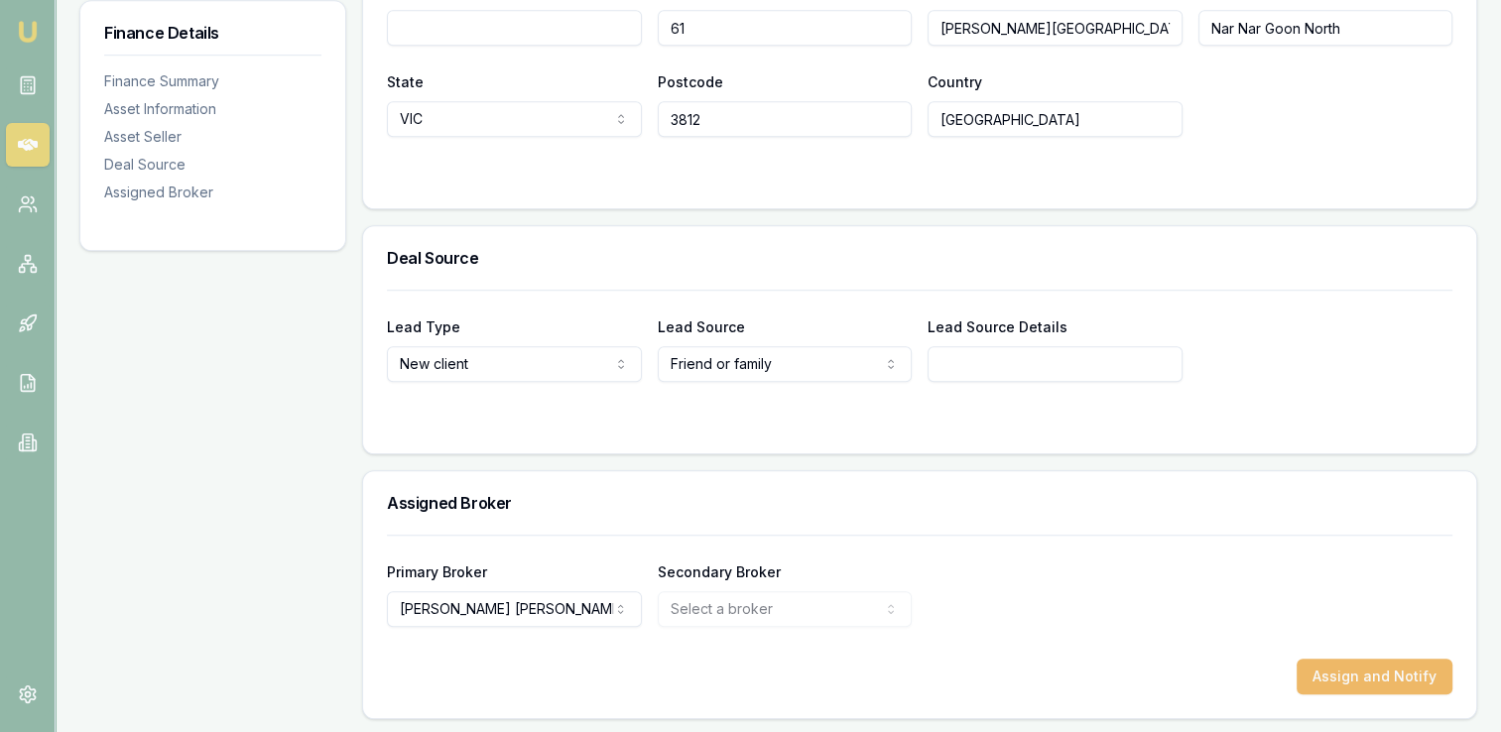
click at [1337, 673] on button "Assign and Notify" at bounding box center [1374, 677] width 156 height 36
click at [1041, 574] on div "Primary Broker [PERSON_NAME] Tas [PERSON_NAME] Fanfulla [PERSON_NAME] [PERSON_N…" at bounding box center [919, 592] width 1065 height 67
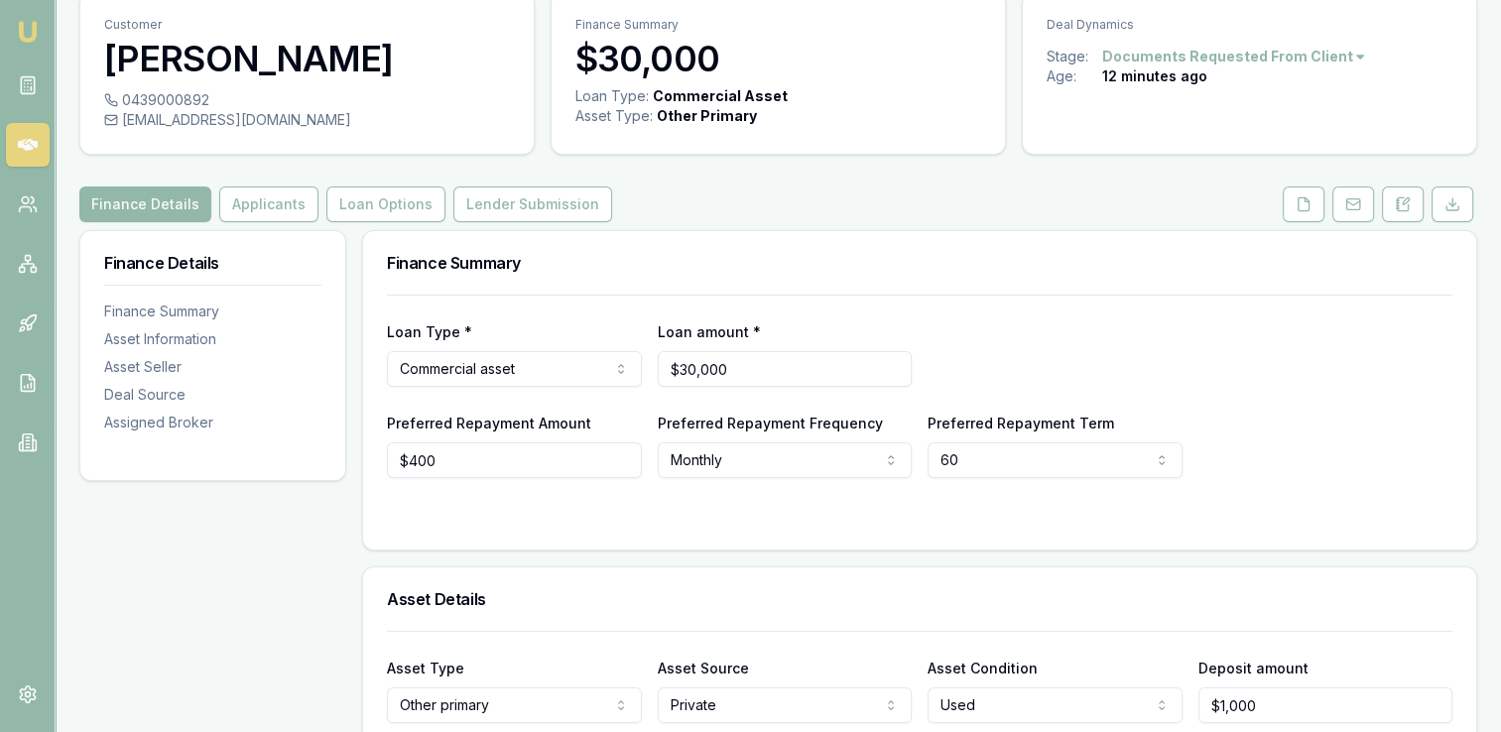
scroll to position [0, 0]
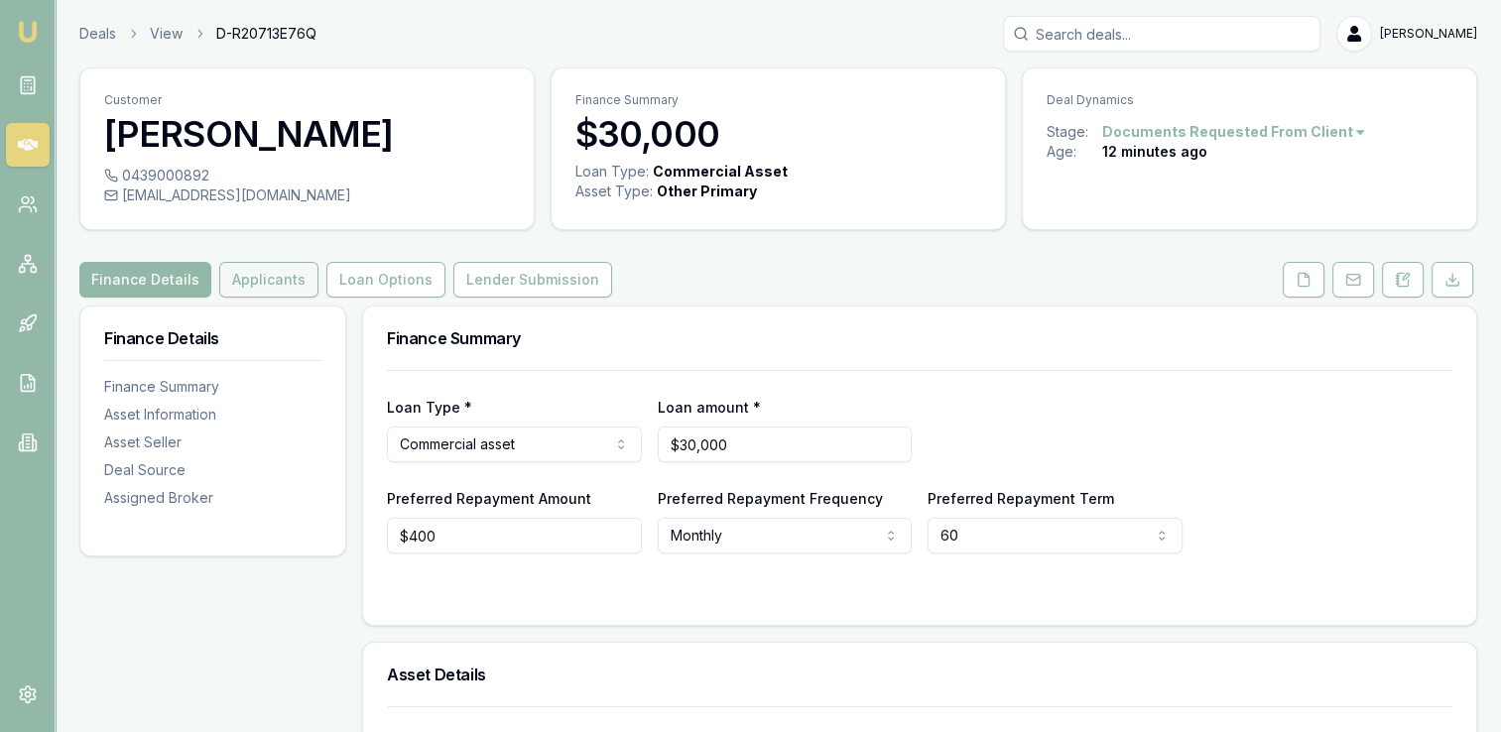
click at [270, 270] on button "Applicants" at bounding box center [268, 280] width 99 height 36
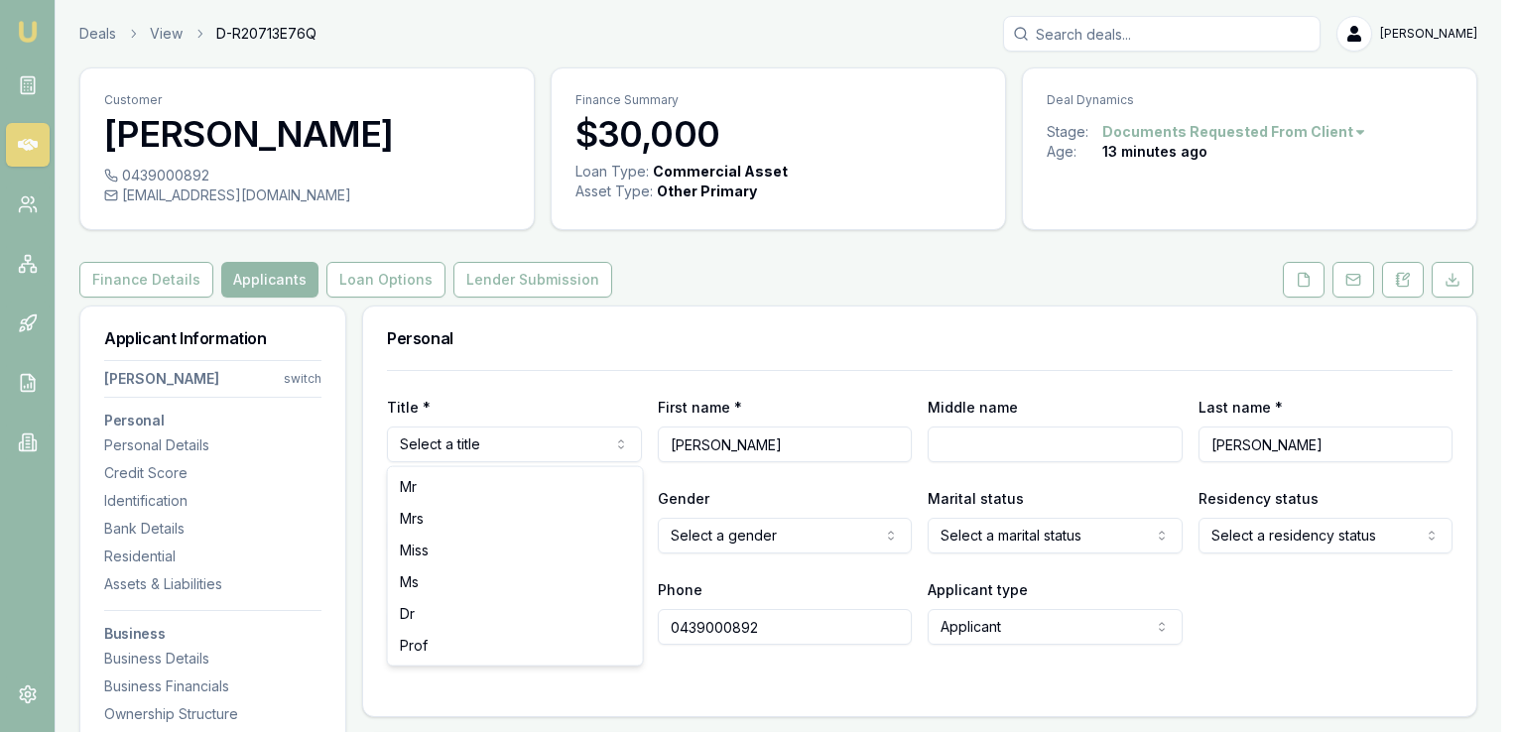
click at [571, 442] on html "Emu Broker Deals View D-R20713E76Q [PERSON_NAME] Toggle Menu Customer [PERSON_N…" at bounding box center [758, 366] width 1516 height 732
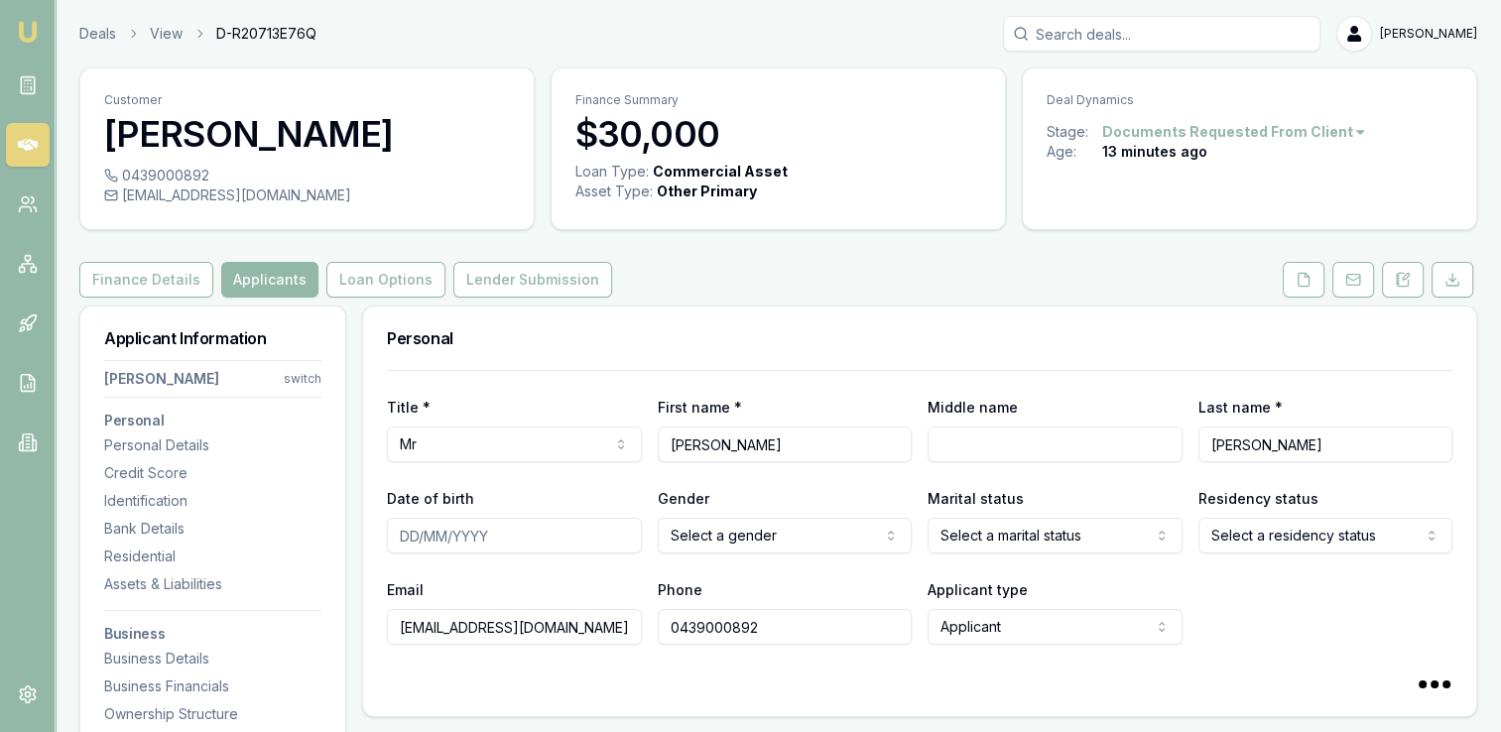
click at [524, 538] on input "Date of birth" at bounding box center [514, 536] width 255 height 36
type input "[DATE]"
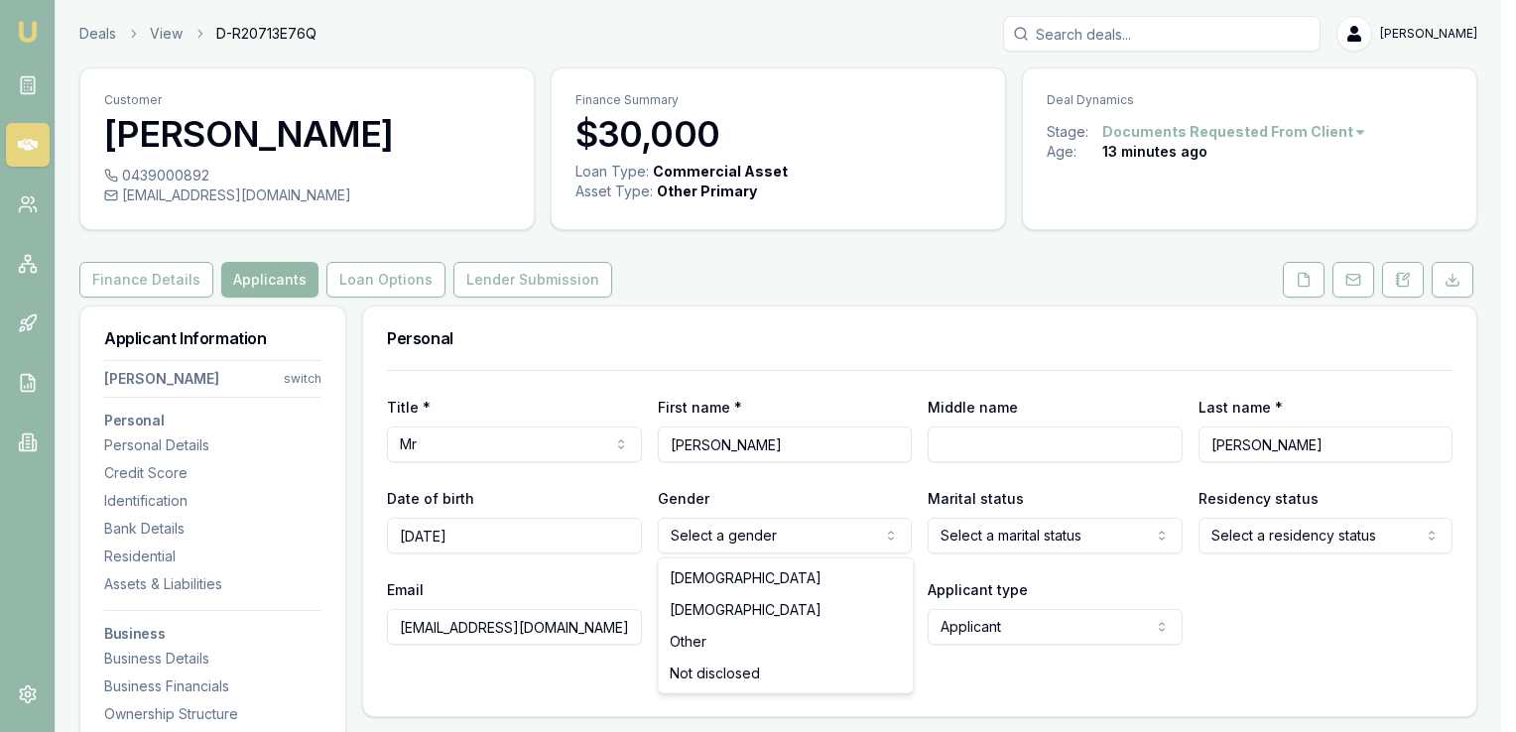
click at [726, 533] on html "Emu Broker Deals View D-R20713E76Q [PERSON_NAME] Toggle Menu Customer [PERSON_N…" at bounding box center [758, 366] width 1516 height 732
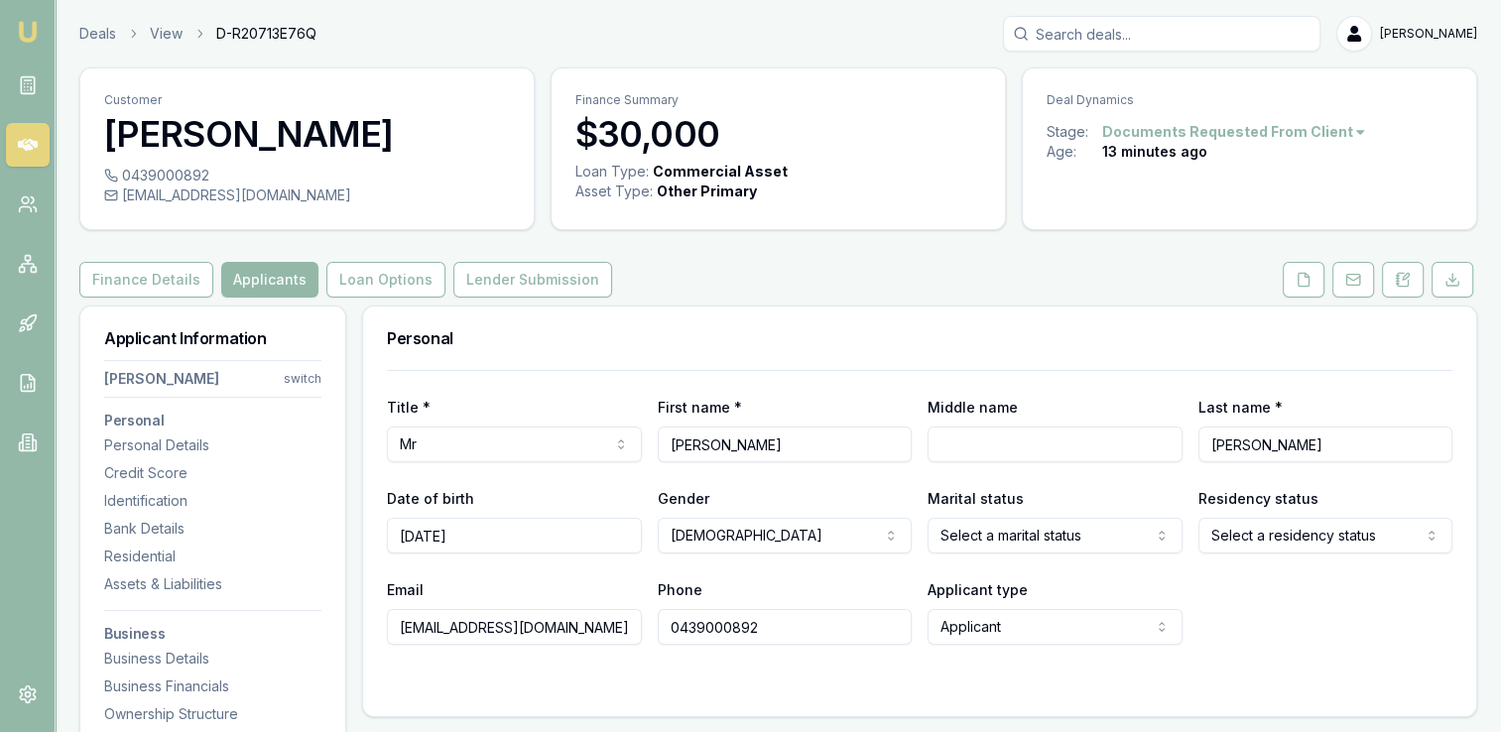
click at [995, 528] on html "Emu Broker Deals View D-R20713E76Q [PERSON_NAME] Toggle Menu Customer [PERSON_N…" at bounding box center [750, 366] width 1501 height 732
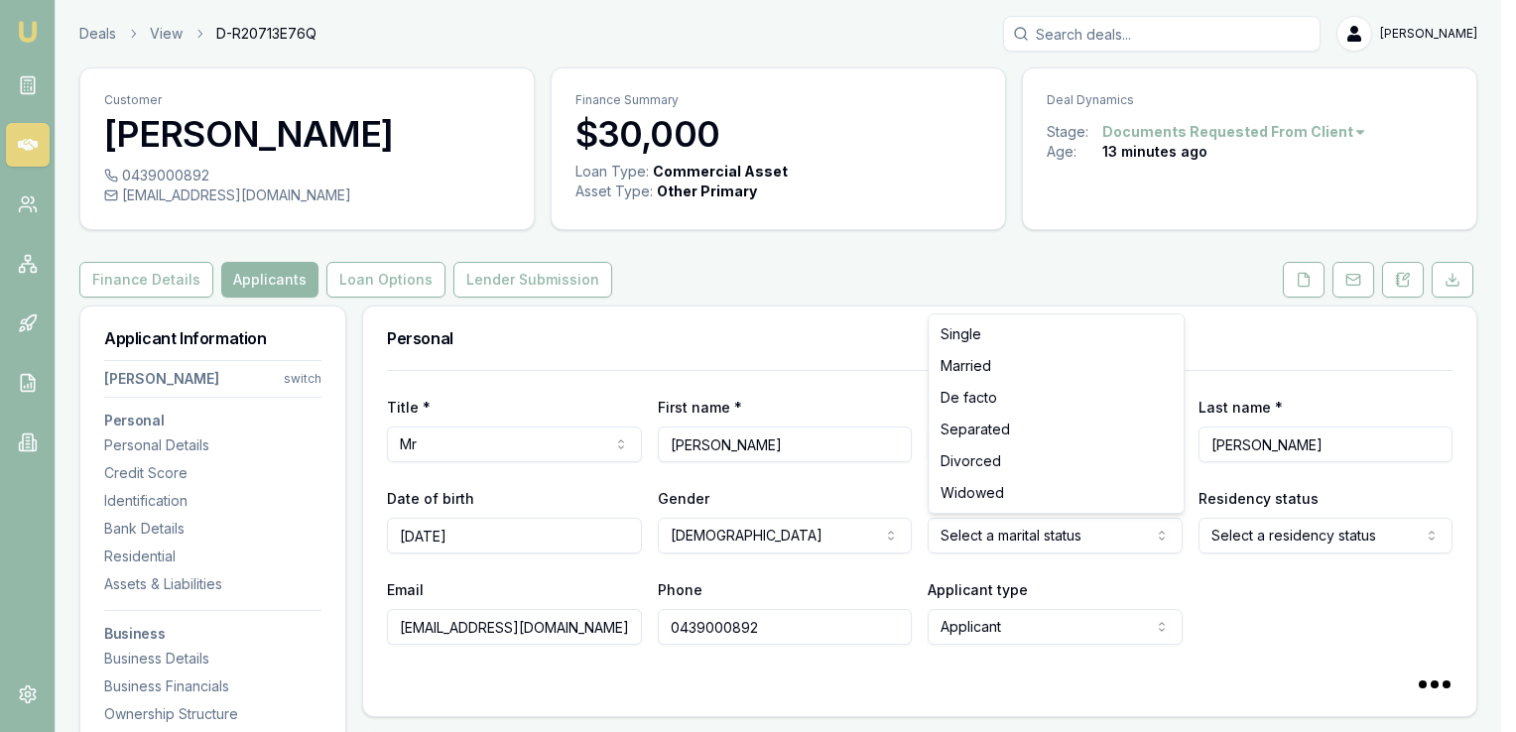
select select "MARRIED"
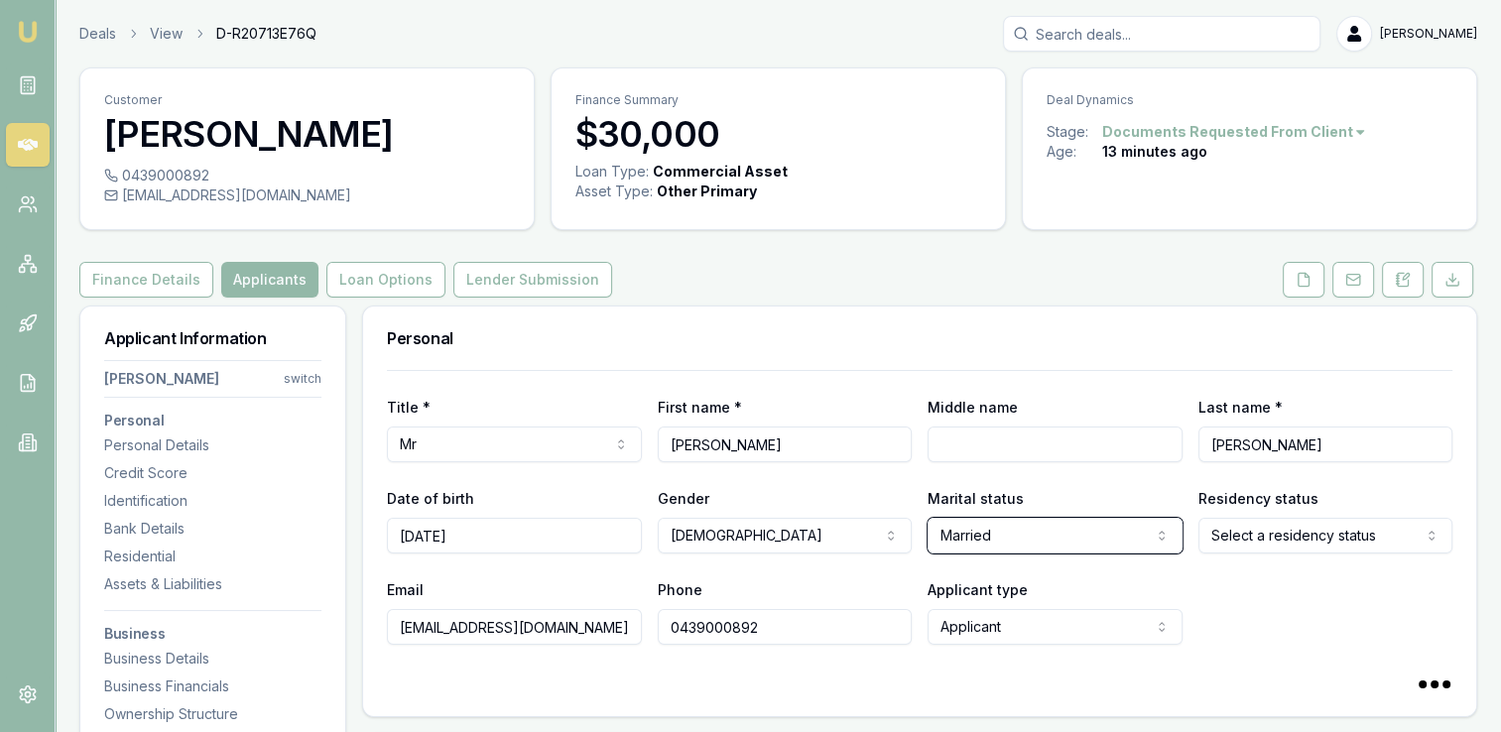
select select
click at [1234, 532] on html "Emu Broker Deals View D-R20713E76Q [PERSON_NAME] Toggle Menu Customer [PERSON_N…" at bounding box center [750, 366] width 1501 height 732
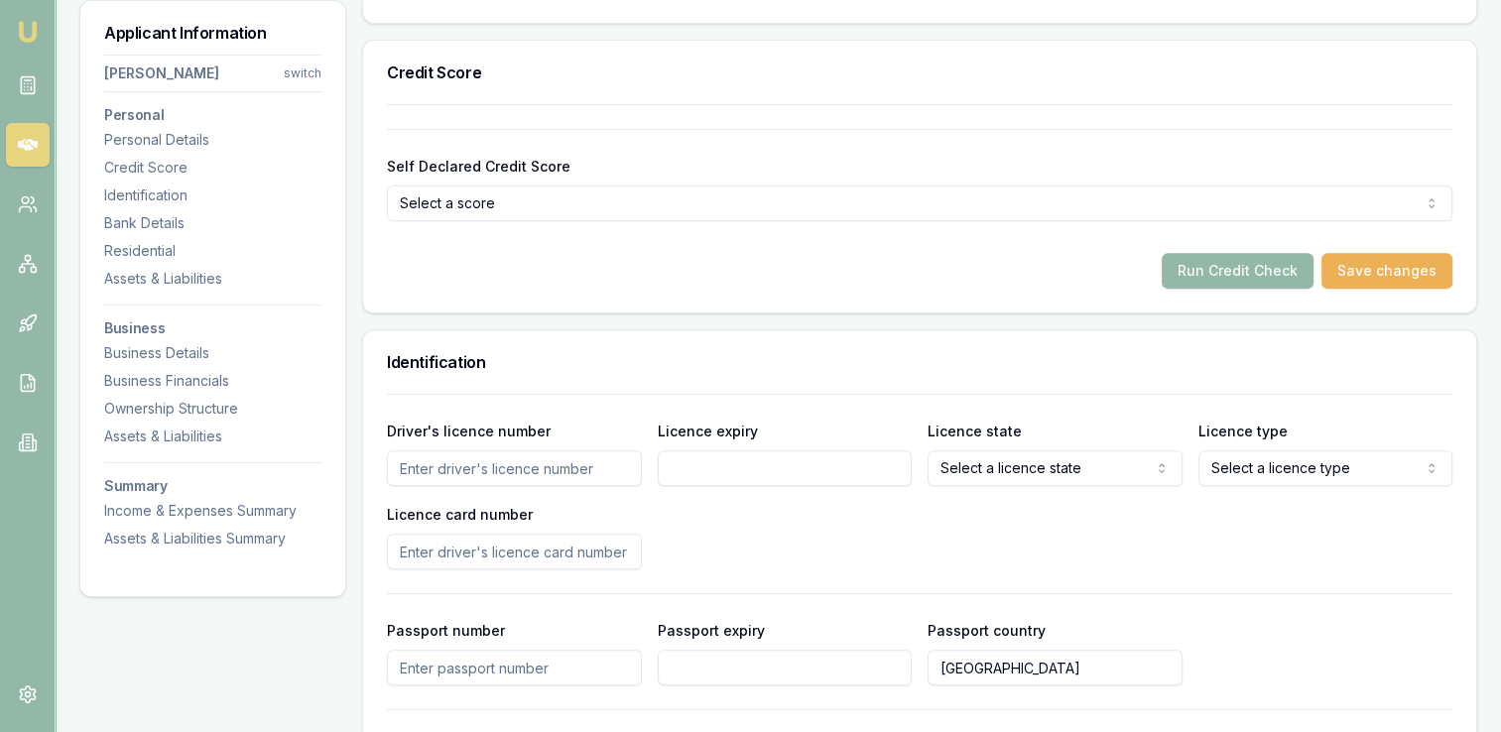
scroll to position [705, 0]
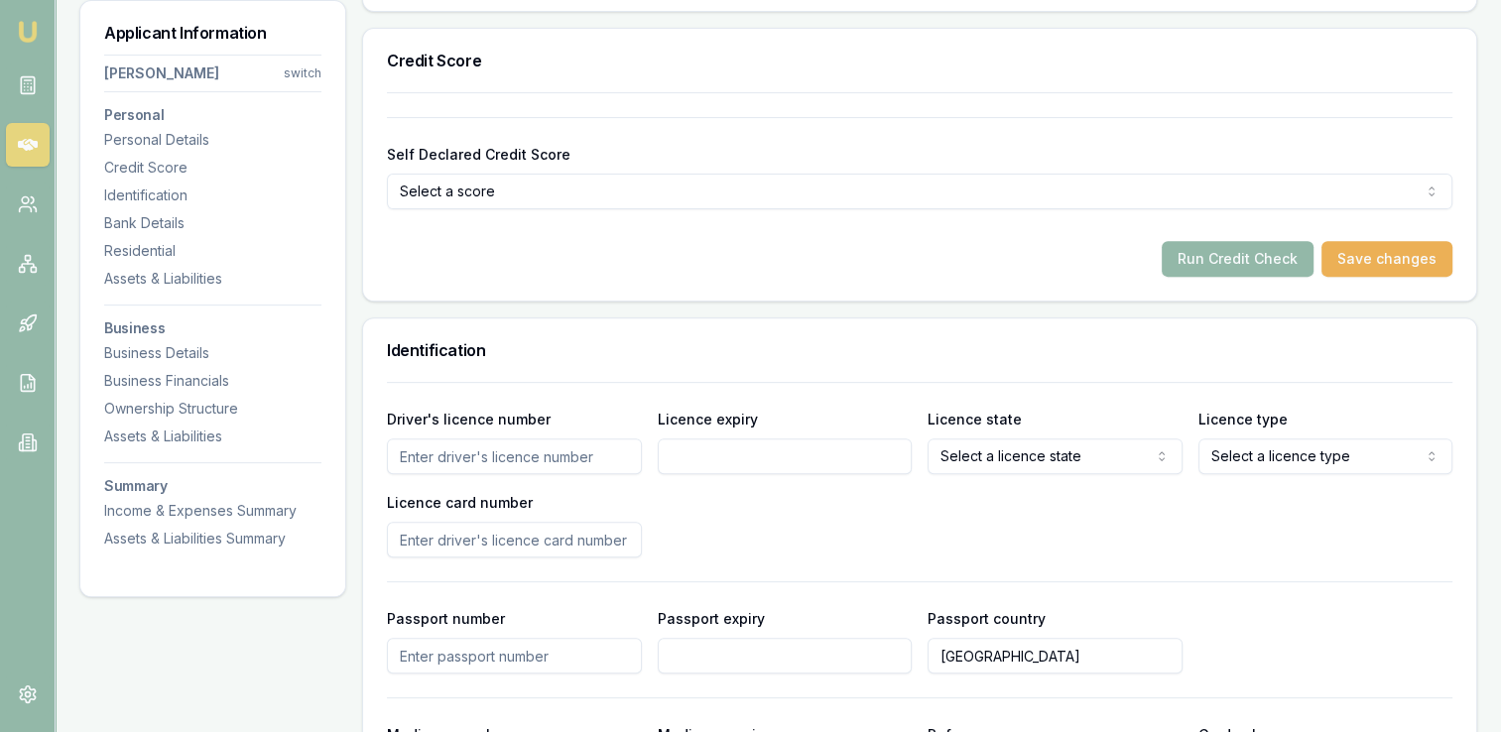
click at [578, 452] on input "Driver's licence number" at bounding box center [514, 456] width 255 height 36
type input "060495530"
click at [810, 510] on div "Driver's licence number [DRIVERS_LICENSE_NUMBER] Licence expiry Licence state S…" at bounding box center [919, 482] width 1065 height 151
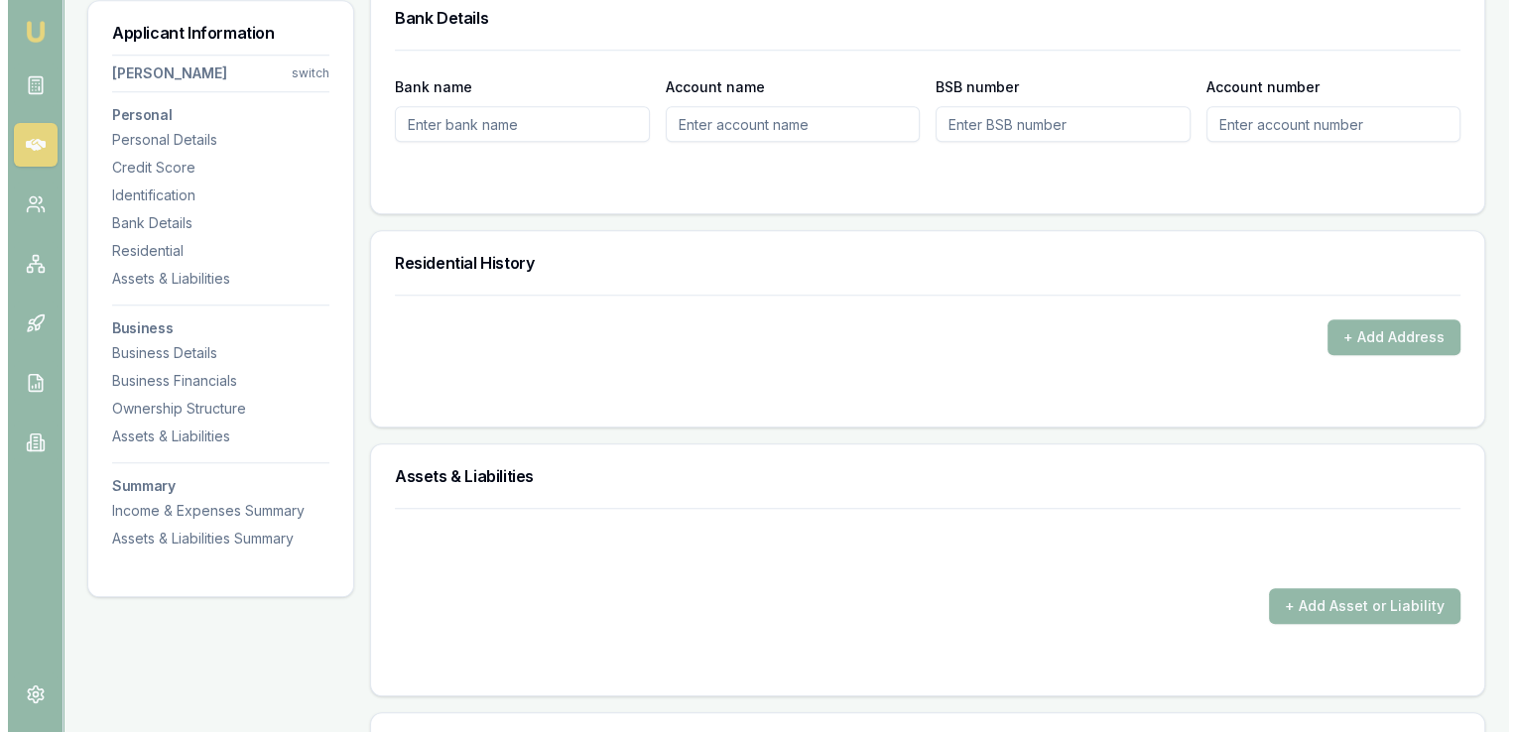
scroll to position [1680, 0]
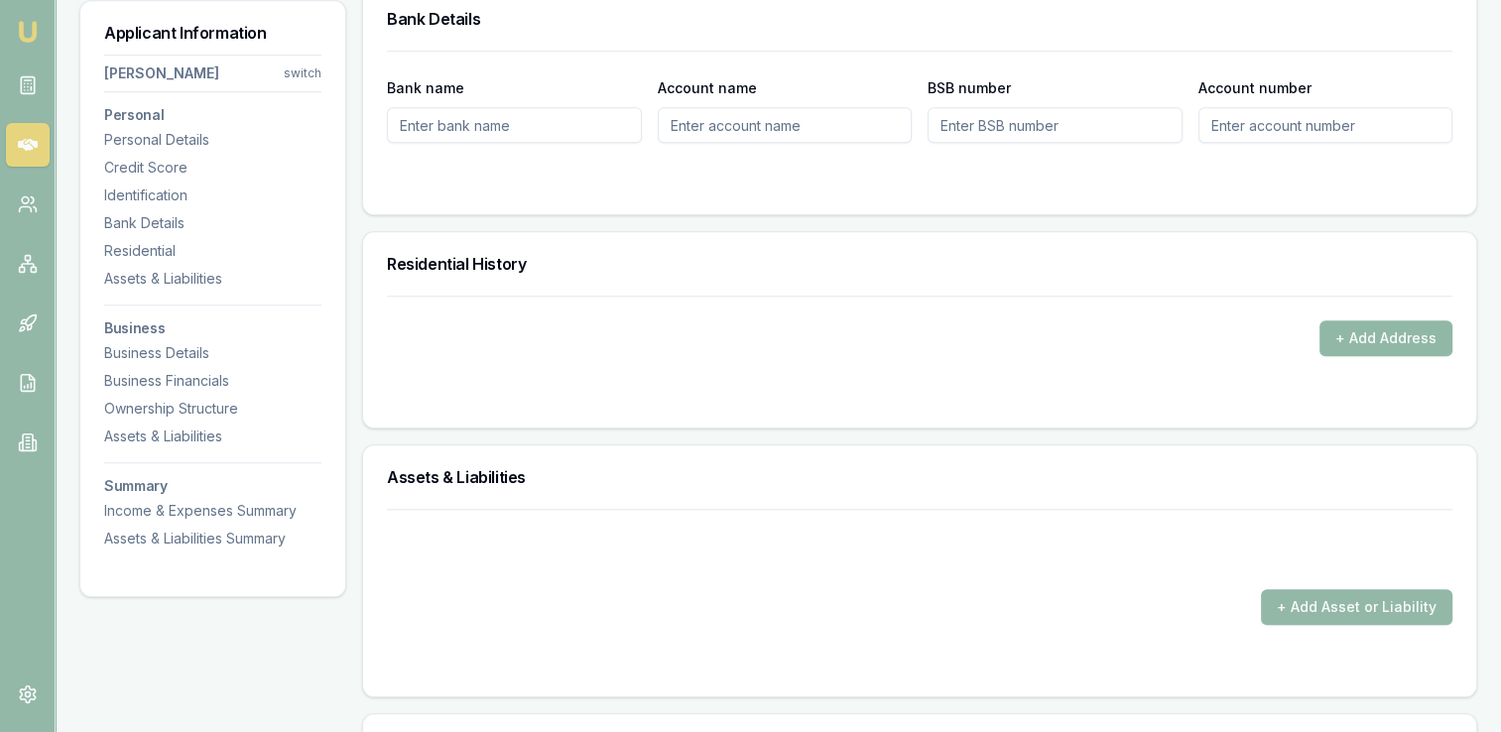
click at [1346, 330] on button "+ Add Address" at bounding box center [1385, 338] width 133 height 36
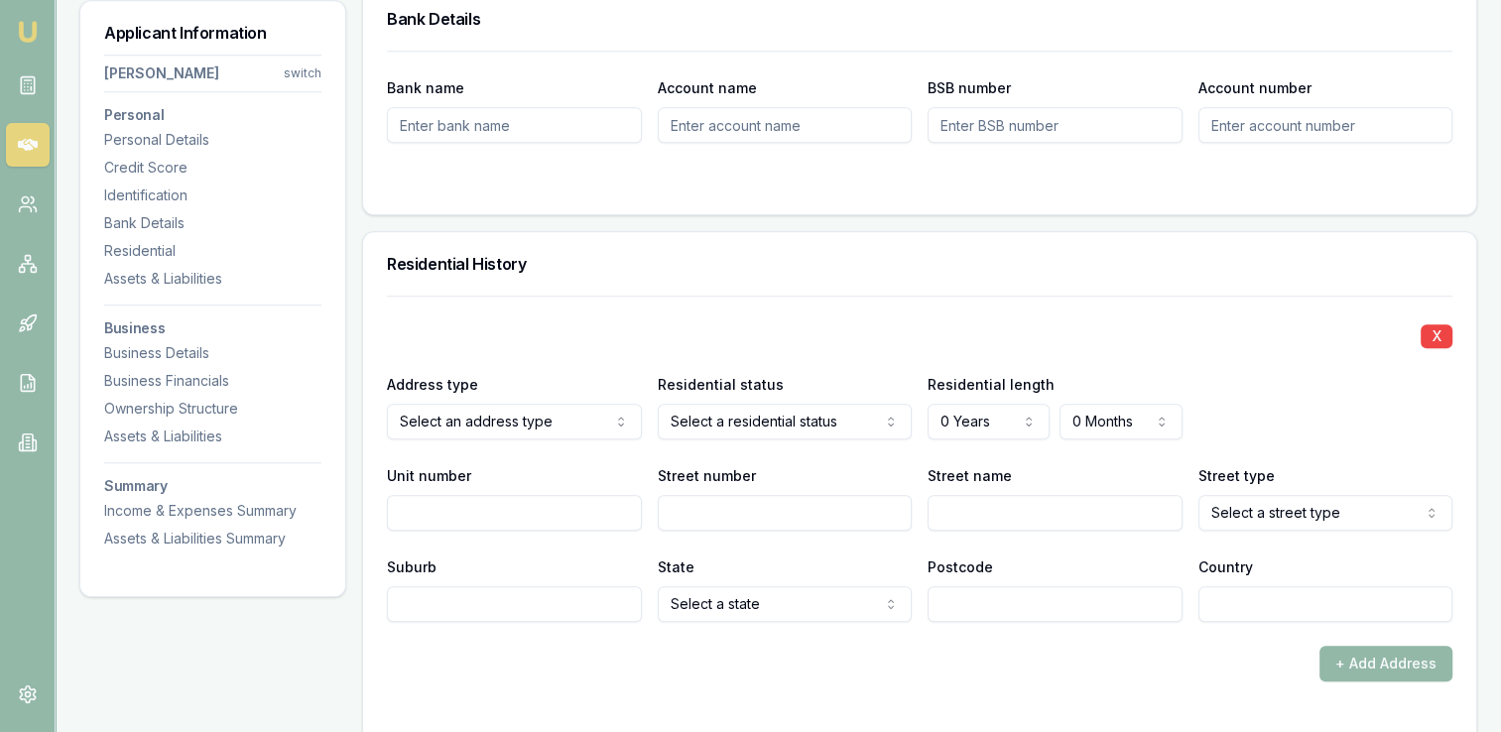
click at [422, 495] on input "Unit number" at bounding box center [514, 513] width 255 height 36
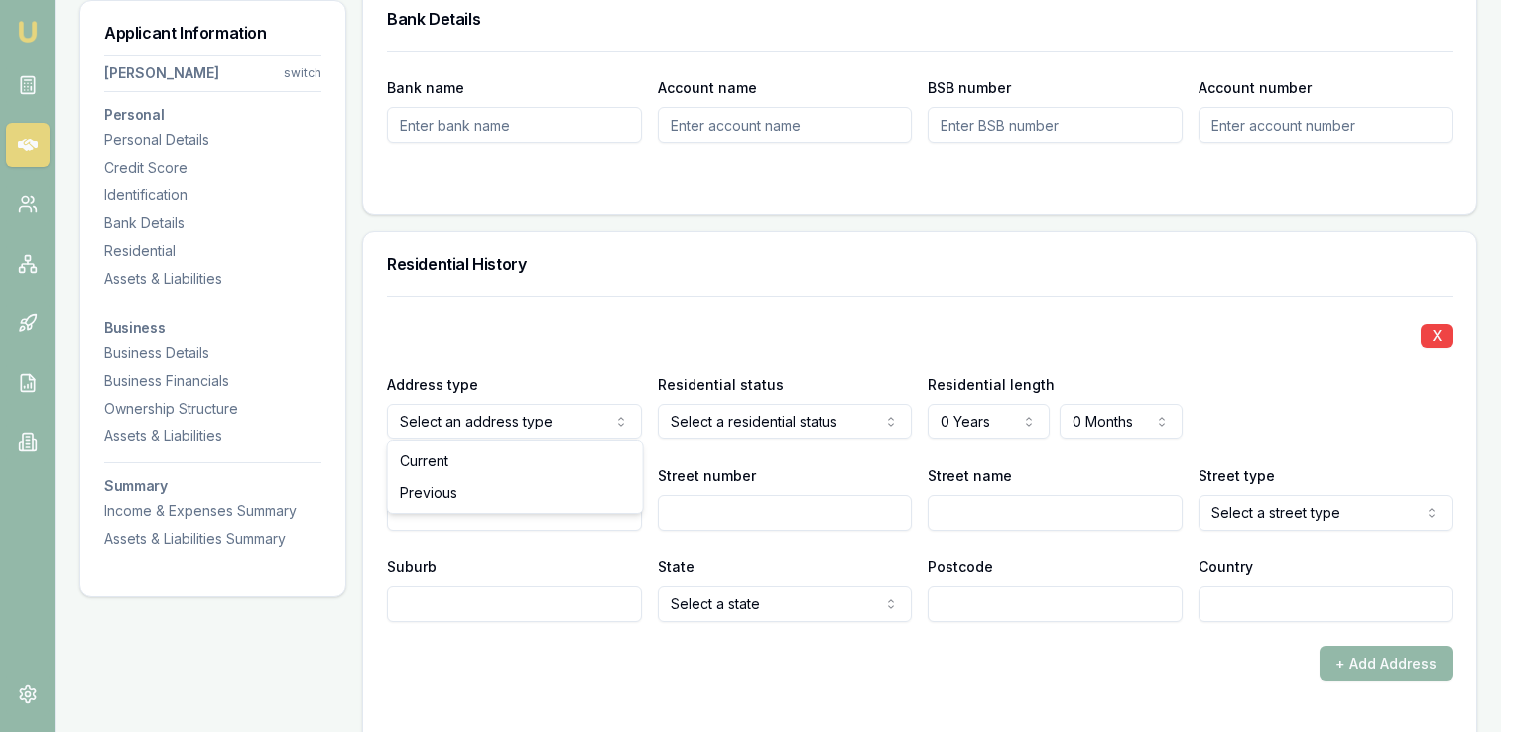
select select "PREVIOUS"
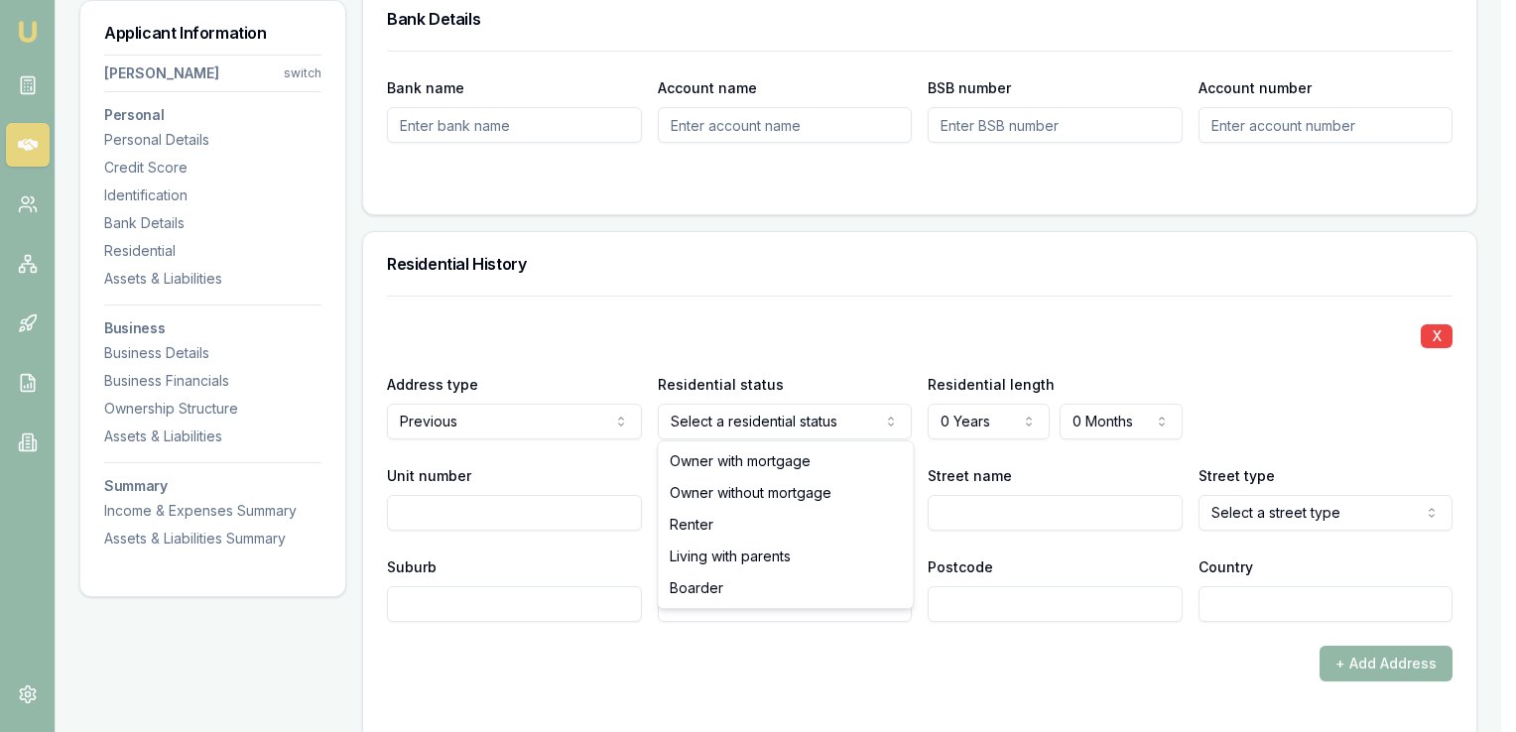
select select "RENTER"
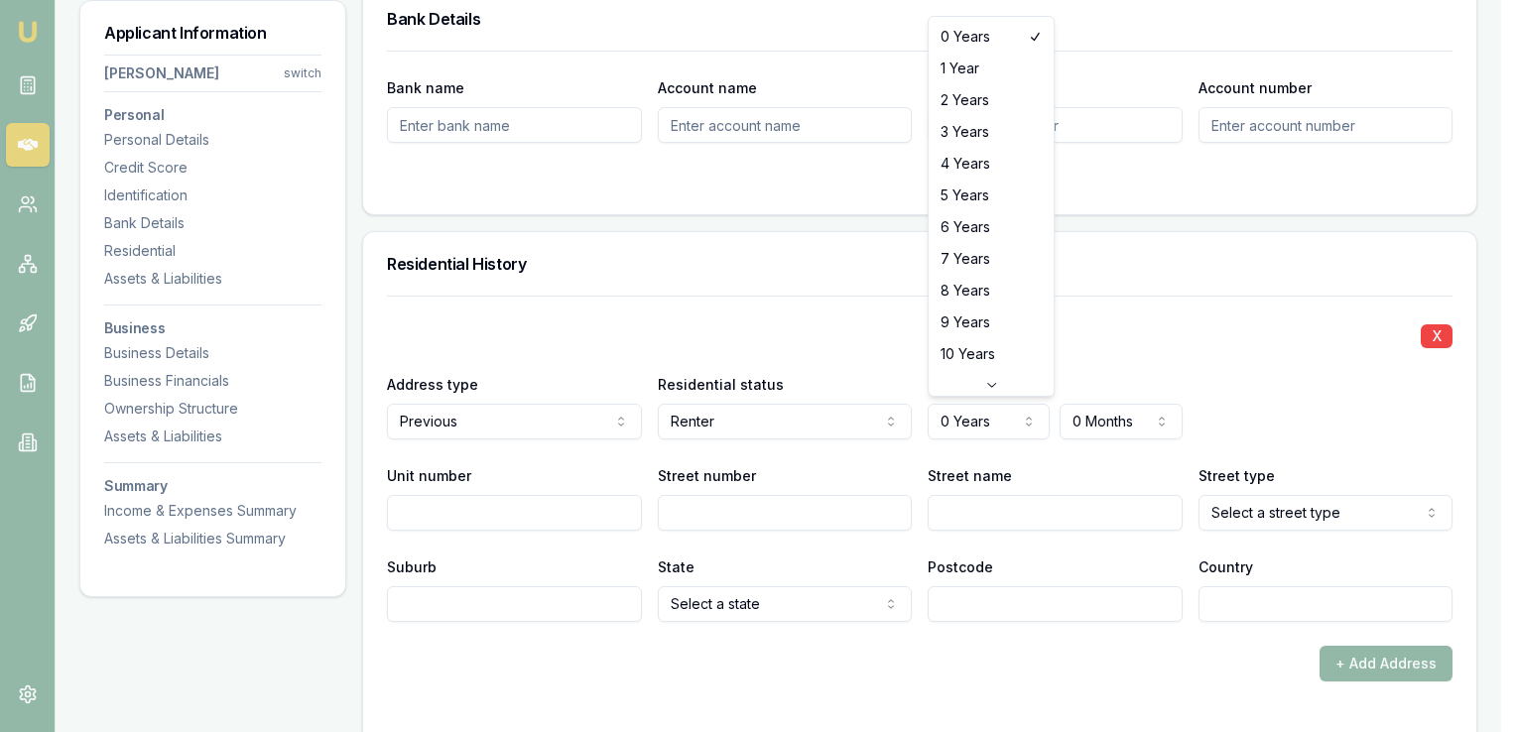
select select "3"
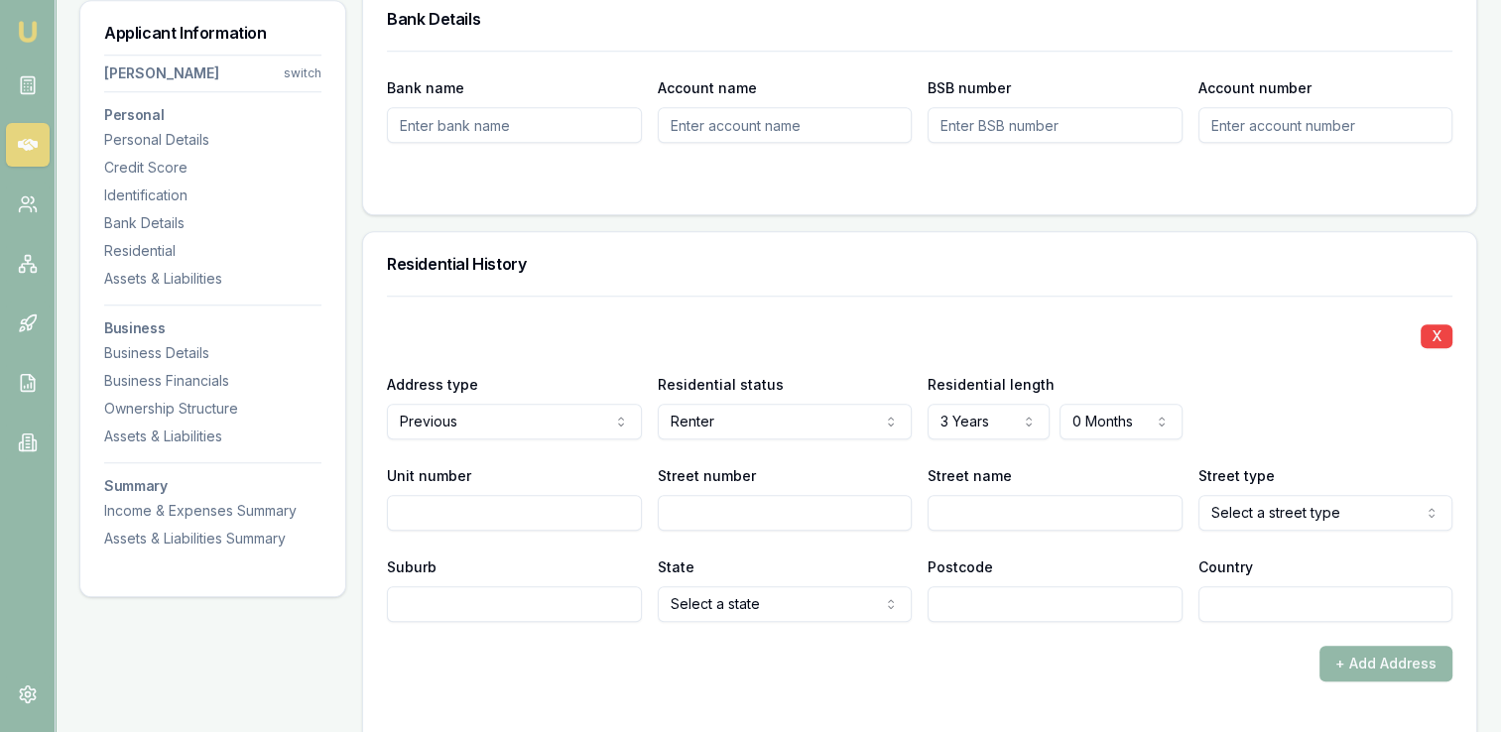
click at [734, 522] on input "Street number" at bounding box center [785, 513] width 255 height 36
type input "18"
click at [791, 514] on input "Street number" at bounding box center [785, 513] width 255 height 36
type input "18"
click at [982, 503] on input "Street name" at bounding box center [1054, 513] width 255 height 36
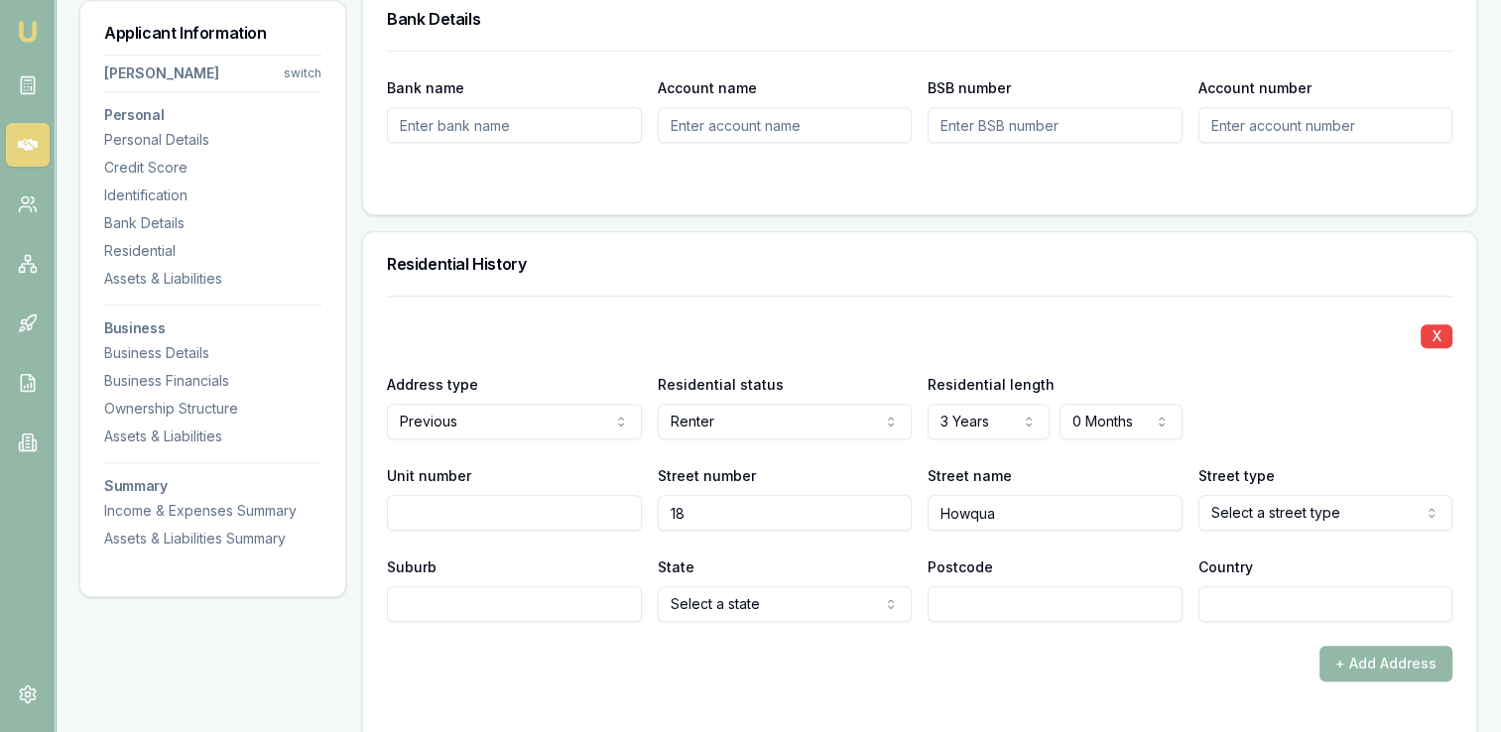
type input "Howqua"
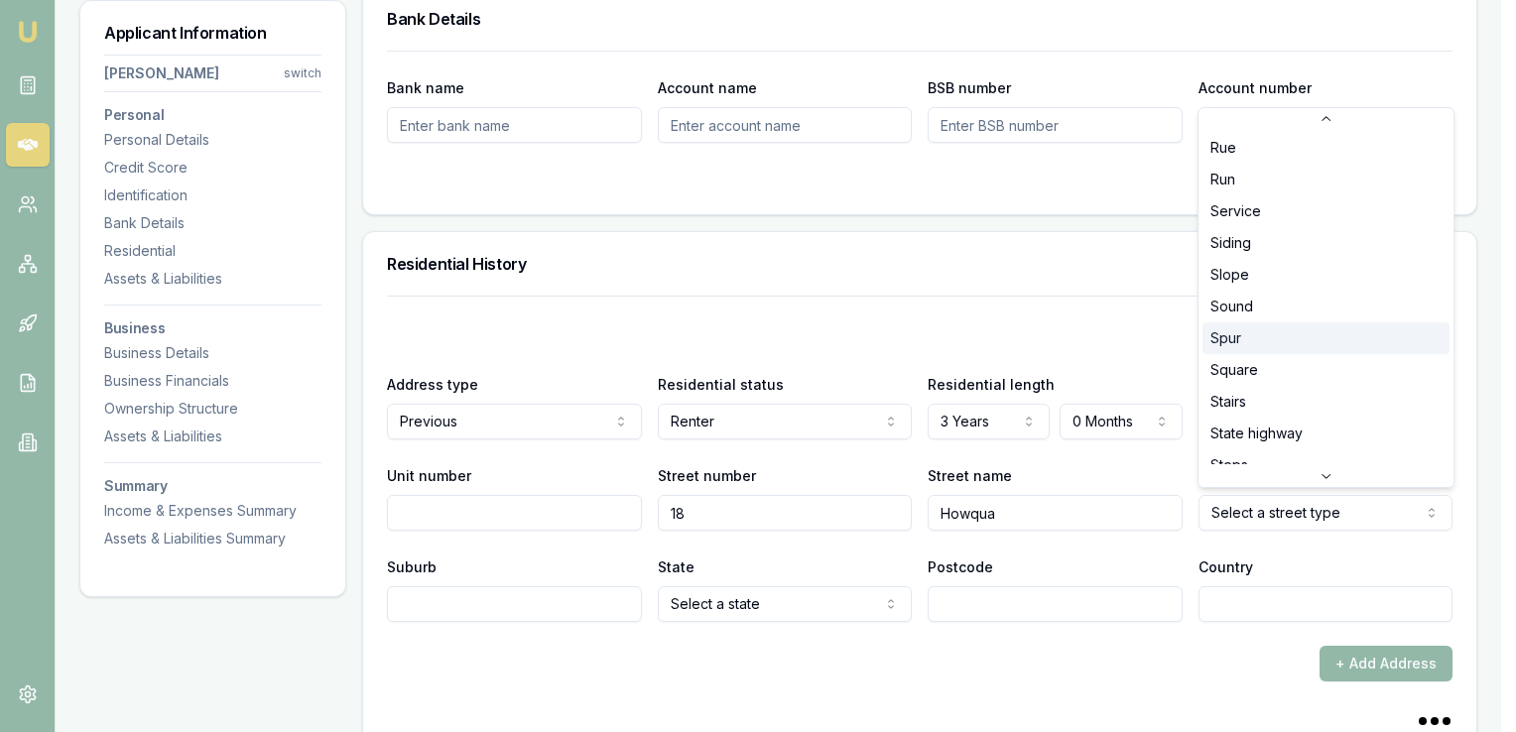
scroll to position [5086, 0]
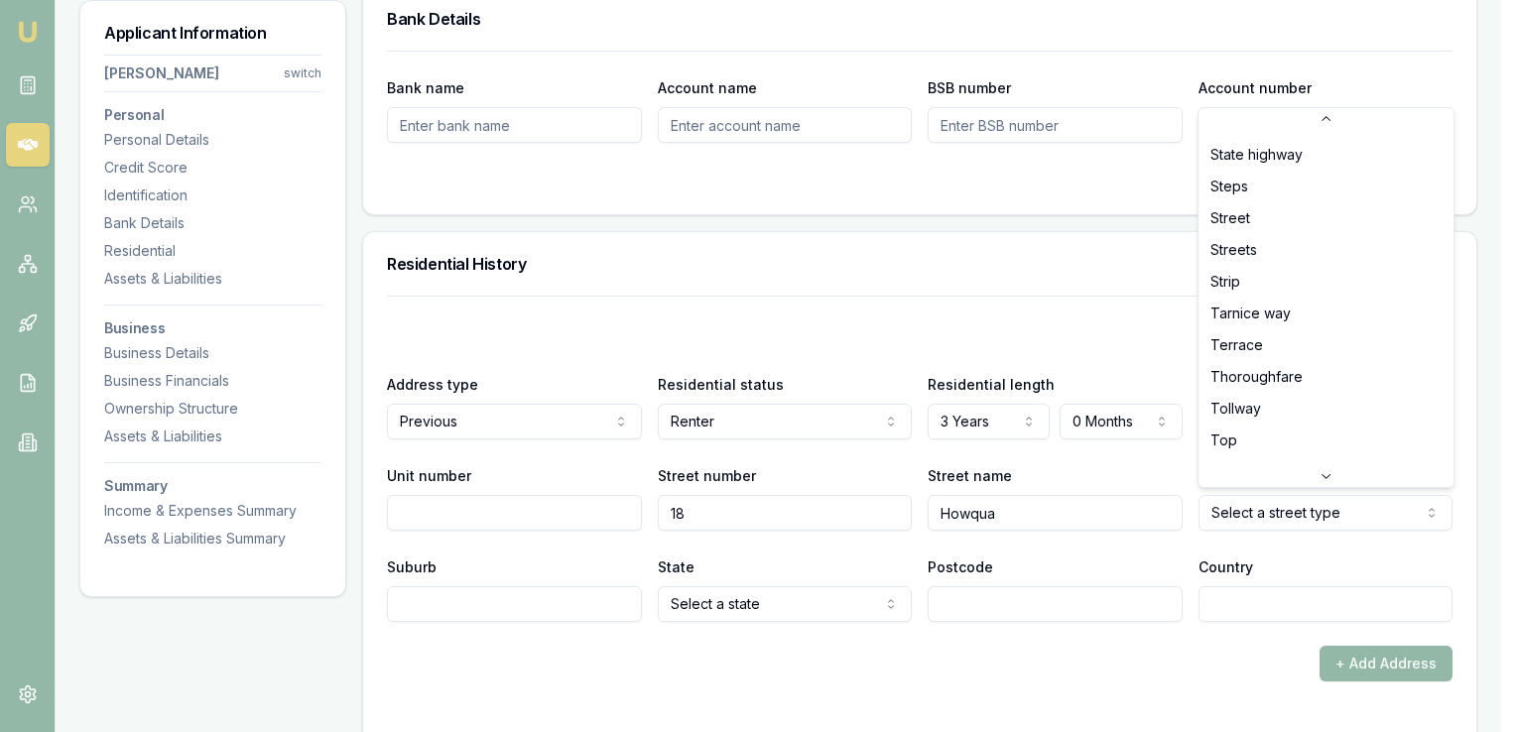
scroll to position [5356, 0]
select select "Street"
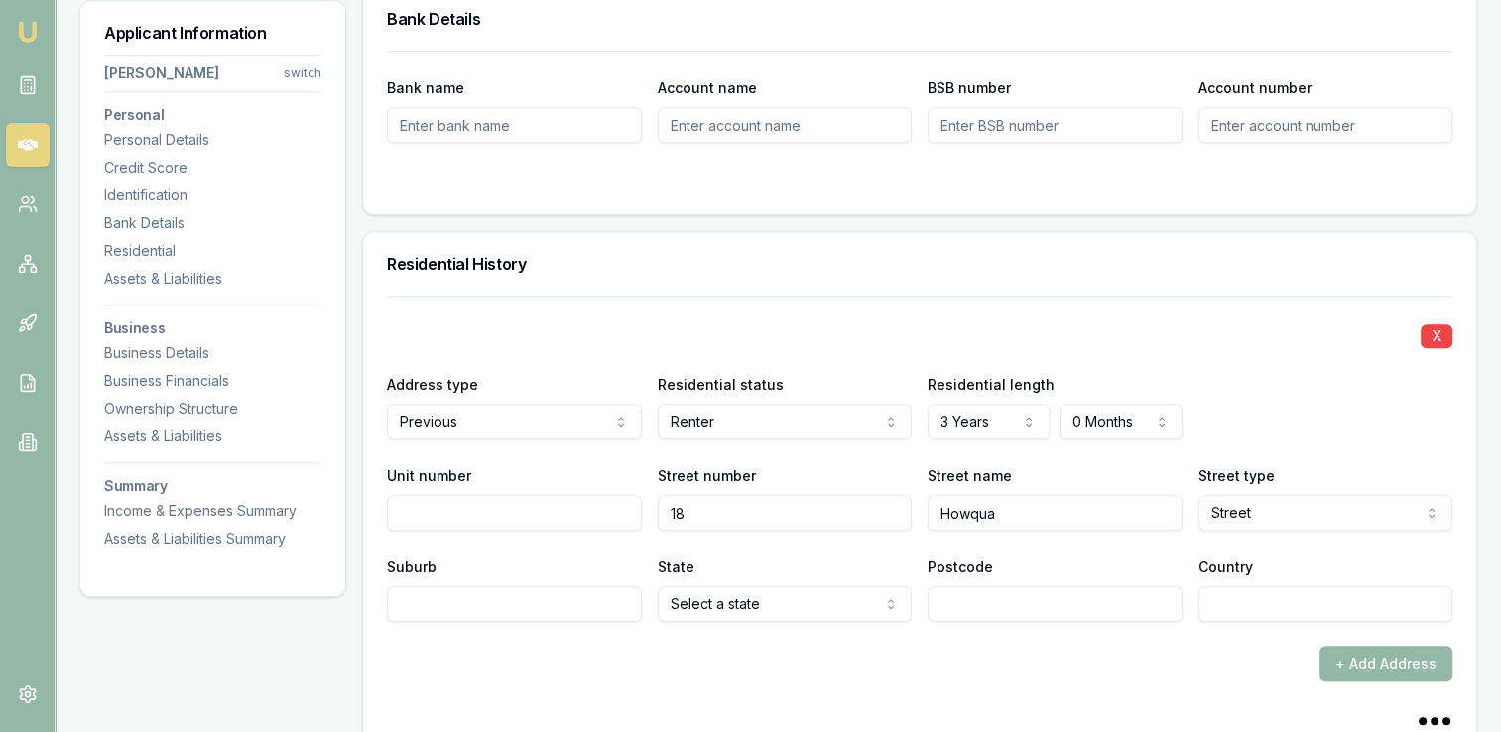
click at [504, 601] on input "Suburb" at bounding box center [514, 604] width 255 height 36
click at [500, 597] on input "Suburb" at bounding box center [514, 604] width 255 height 36
type input "[GEOGRAPHIC_DATA]"
click at [557, 514] on input "Unit number" at bounding box center [514, 513] width 255 height 36
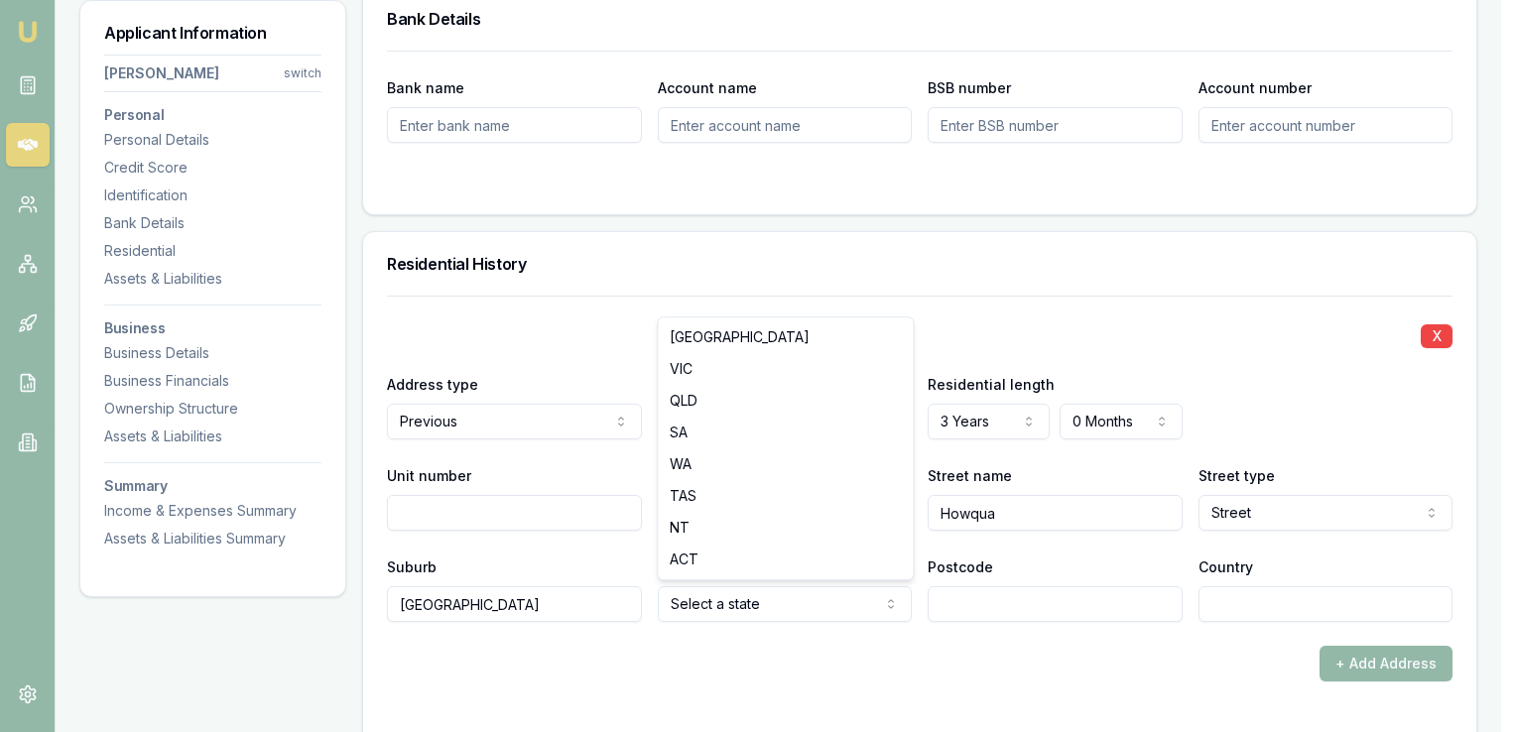
select select "VIC"
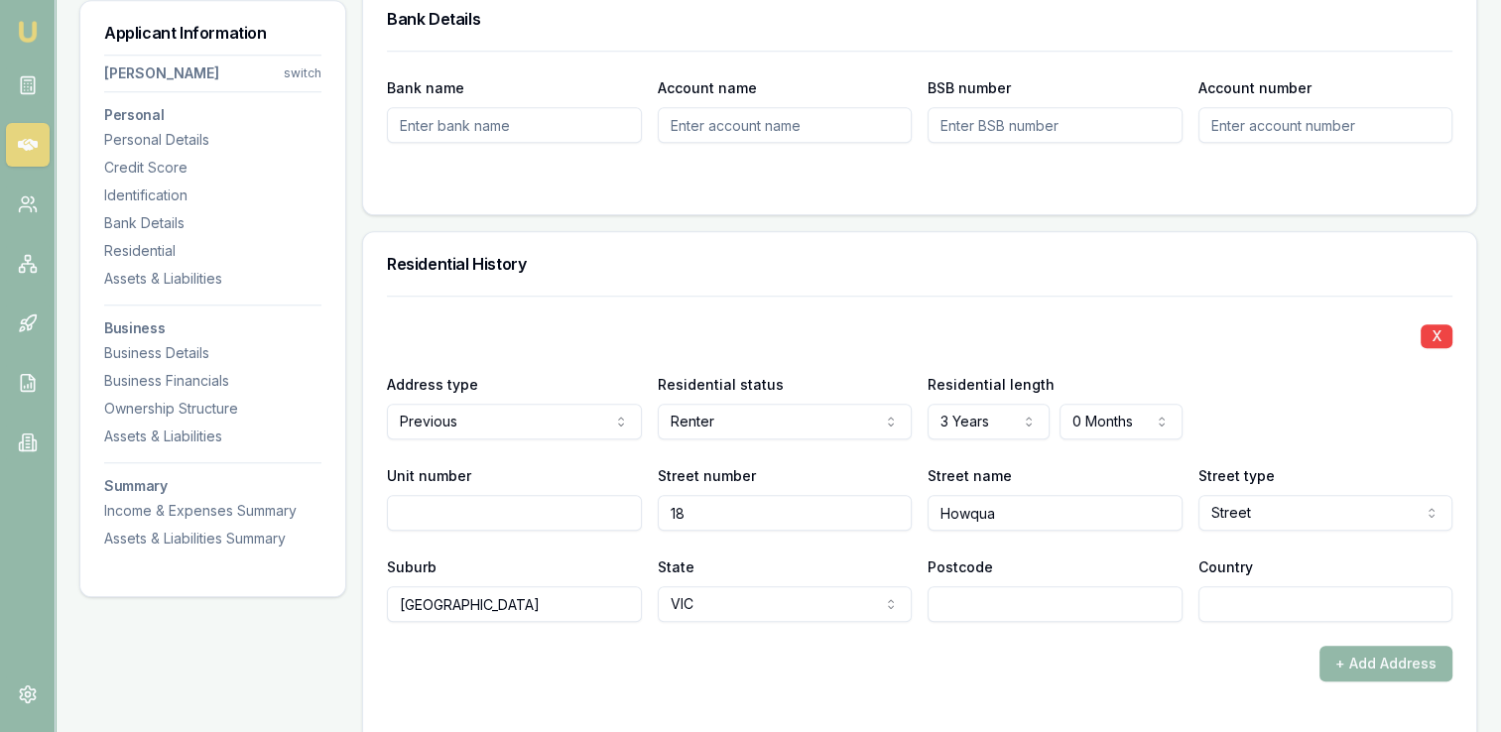
click at [972, 598] on input "Postcode" at bounding box center [1054, 604] width 255 height 36
type input "381"
click at [972, 598] on input "Postcode" at bounding box center [1054, 604] width 255 height 36
type input "3810"
click at [1245, 605] on input "Country" at bounding box center [1325, 604] width 255 height 36
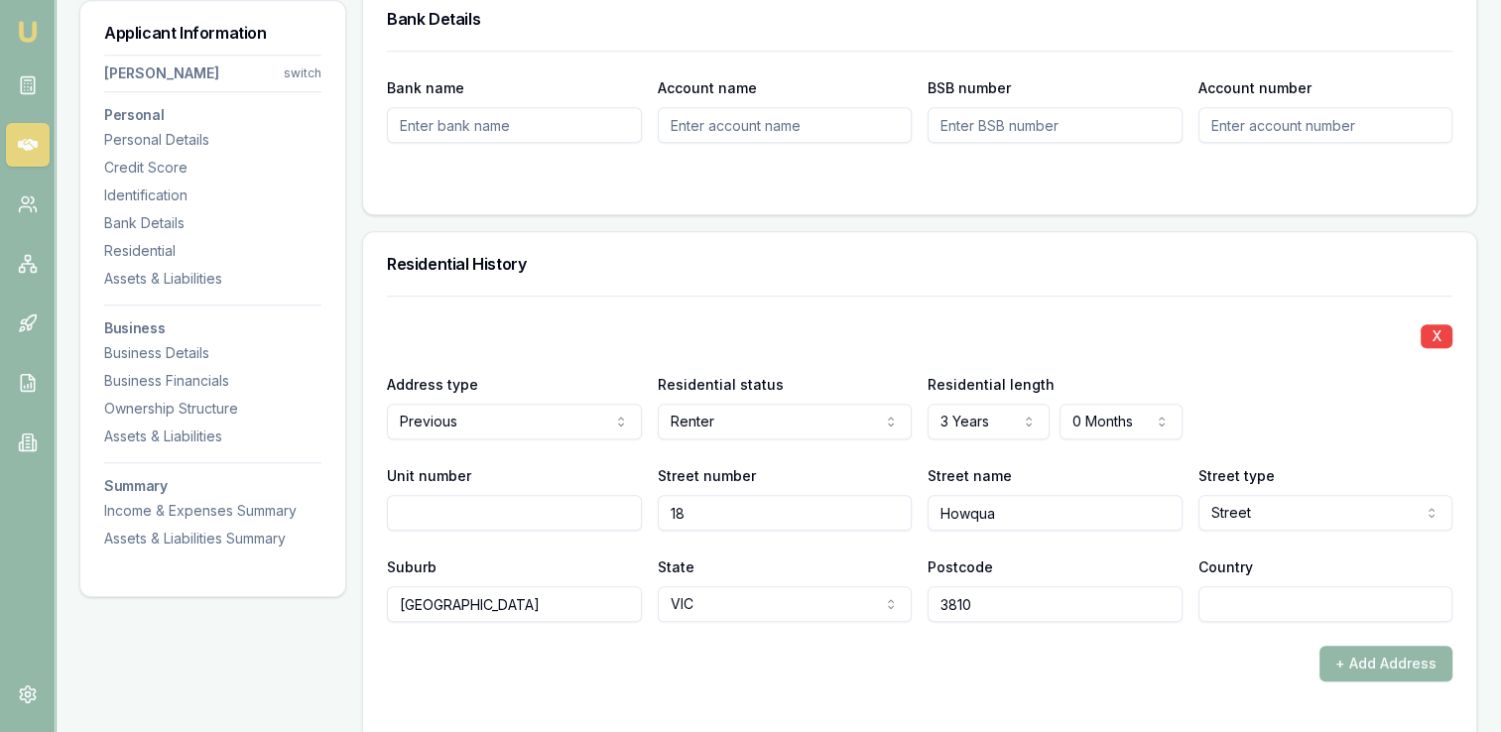
click at [1127, 657] on div "+ Add Address" at bounding box center [919, 664] width 1065 height 36
click at [1236, 600] on input "Country" at bounding box center [1325, 604] width 255 height 36
type input "Aust"
click at [1236, 600] on input "Country" at bounding box center [1325, 604] width 255 height 36
type input "[GEOGRAPHIC_DATA]"
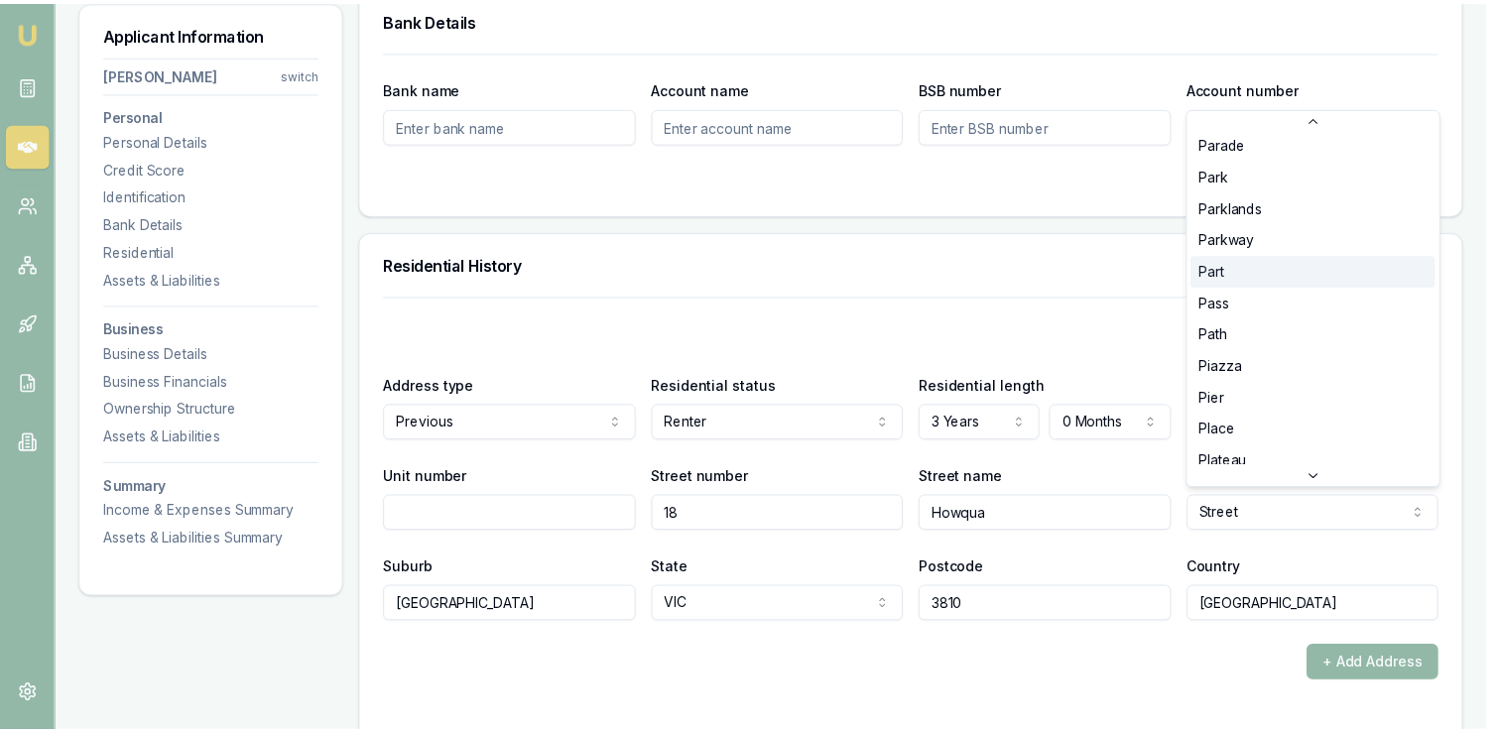
scroll to position [3595, 0]
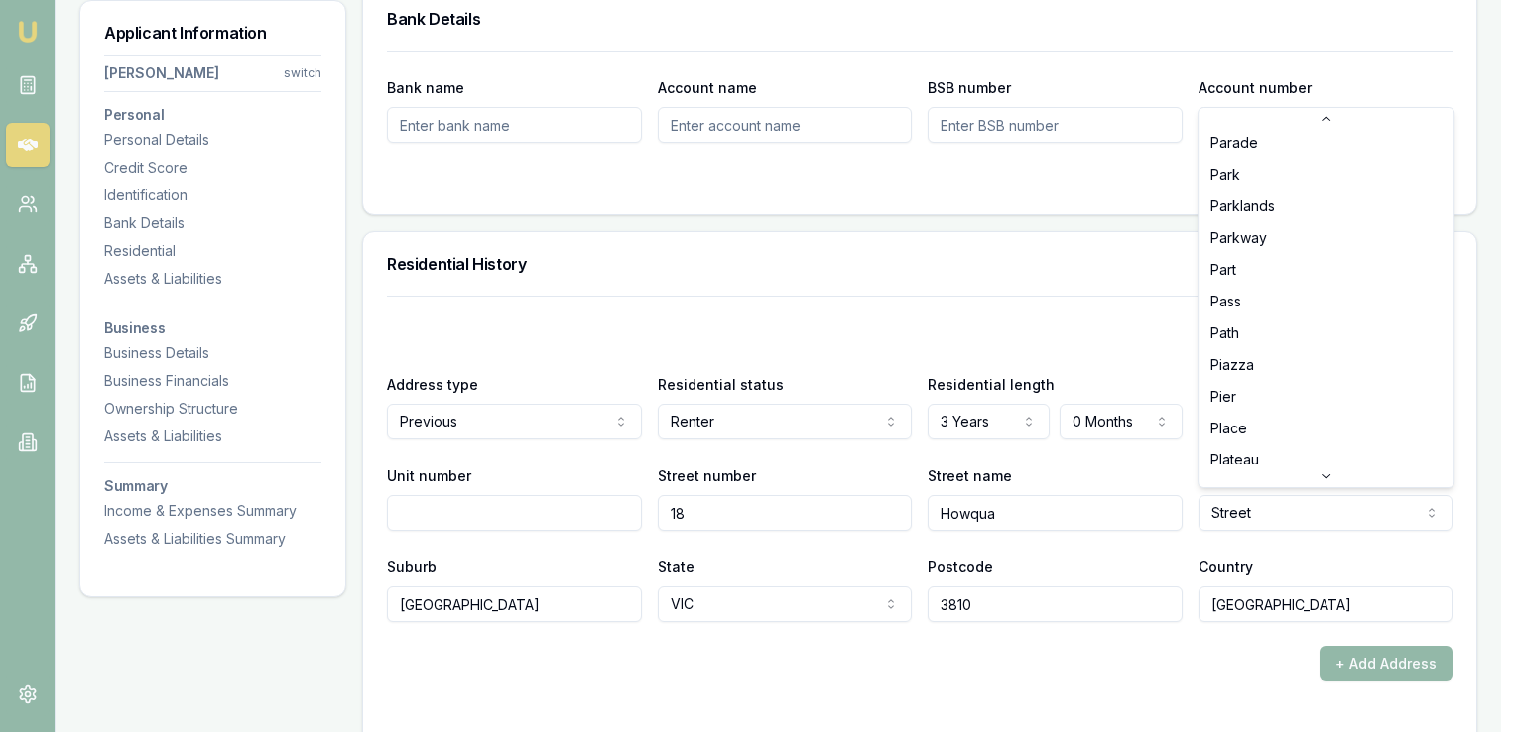
select select "Place"
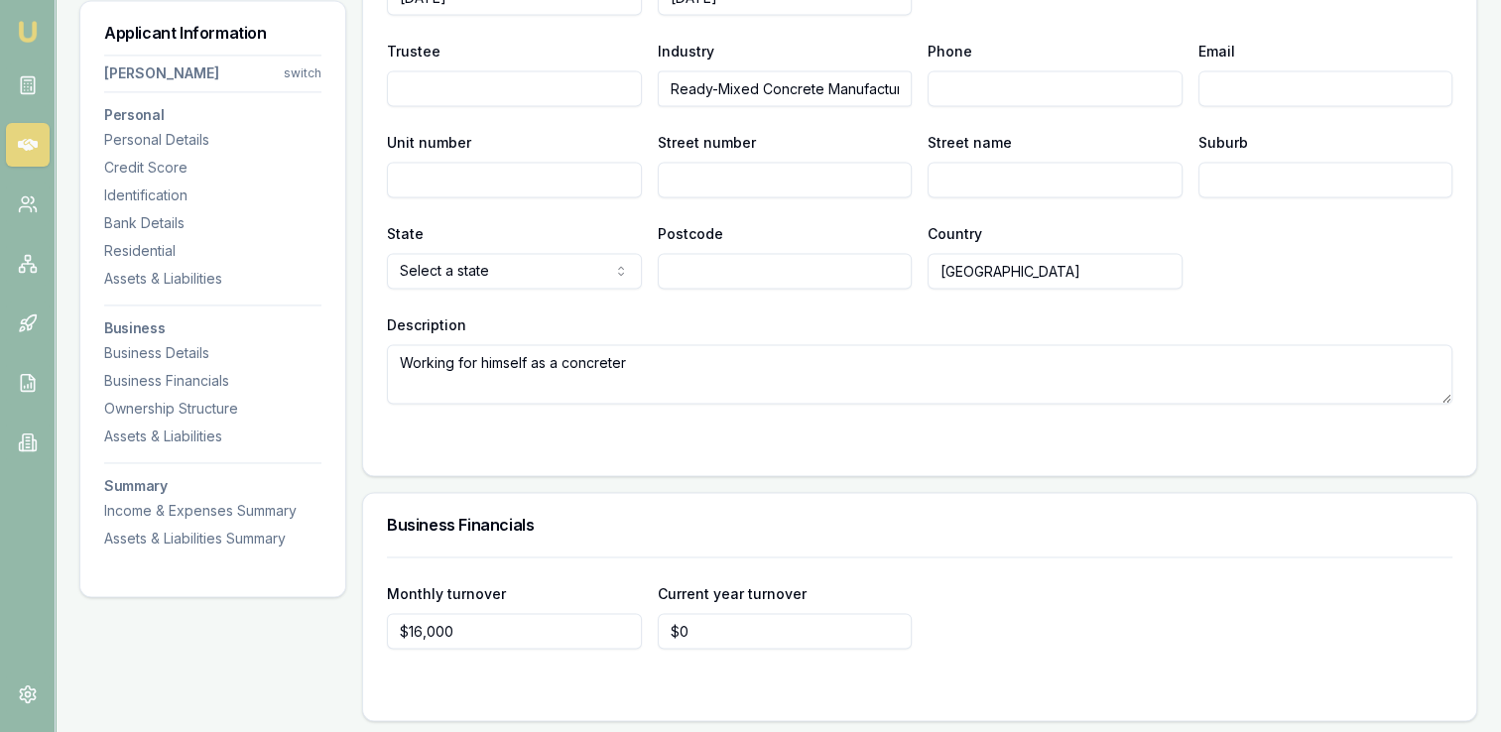
scroll to position [2944, 0]
click at [666, 360] on textarea "Working for himself as a concreter" at bounding box center [919, 374] width 1065 height 60
click at [849, 351] on textarea "Working for himself as a concreter sub-contracting to an employer" at bounding box center [919, 374] width 1065 height 60
click at [906, 357] on textarea "Working for himself as a concreter sub-contracting to an employer for past 4 mo…" at bounding box center [919, 374] width 1065 height 60
click at [994, 358] on textarea "Working for himself as a concreter sub-contracting to an employer for past 3 mo…" at bounding box center [919, 374] width 1065 height 60
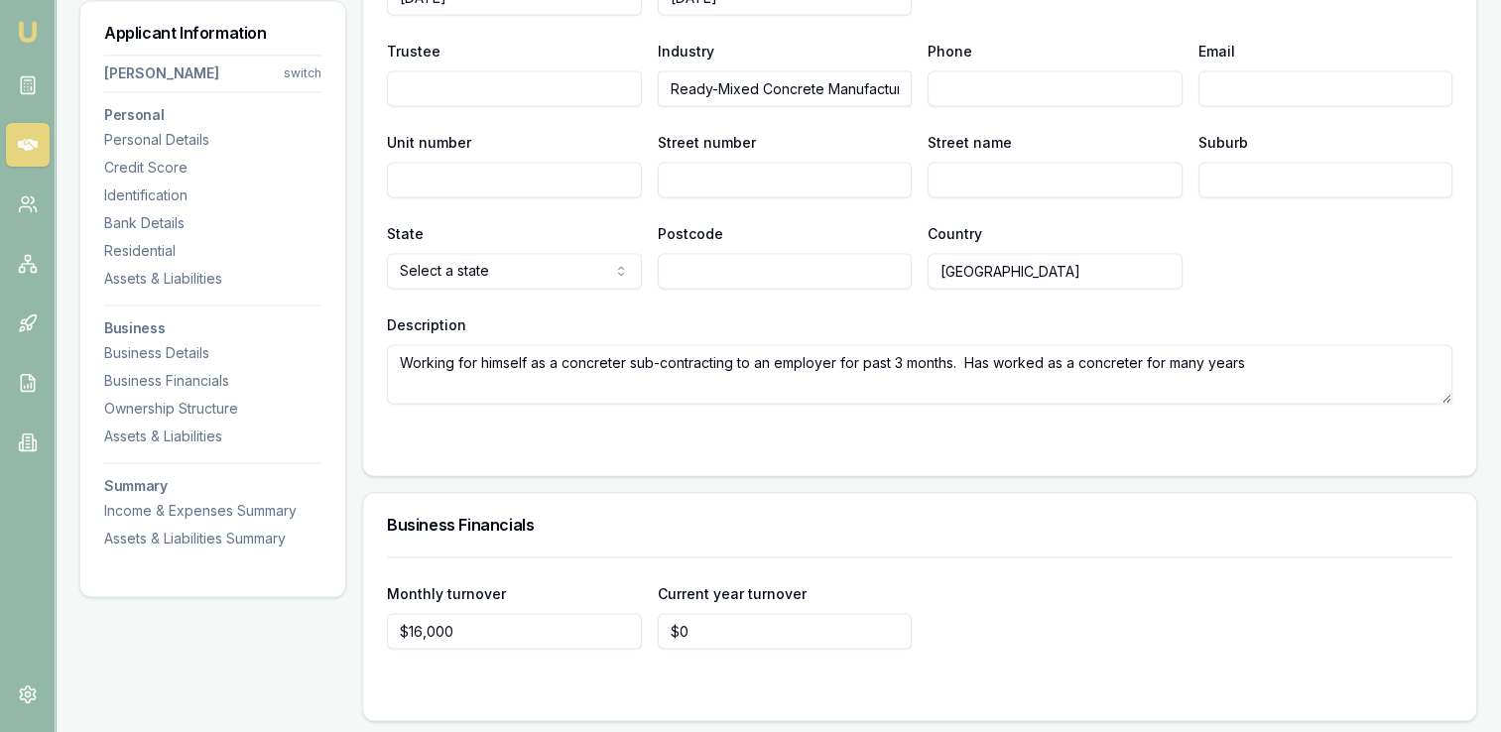
type textarea "Working for himself as a concreter sub-contracting to an employer for past 3 mo…"
type input "0"
click at [716, 621] on input "0" at bounding box center [785, 631] width 255 height 36
type input "$32,000"
click at [784, 660] on form "Monthly turnover $16,000 Current year turnover $32,000" at bounding box center [919, 626] width 1065 height 140
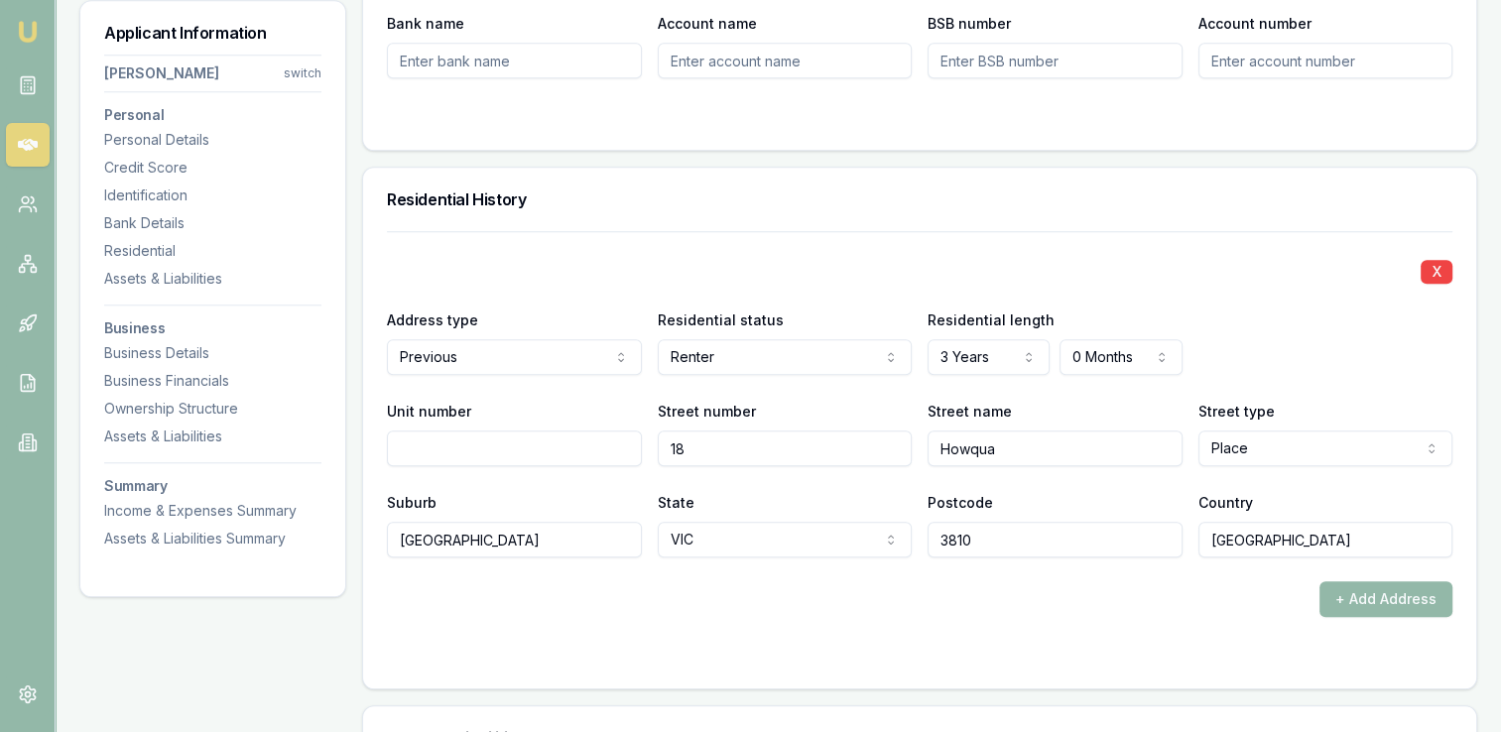
scroll to position [1746, 0]
click at [1343, 595] on button "+ Add Address" at bounding box center [1385, 598] width 133 height 36
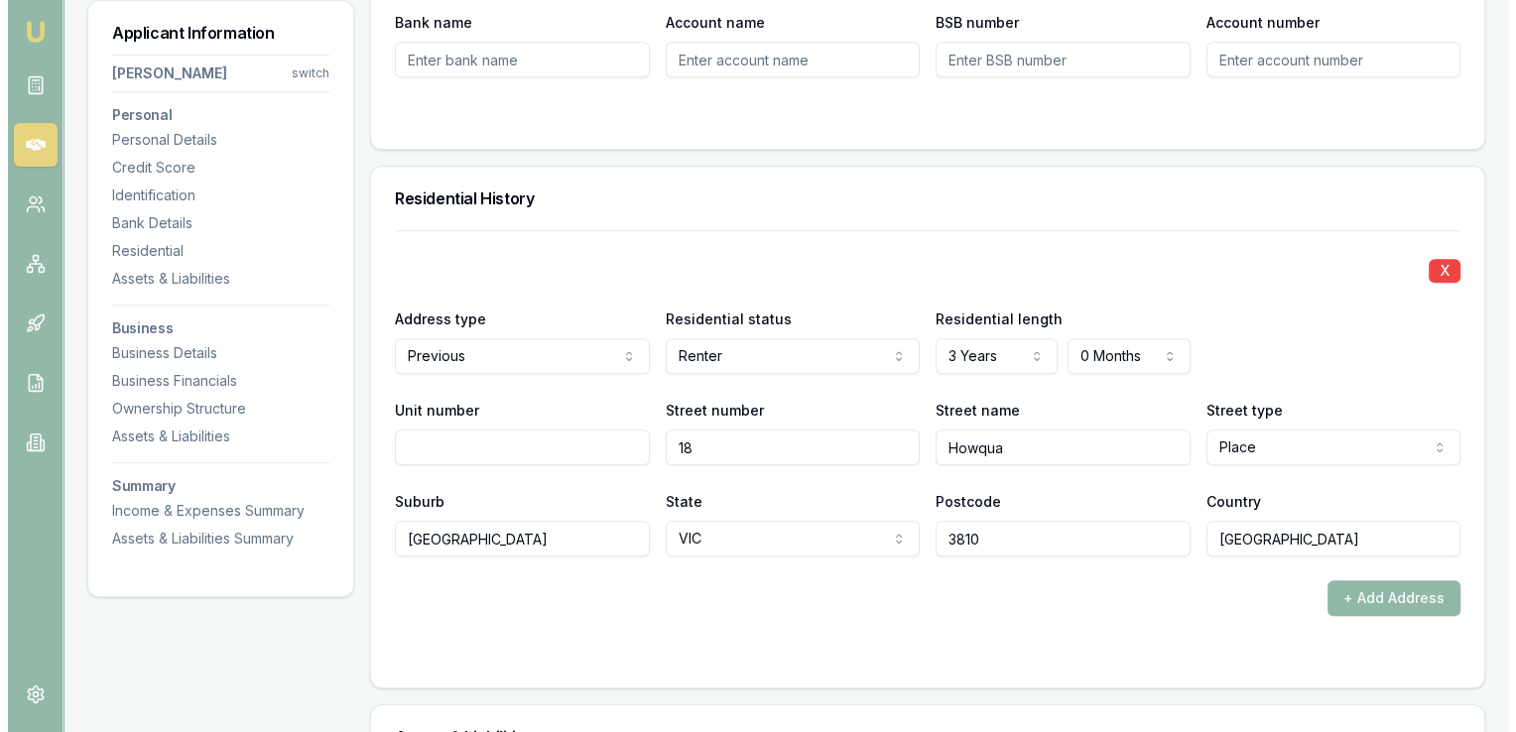
scroll to position [2174, 0]
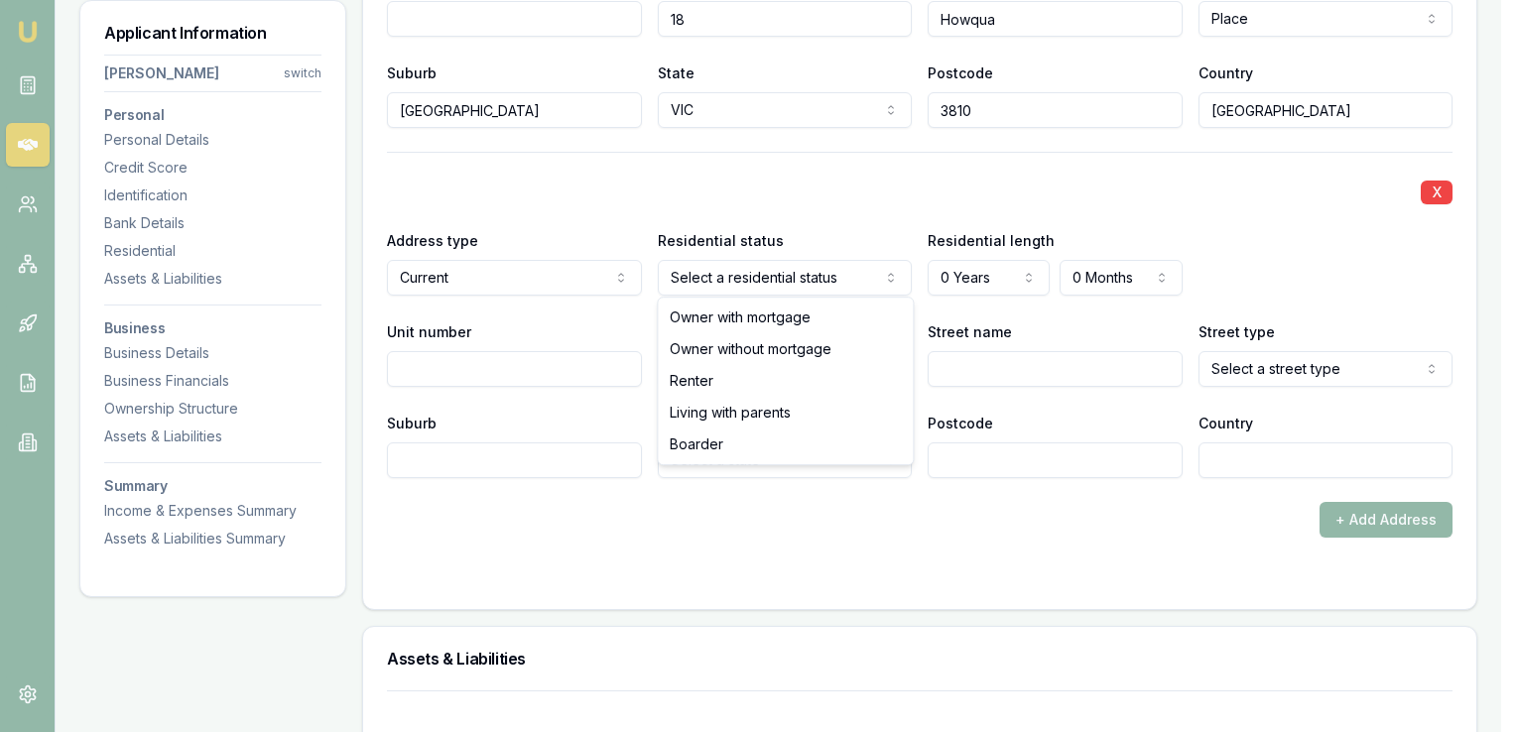
select select "RENTER"
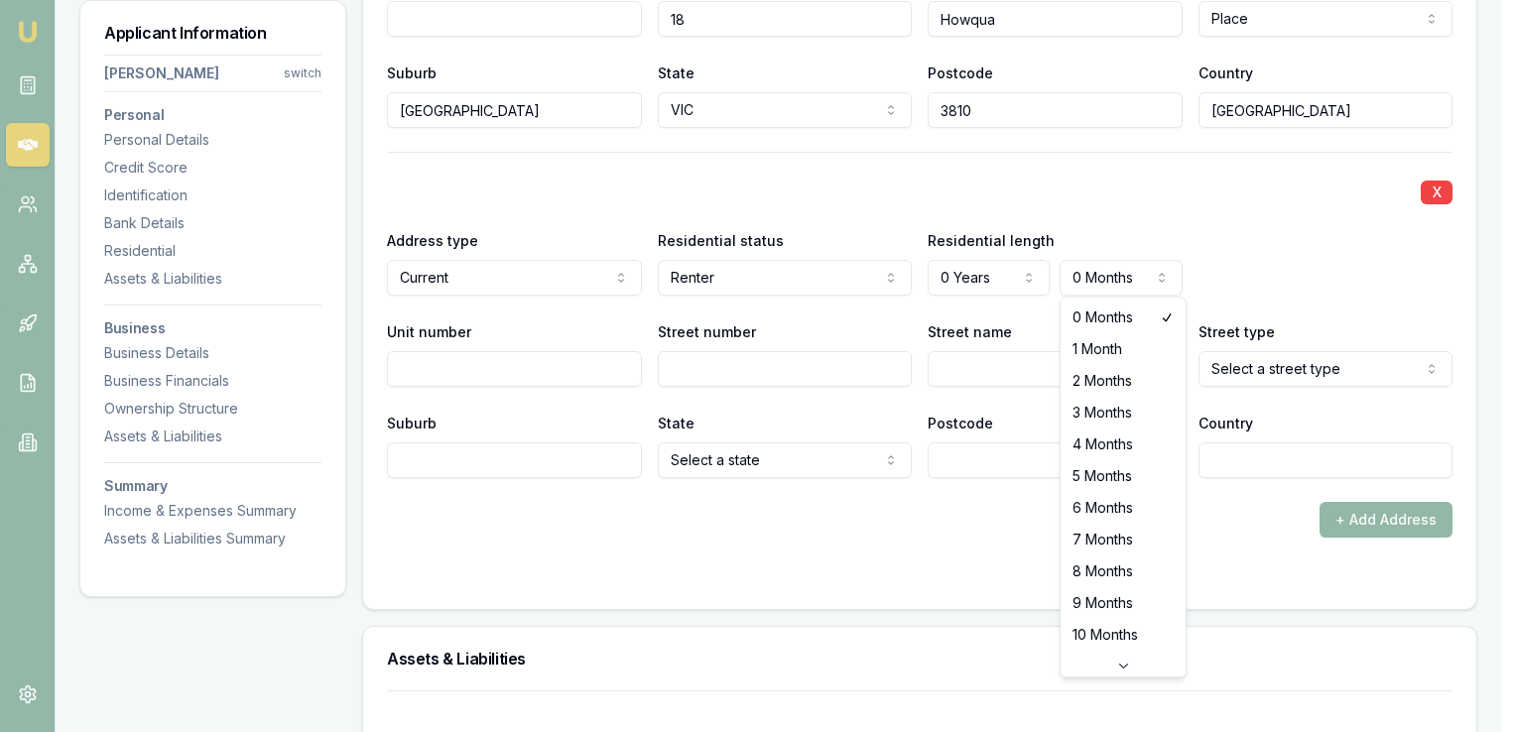
select select "4"
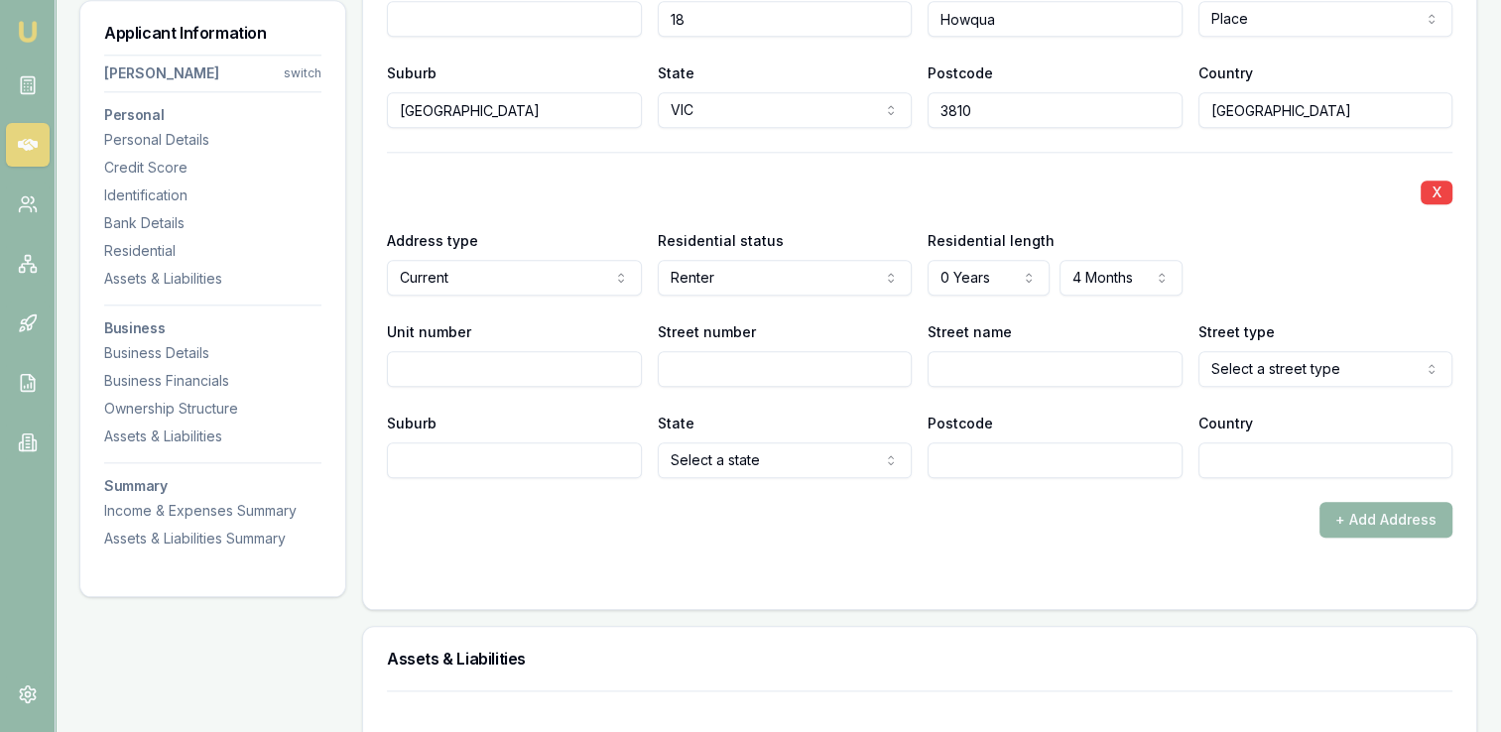
click at [682, 359] on input "Street number" at bounding box center [785, 369] width 255 height 36
click at [796, 371] on input "Street number" at bounding box center [785, 369] width 255 height 36
type input "3"
click at [964, 366] on input "Street name" at bounding box center [1054, 369] width 255 height 36
type input "Calcet"
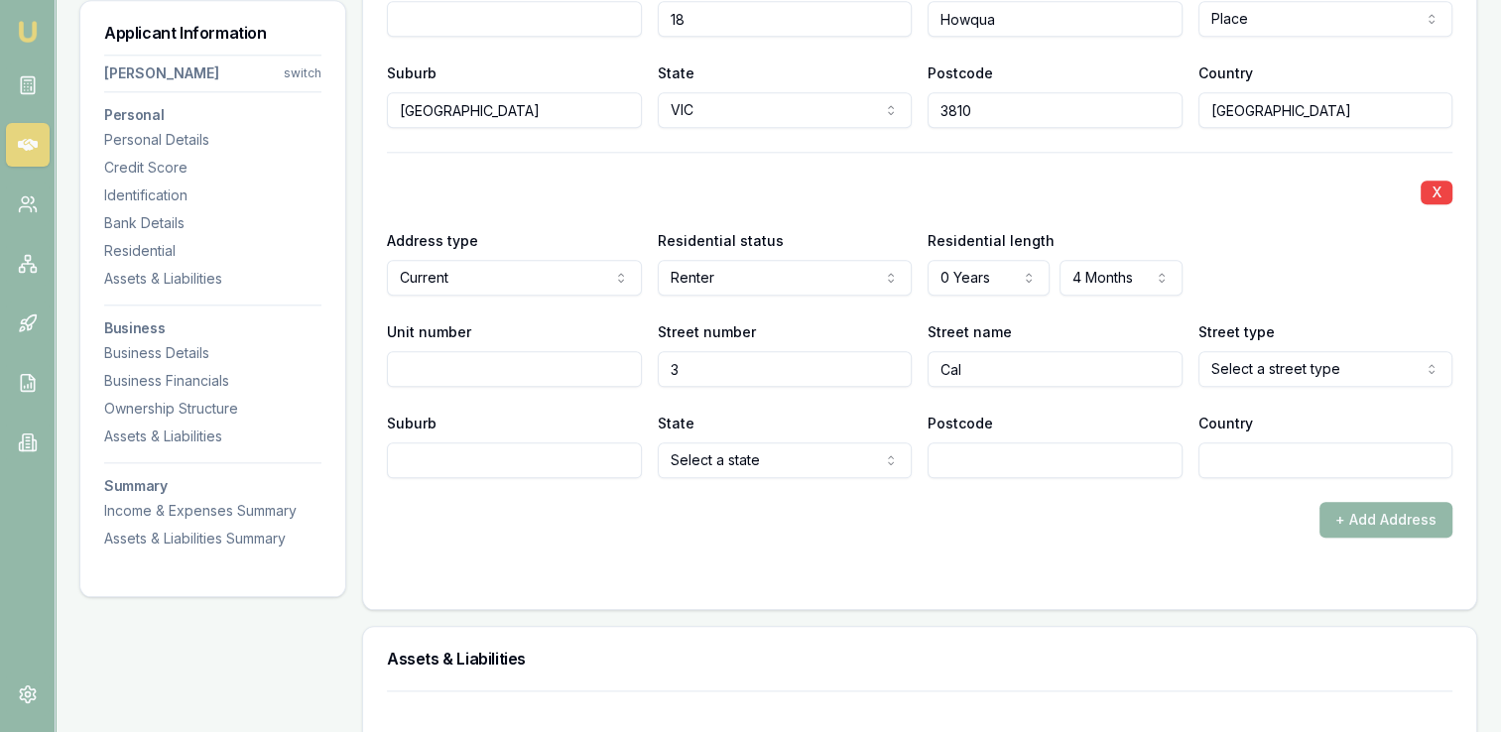
click at [1000, 366] on input "Cal" at bounding box center [1054, 369] width 255 height 36
type input "Calcetto"
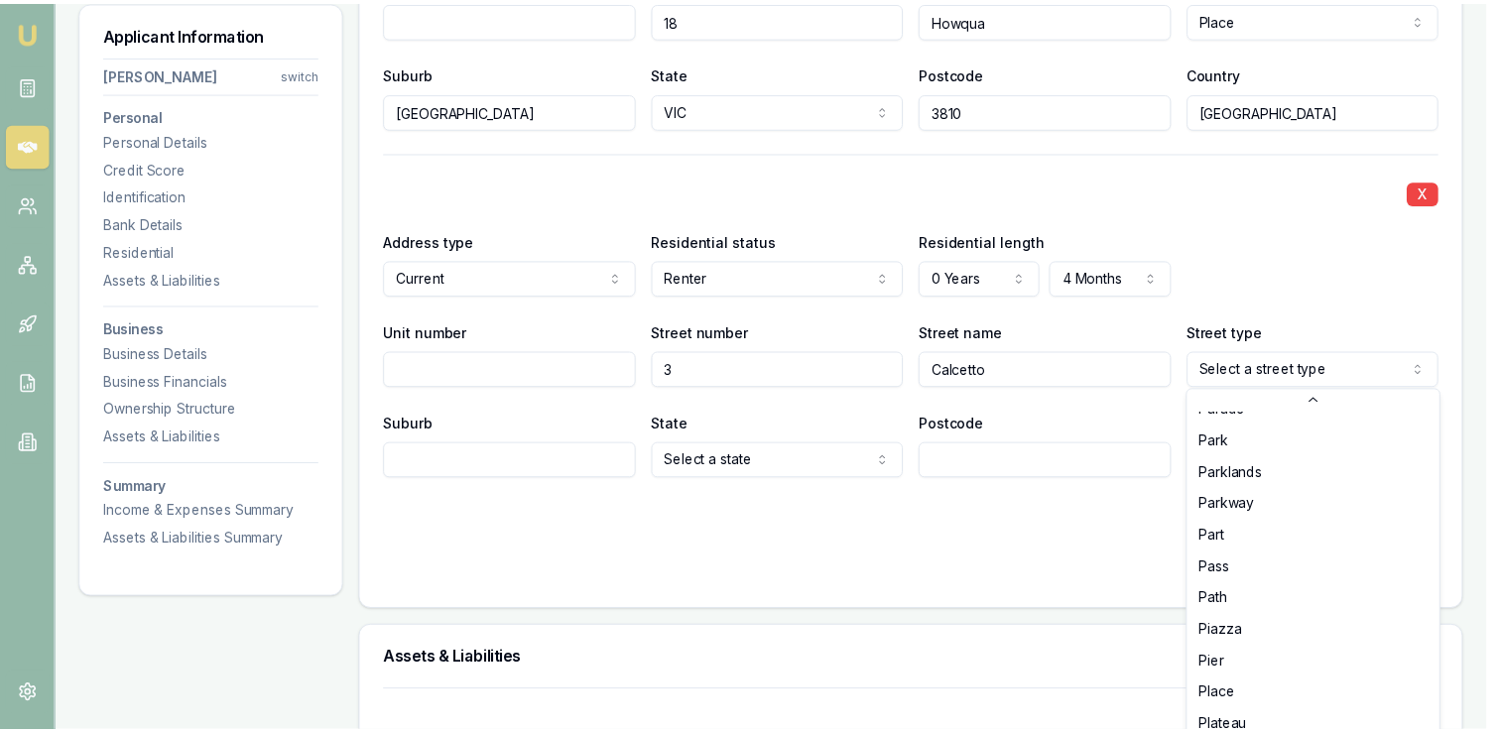
scroll to position [3611, 0]
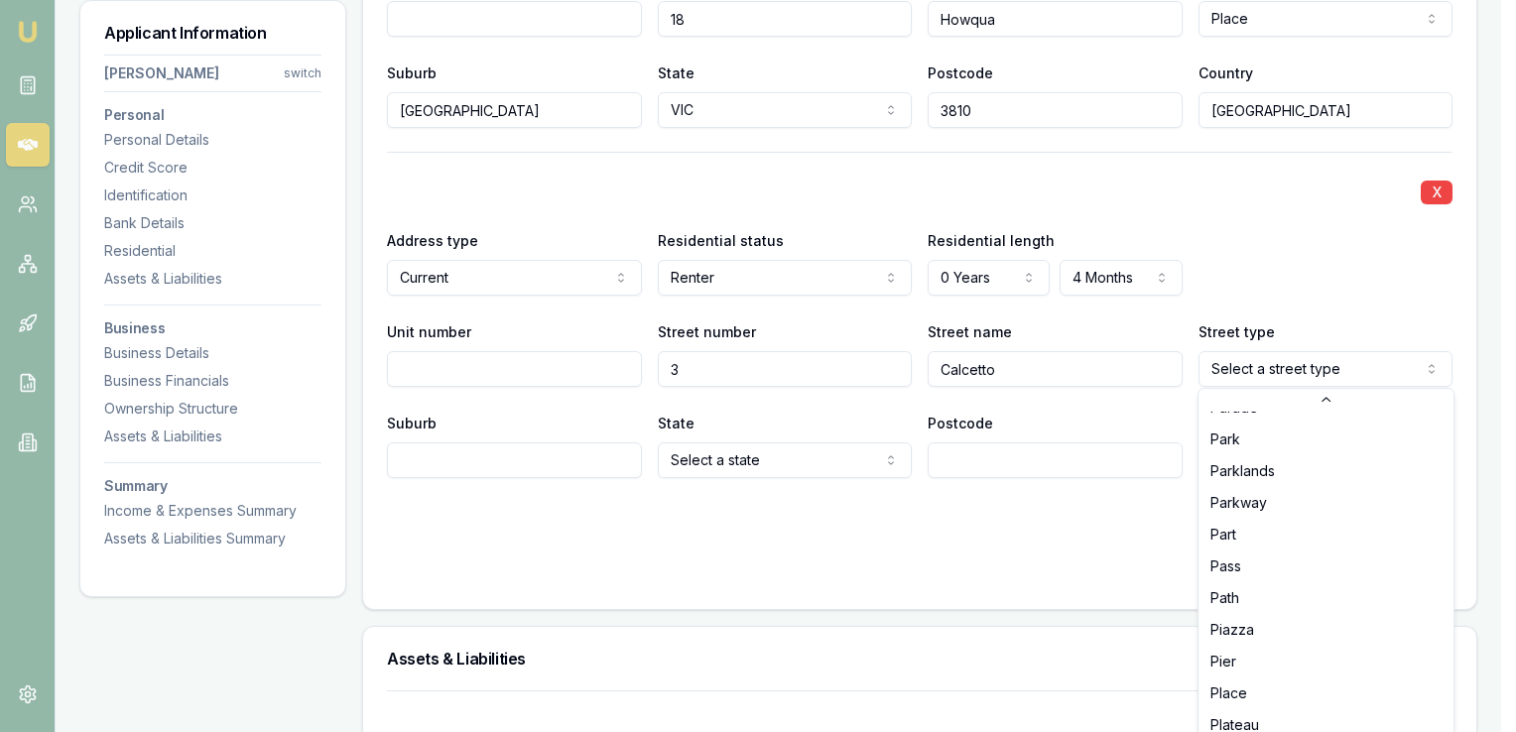
select select "Place"
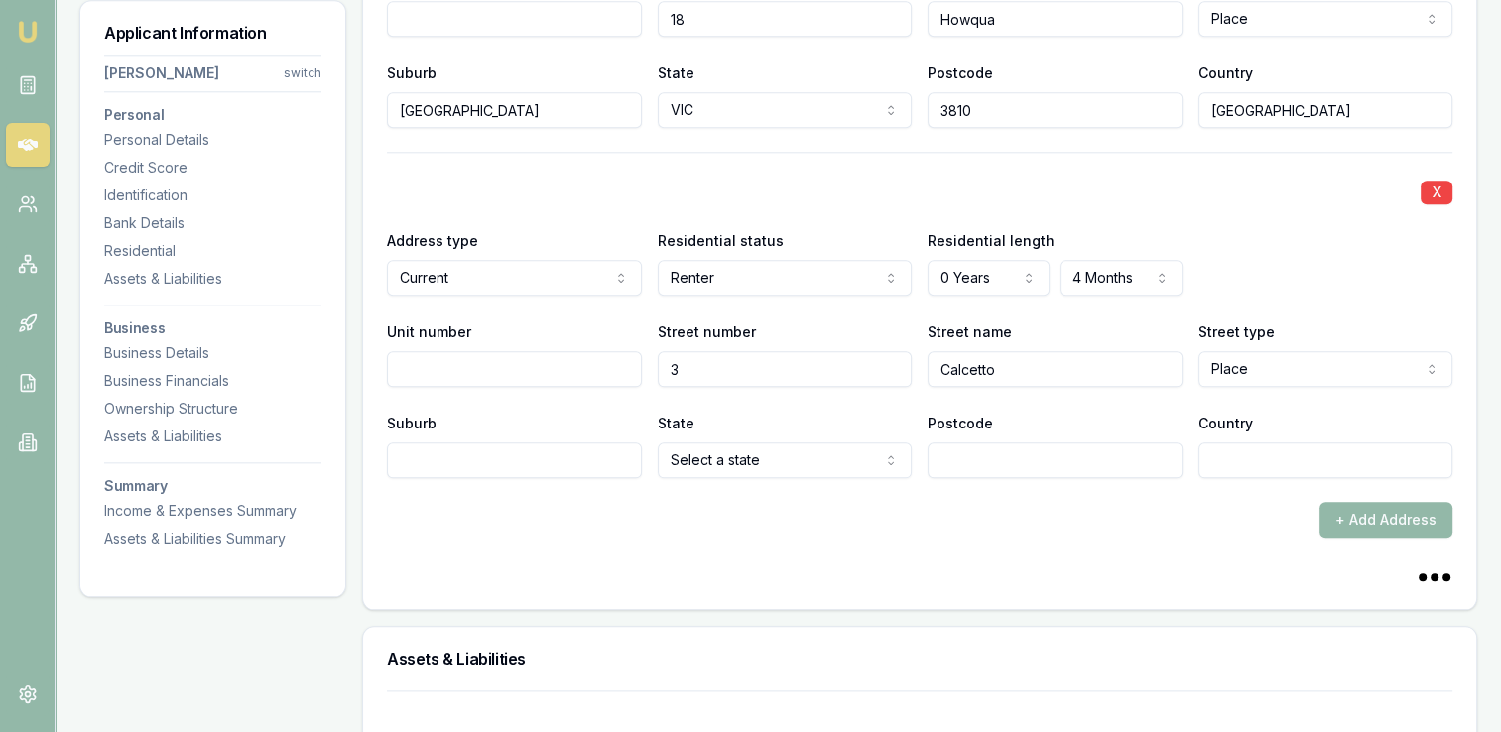
click at [586, 459] on input "Suburb" at bounding box center [514, 460] width 255 height 36
click at [559, 466] on input "Suburb" at bounding box center [514, 460] width 255 height 36
type input "Arundle"
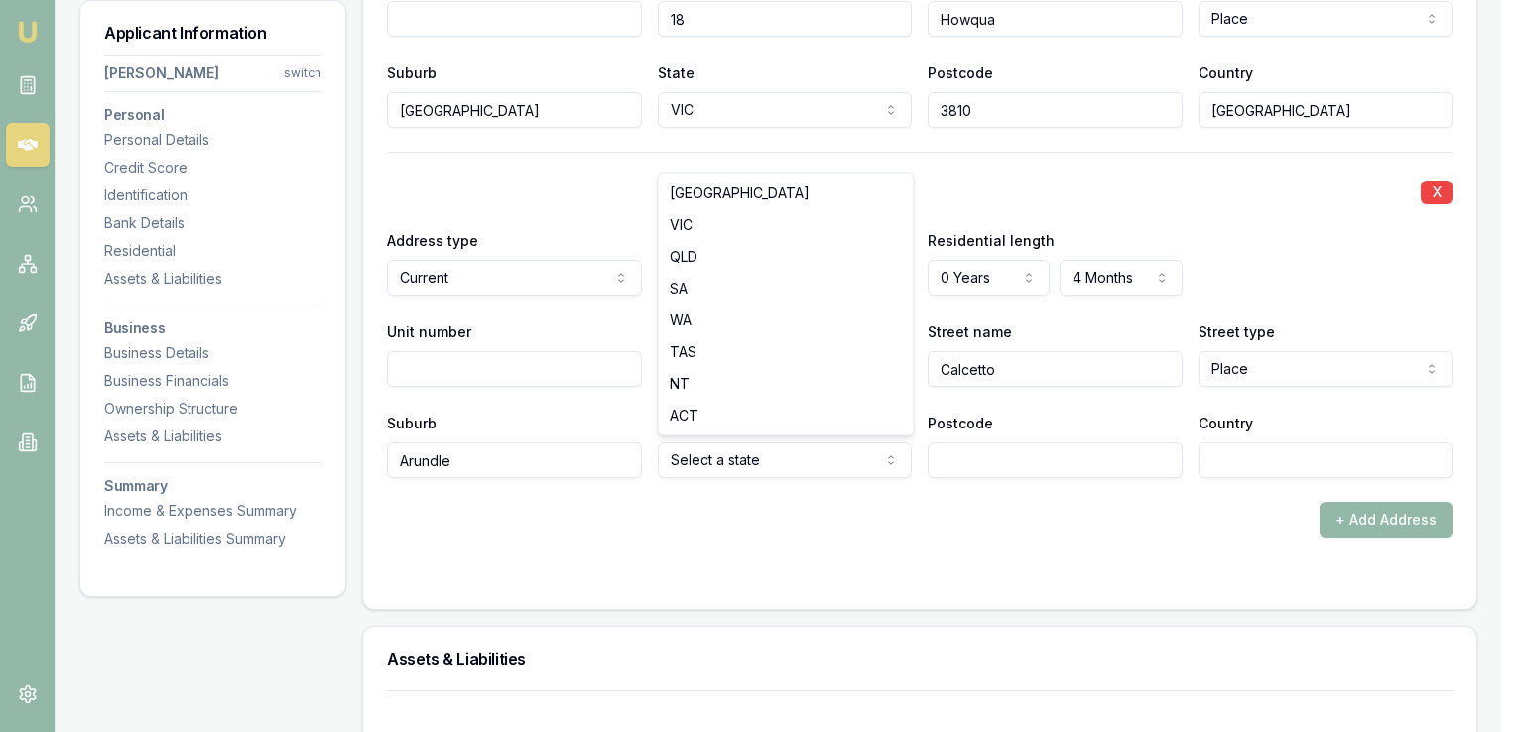
select select "QLD"
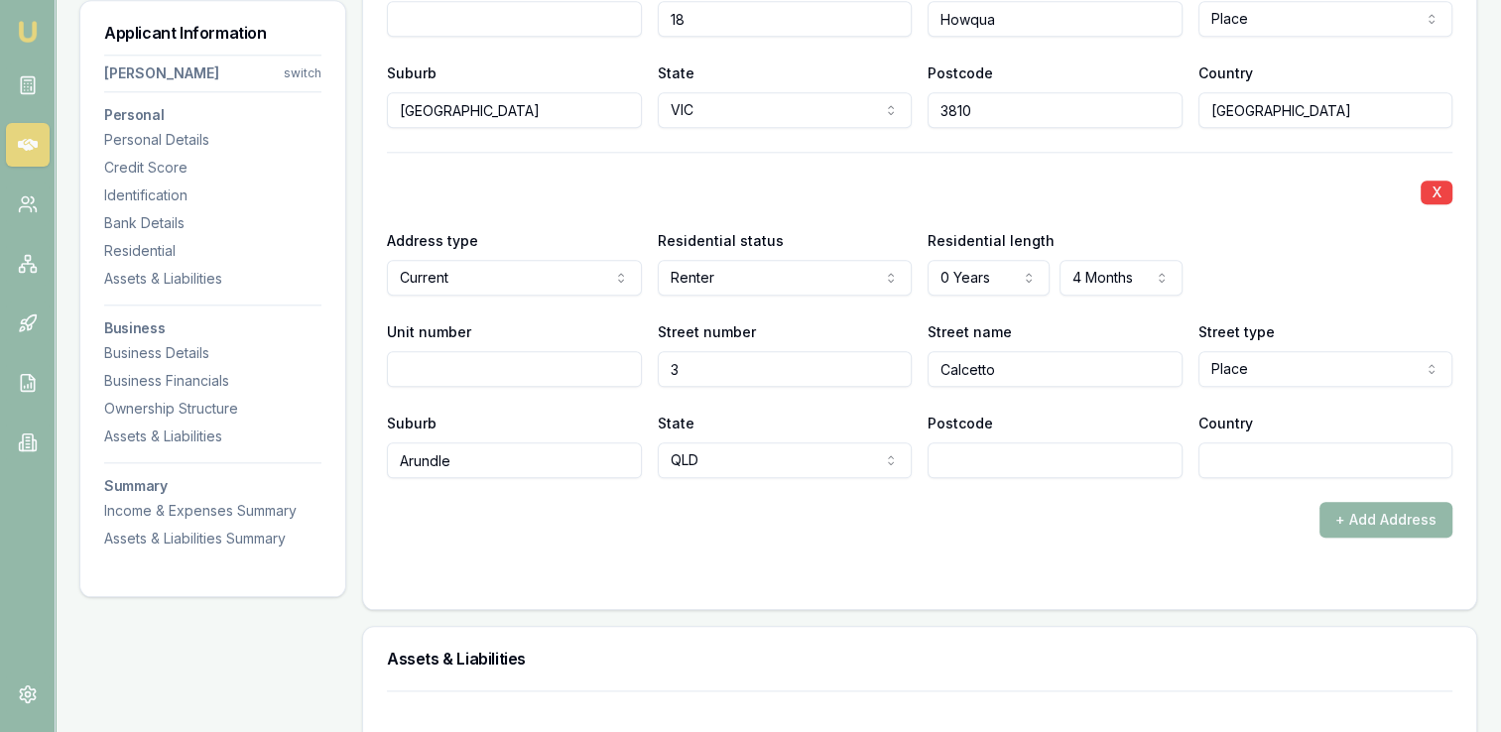
click at [972, 462] on input "Postcode" at bounding box center [1054, 460] width 255 height 36
click at [1026, 456] on input "Postcode" at bounding box center [1054, 460] width 255 height 36
type input "4214"
click at [1122, 522] on div "+ Add Address" at bounding box center [919, 520] width 1065 height 36
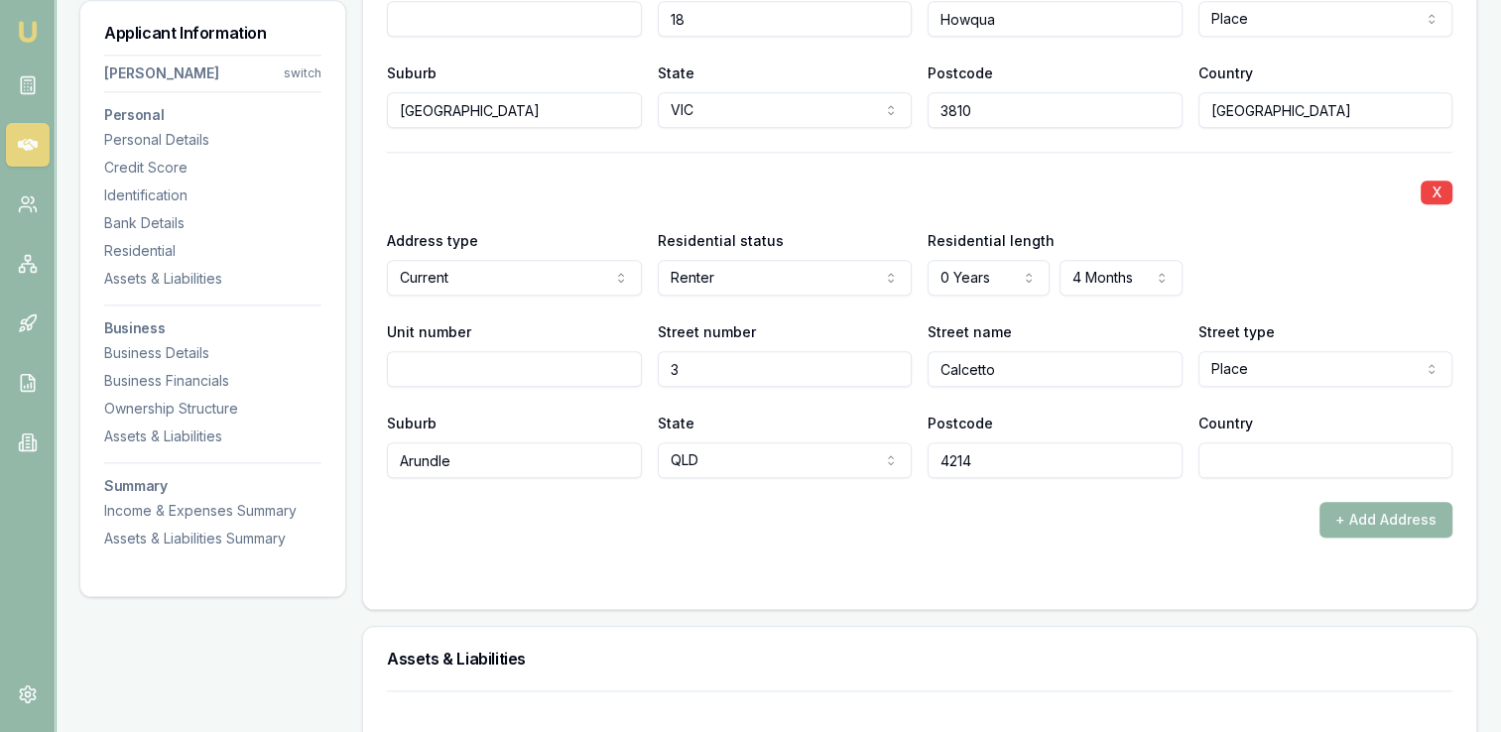
click at [1229, 453] on input "Country" at bounding box center [1325, 460] width 255 height 36
type input "[GEOGRAPHIC_DATA]"
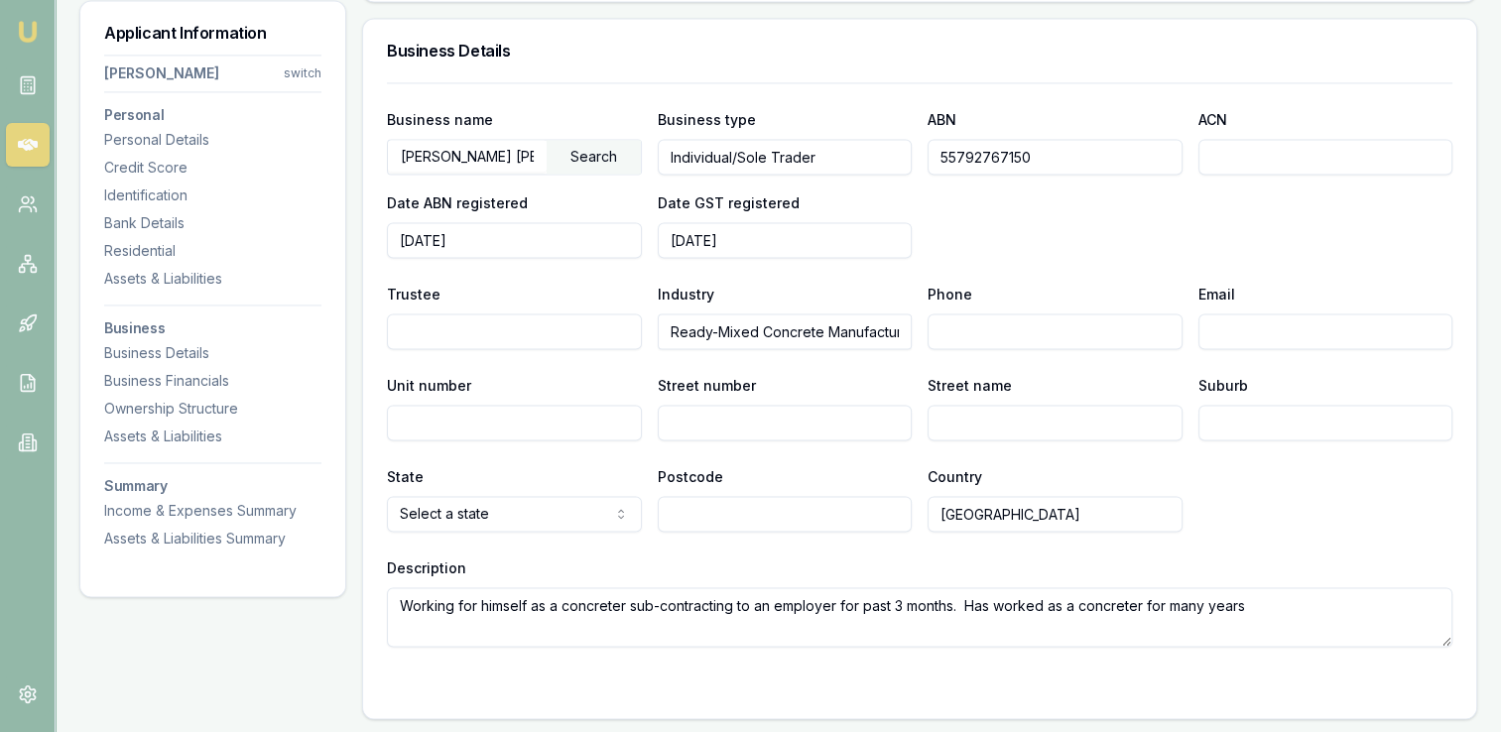
scroll to position [3052, 0]
click at [1023, 327] on input "Phone" at bounding box center [1054, 330] width 255 height 36
type input "0439 000 892"
click at [1071, 374] on div "Street name" at bounding box center [1054, 405] width 255 height 67
click at [1227, 322] on input "Email" at bounding box center [1325, 330] width 255 height 36
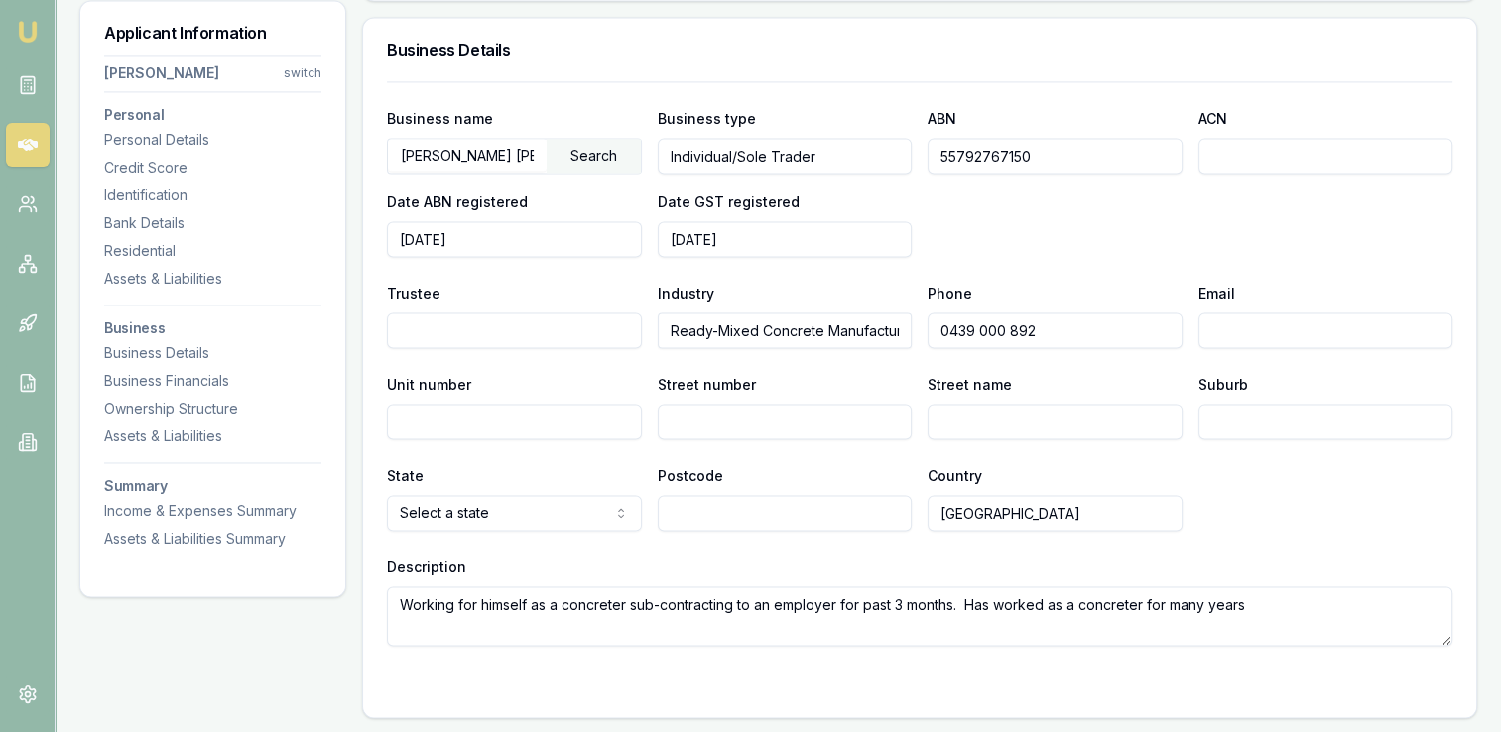
type input "[EMAIL_ADDRESS][DOMAIN_NAME]"
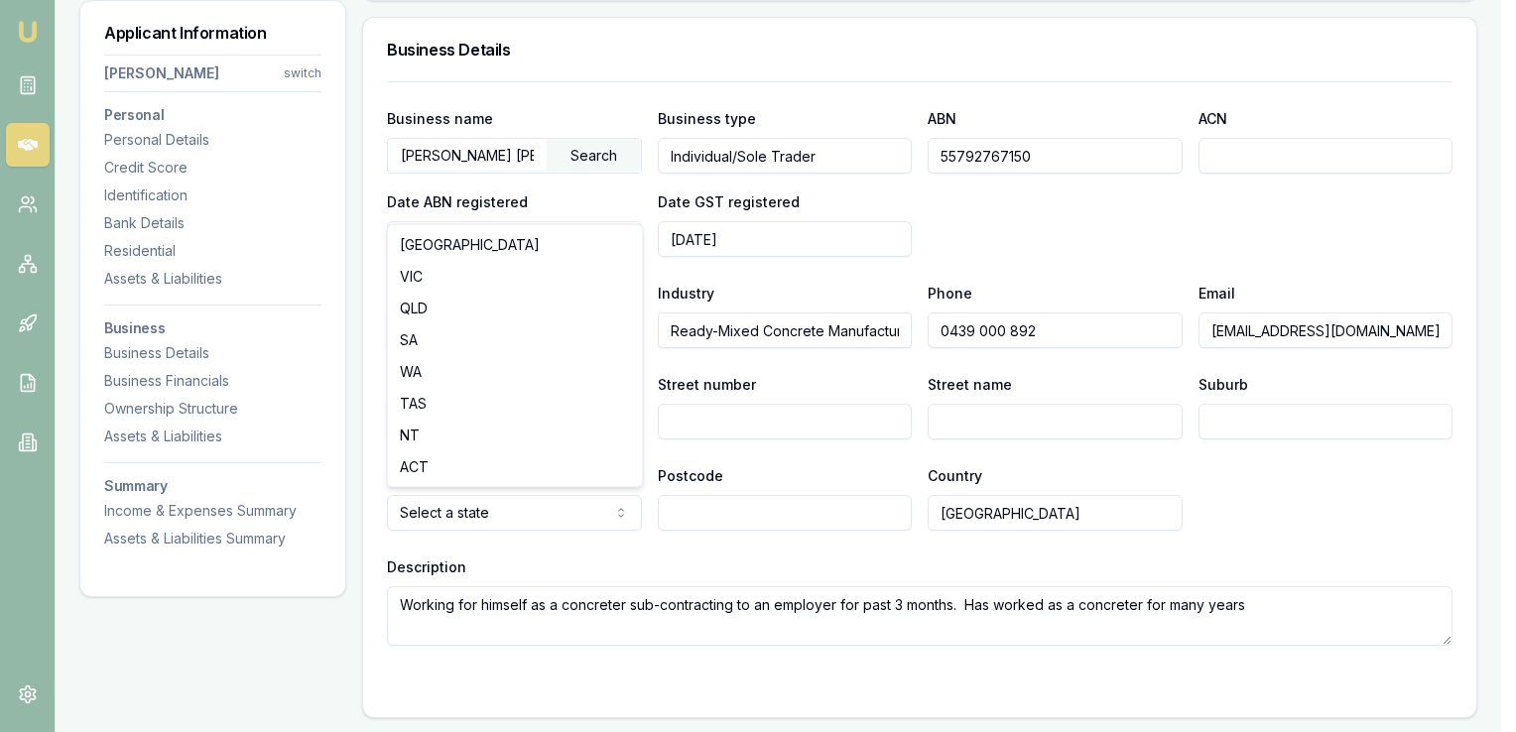
select select "QLD"
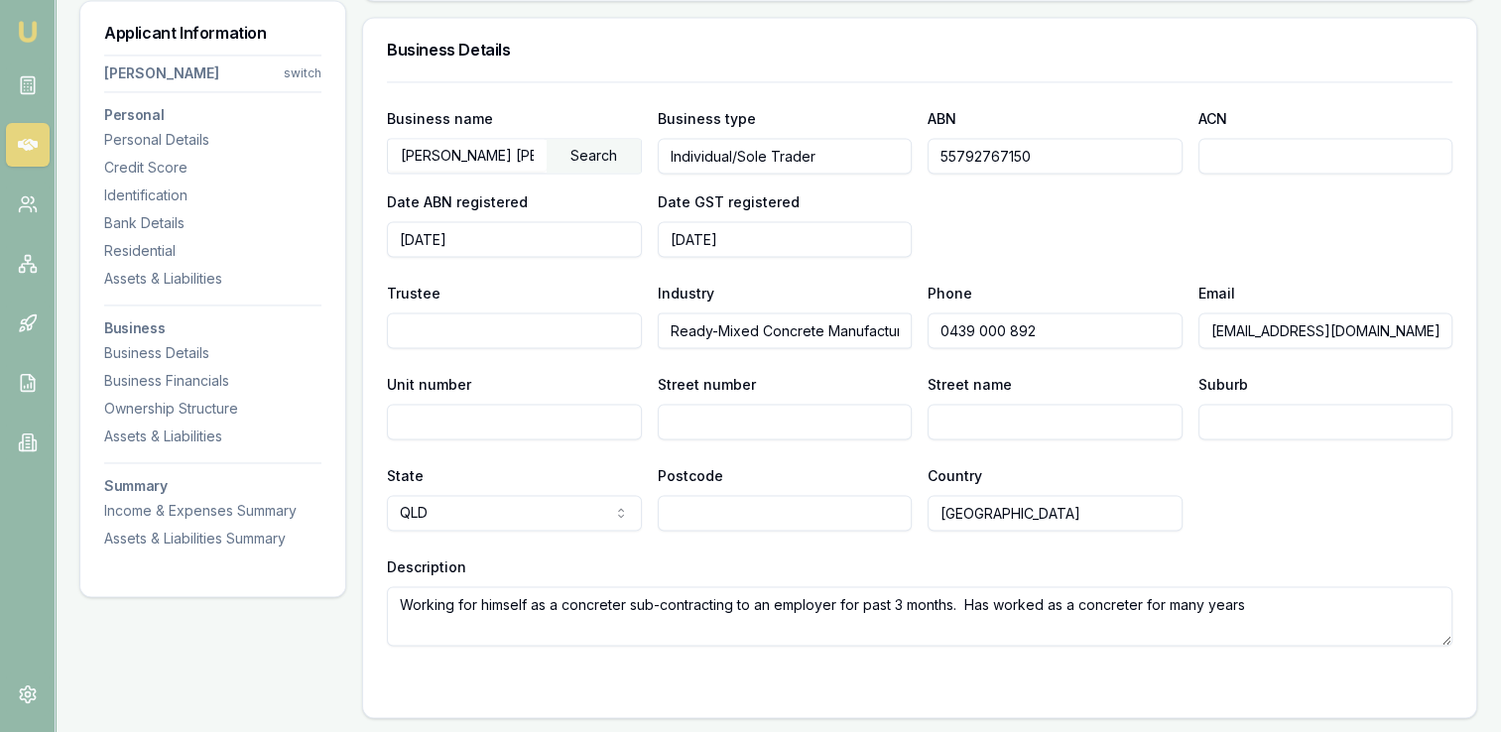
click at [738, 419] on input "Street number" at bounding box center [785, 422] width 255 height 36
type input "3"
click at [952, 409] on input "Street name" at bounding box center [1054, 422] width 255 height 36
type input "Calcetto"
click at [1246, 422] on input "Suburb" at bounding box center [1325, 422] width 255 height 36
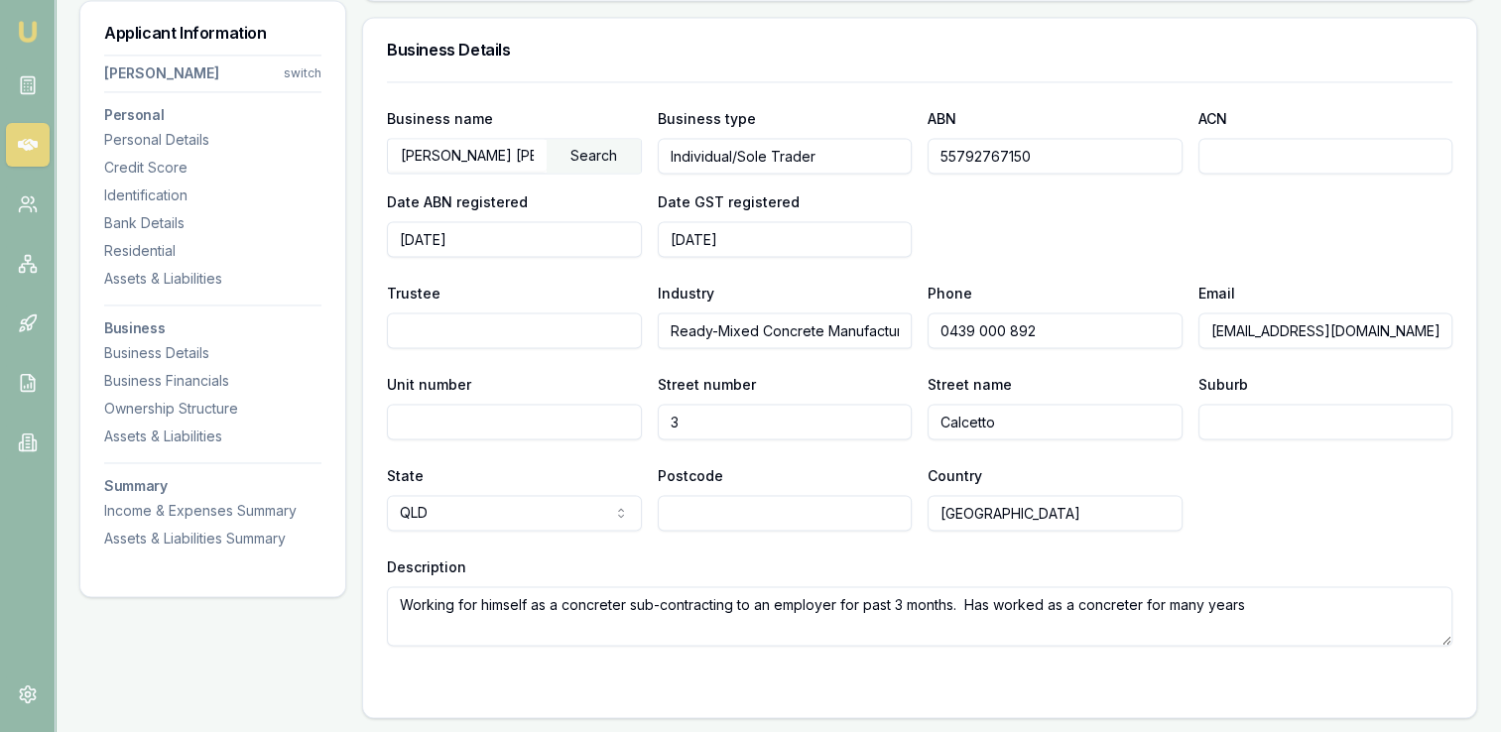
type input "p"
type input "Arundle"
click at [1255, 463] on div "State QLD [GEOGRAPHIC_DATA] [GEOGRAPHIC_DATA] [GEOGRAPHIC_DATA] [GEOGRAPHIC_DAT…" at bounding box center [919, 496] width 1065 height 67
click at [1074, 419] on input "Calcetto" at bounding box center [1054, 422] width 255 height 36
type input "Calcetto Place"
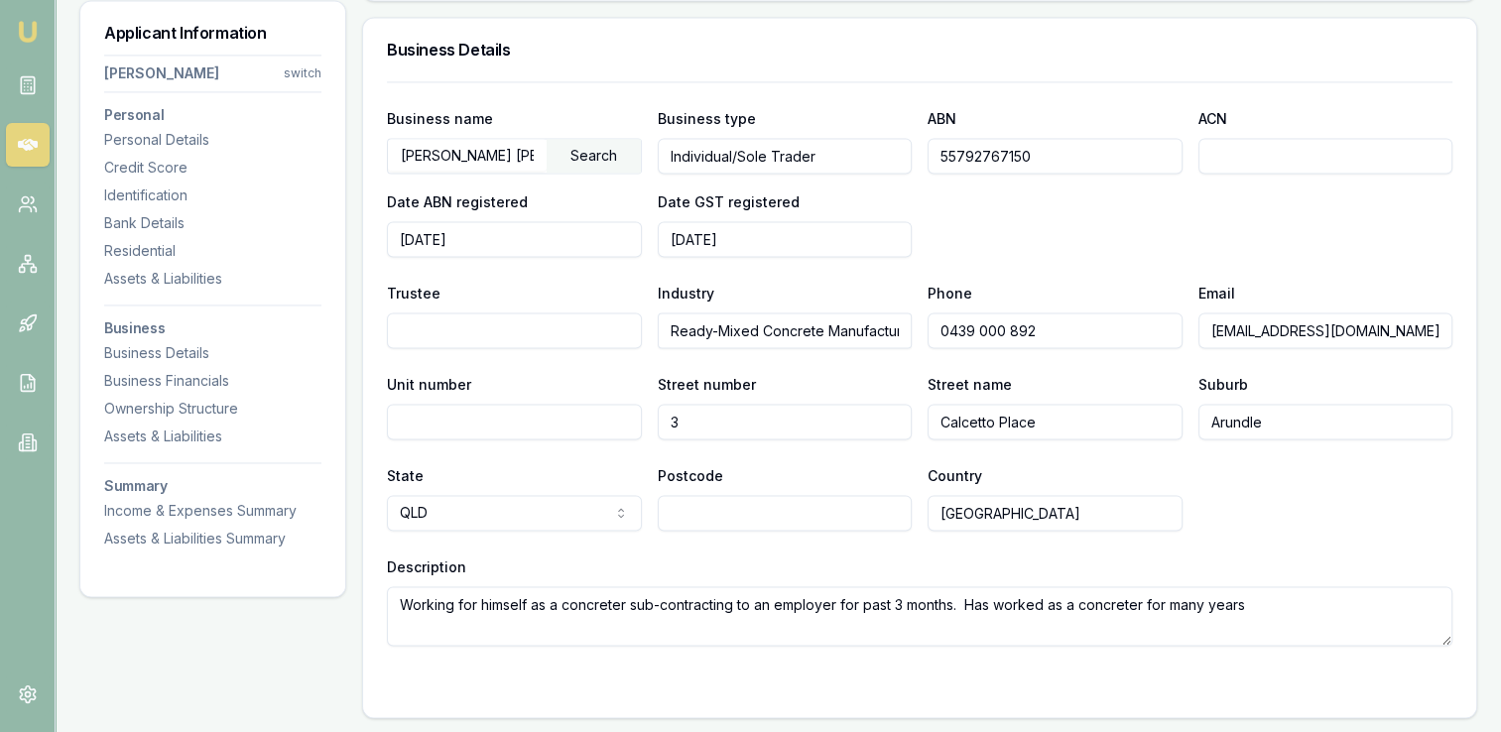
click at [698, 507] on input "Postcode" at bounding box center [785, 513] width 255 height 36
type input "4214"
click at [781, 617] on textarea "Working for himself as a concreter sub-contracting to an employer for past 3 mo…" at bounding box center [919, 616] width 1065 height 60
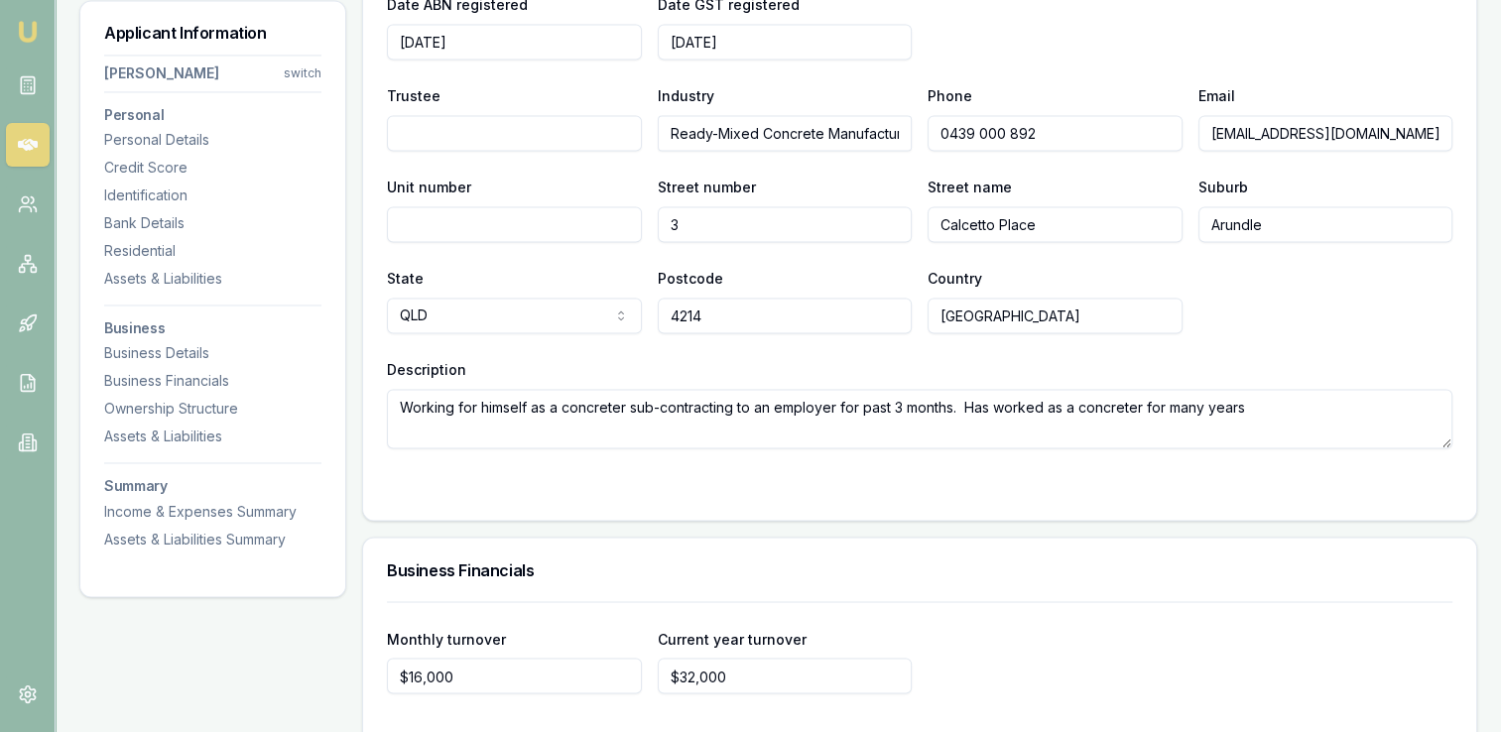
scroll to position [3248, 0]
click at [1261, 407] on textarea "Working for himself as a concreter sub-contracting to an employer for past 3 mo…" at bounding box center [919, 421] width 1065 height 60
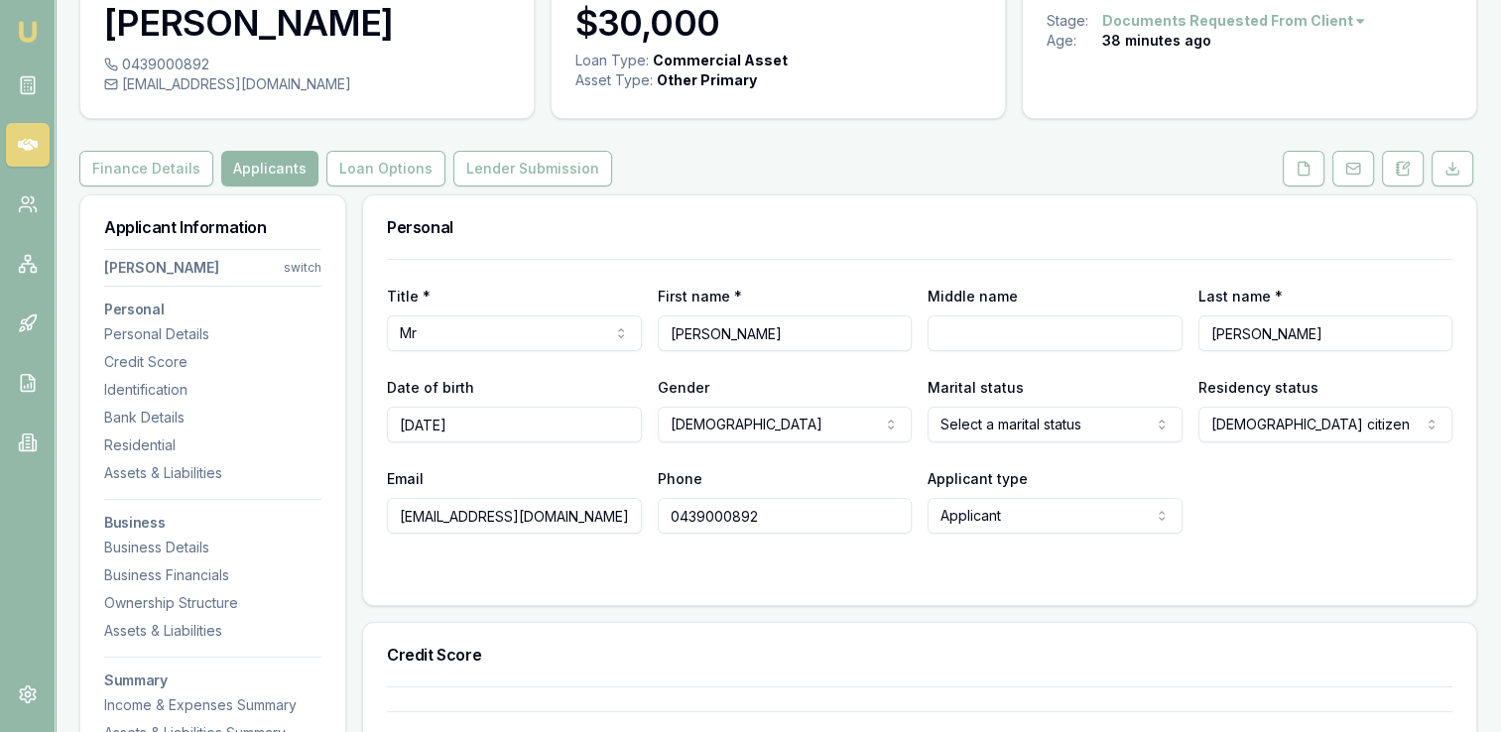
scroll to position [0, 0]
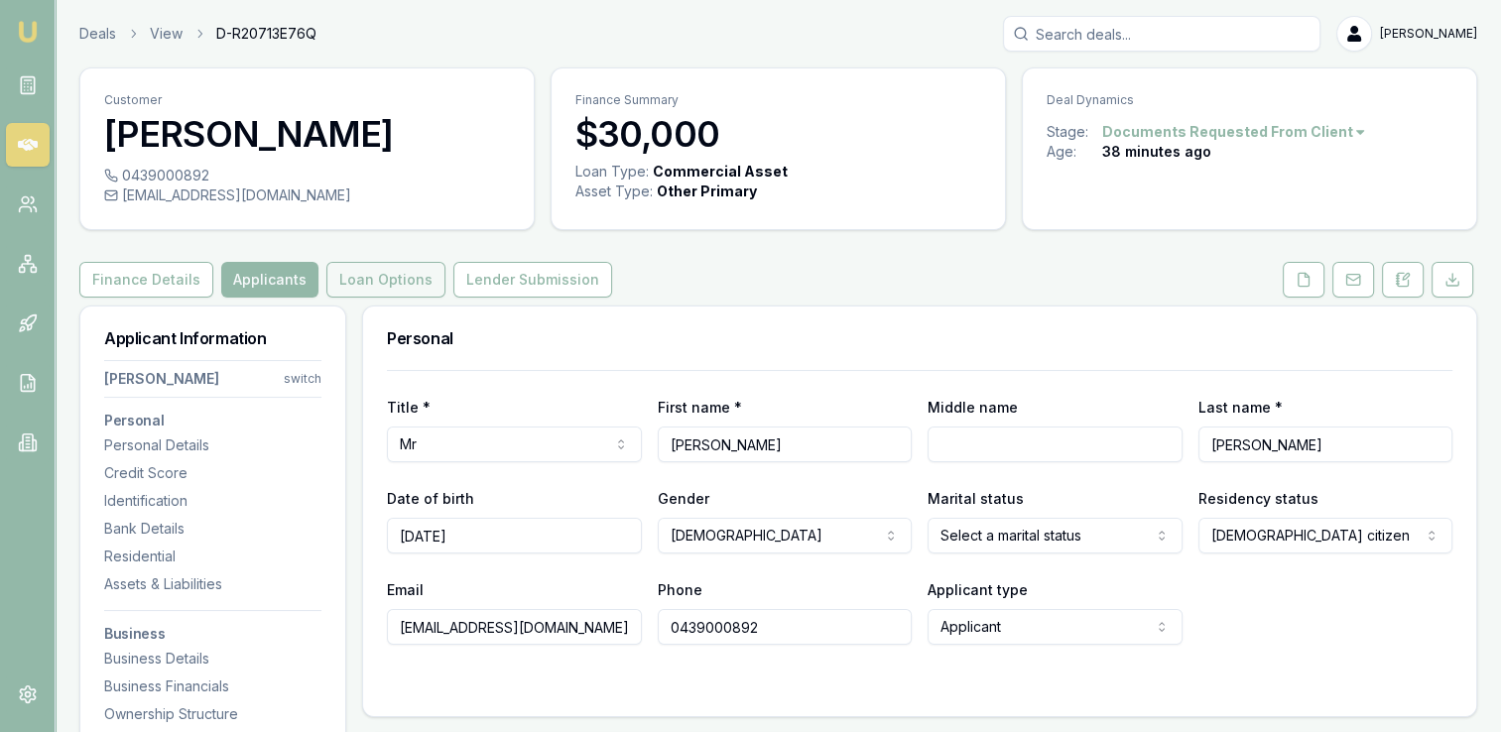
type textarea "Working for himself as a concreter sub-contracting to an employer for past 3 mo…"
click at [392, 275] on button "Loan Options" at bounding box center [385, 280] width 119 height 36
